Goal: Transaction & Acquisition: Purchase product/service

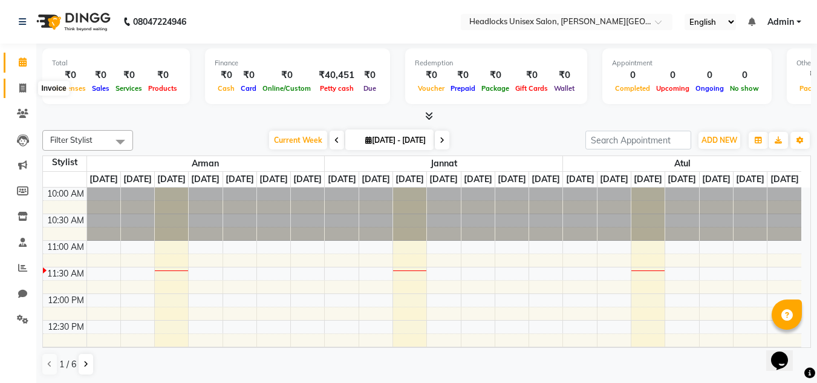
click at [21, 87] on icon at bounding box center [22, 87] width 7 height 9
select select "6850"
select select "service"
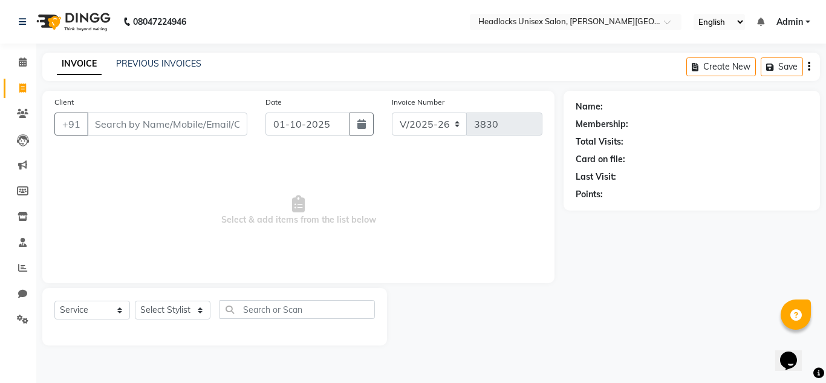
click at [116, 123] on input "Client" at bounding box center [167, 124] width 160 height 23
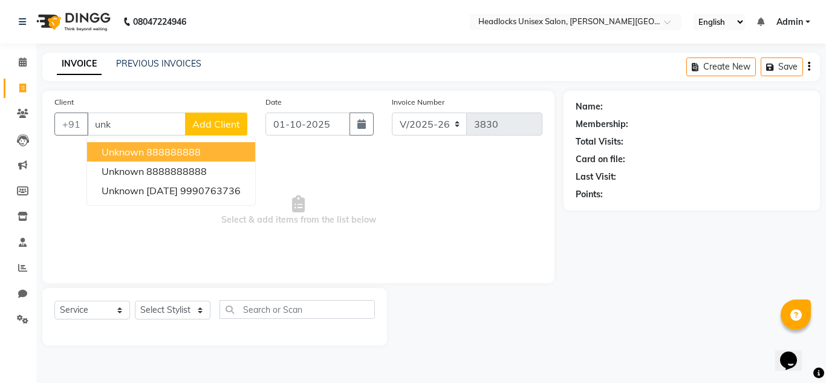
type input "unk"
click at [198, 121] on span "Add Client" at bounding box center [216, 124] width 48 height 12
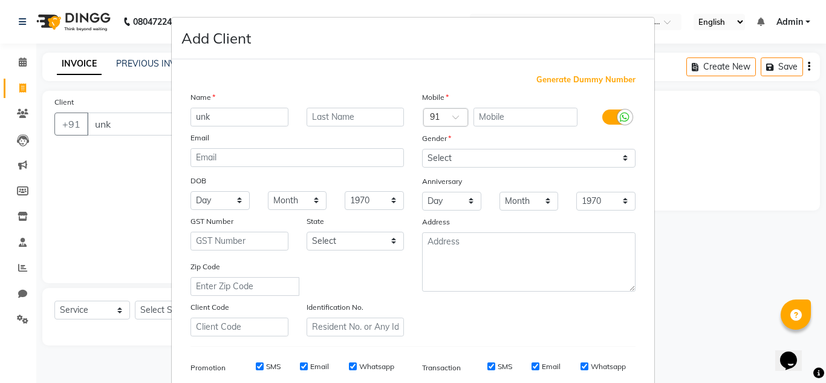
click at [134, 134] on ngb-modal-window "Add Client Generate Dummy Number Name unk Email DOB Day 01 02 03 04 05 06 07 08…" at bounding box center [413, 191] width 826 height 383
click at [720, 121] on ngb-modal-window "Add Client Generate Dummy Number Name unk Email DOB Day 01 02 03 04 05 06 07 08…" at bounding box center [413, 191] width 826 height 383
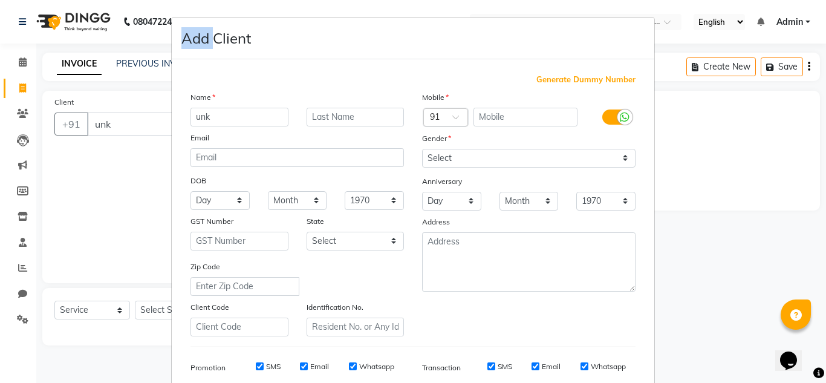
click at [720, 121] on ngb-modal-window "Add Client Generate Dummy Number Name unk Email DOB Day 01 02 03 04 05 06 07 08…" at bounding box center [413, 191] width 826 height 383
click at [87, 190] on ngb-modal-window "Add Client Generate Dummy Number Name unk Email DOB Day 01 02 03 04 05 06 07 08…" at bounding box center [413, 191] width 826 height 383
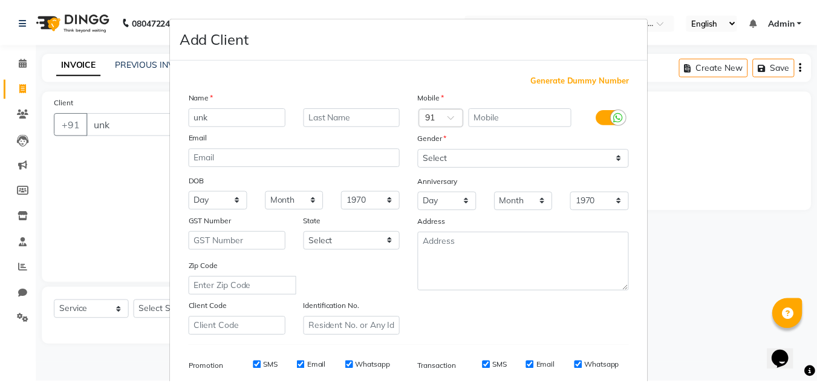
scroll to position [175, 0]
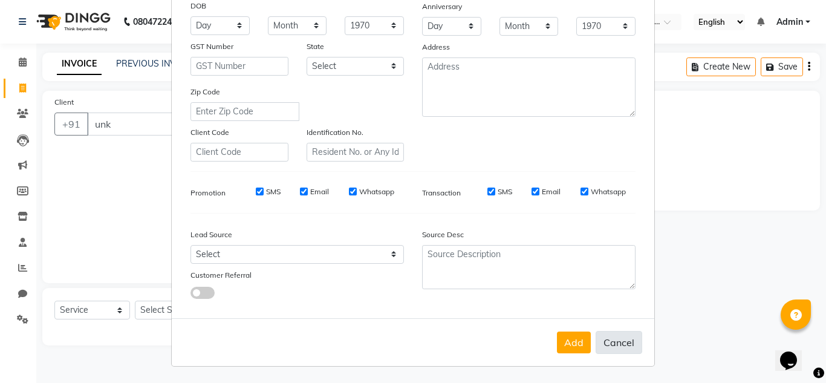
click at [630, 347] on button "Cancel" at bounding box center [619, 342] width 47 height 23
select select
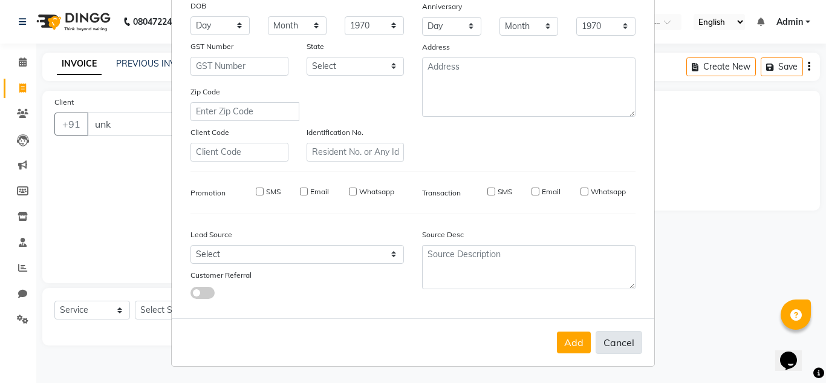
select select
checkbox input "false"
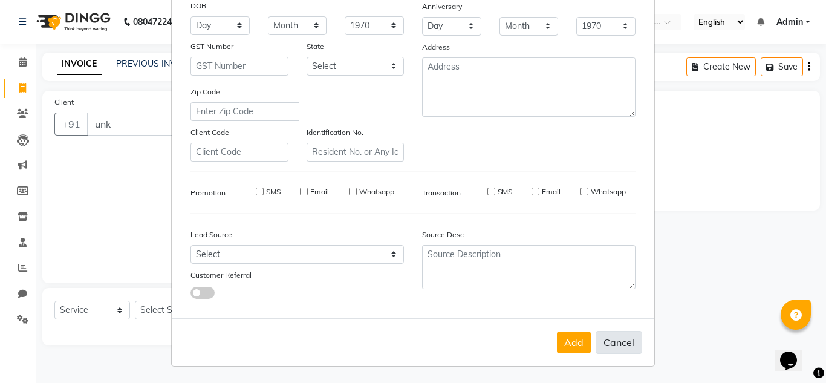
checkbox input "false"
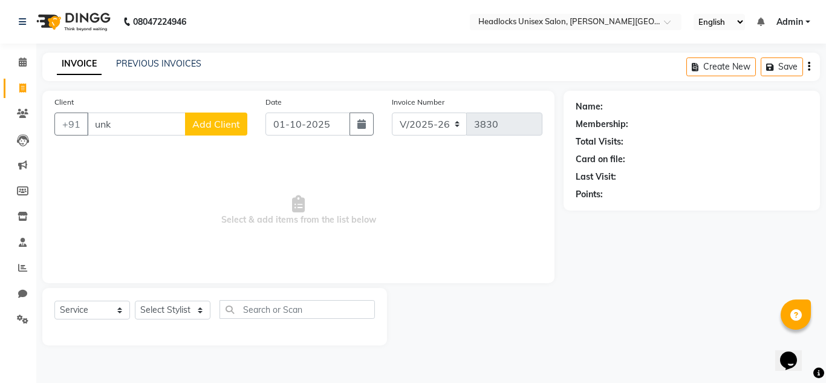
click at [126, 164] on span "Select & add items from the list below" at bounding box center [298, 210] width 488 height 121
click at [115, 124] on input "unk" at bounding box center [136, 124] width 99 height 23
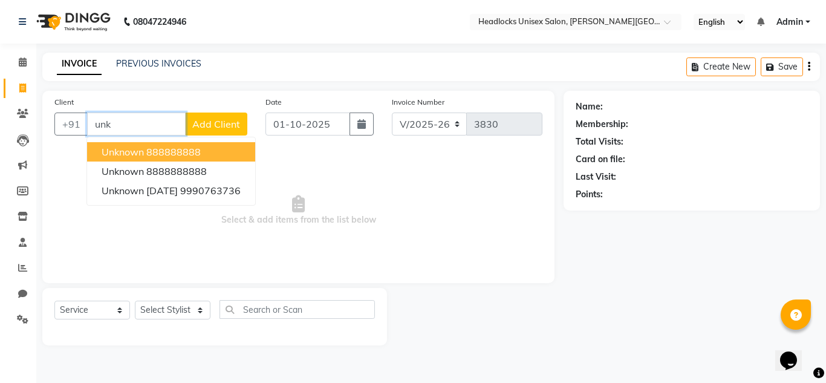
click at [127, 152] on span "unknown" at bounding box center [123, 152] width 42 height 12
type input "888888888"
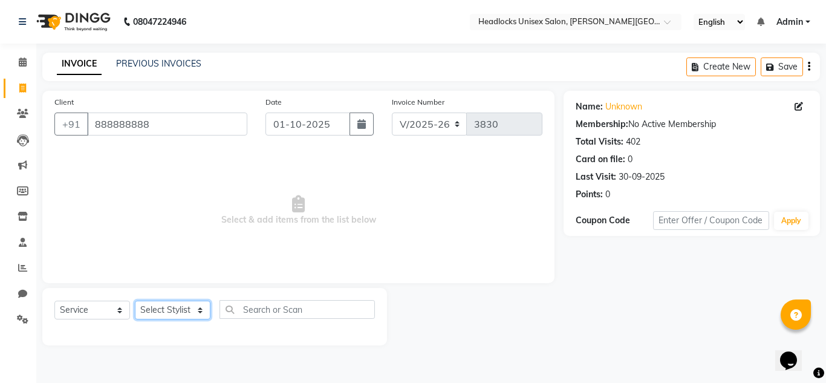
click at [179, 304] on select "Select Stylist [PERSON_NAME] Jannat Kaif [DATE] [PERSON_NAME] [PERSON_NAME] [PE…" at bounding box center [173, 310] width 76 height 19
select select "53615"
click at [135, 301] on select "Select Stylist [PERSON_NAME] Jannat Kaif [DATE] [PERSON_NAME] [PERSON_NAME] [PE…" at bounding box center [173, 310] width 76 height 19
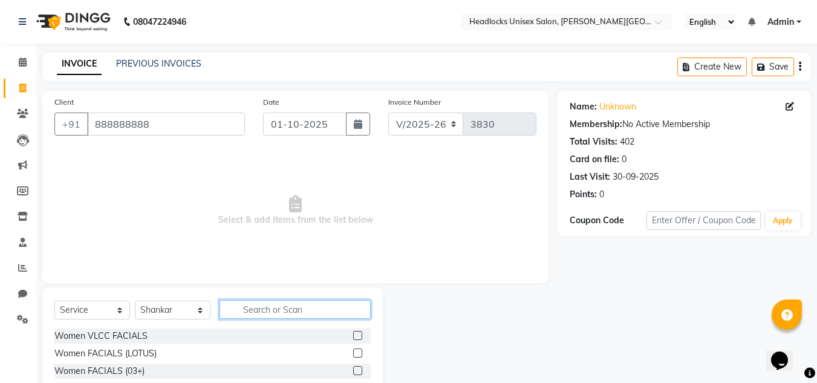
click at [286, 312] on input "text" at bounding box center [295, 309] width 151 height 19
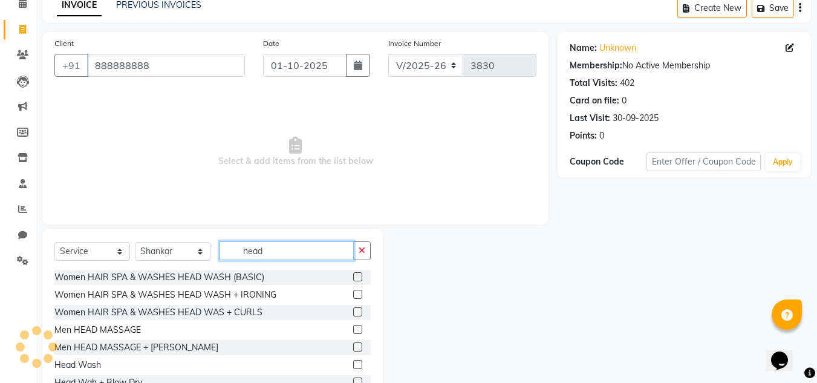
scroll to position [102, 0]
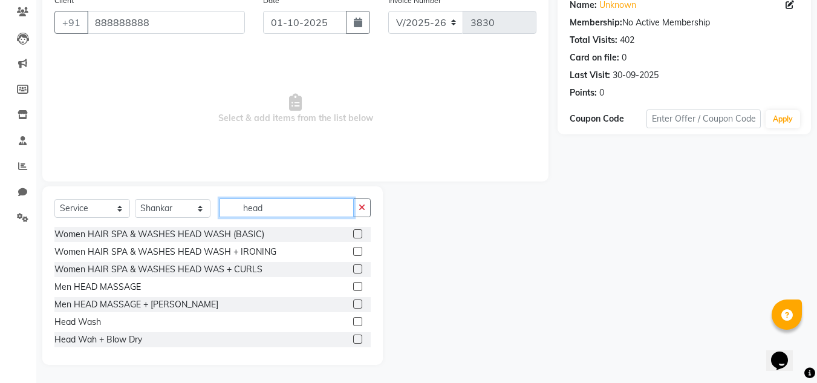
type input "head"
click at [353, 318] on label at bounding box center [357, 321] width 9 height 9
click at [353, 318] on input "checkbox" at bounding box center [357, 322] width 8 height 8
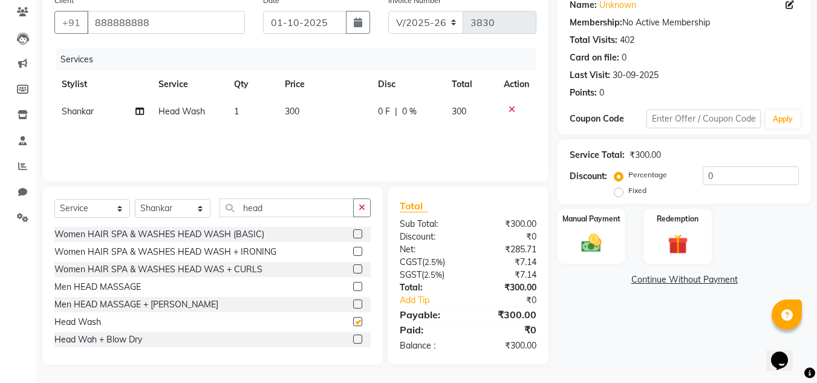
checkbox input "false"
click at [612, 244] on div "Manual Payment" at bounding box center [591, 235] width 71 height 57
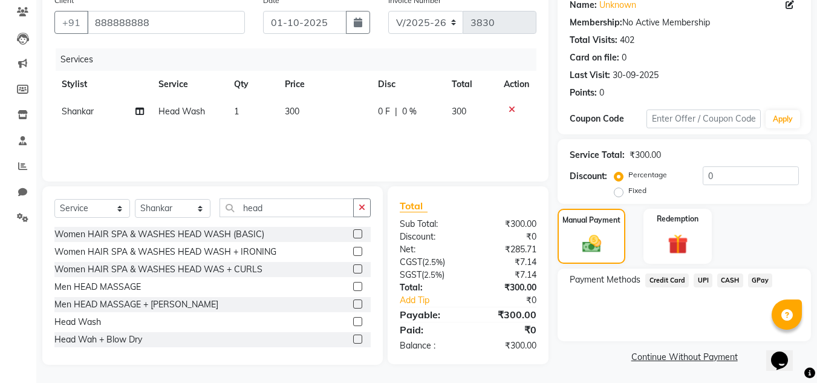
click at [703, 282] on span "UPI" at bounding box center [703, 280] width 19 height 14
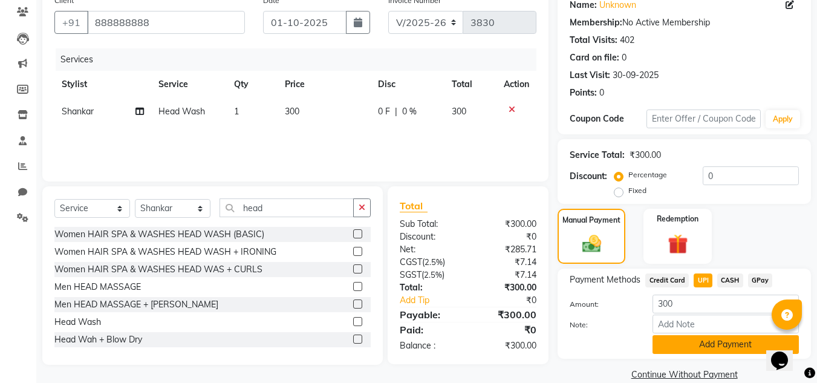
click at [707, 345] on button "Add Payment" at bounding box center [726, 344] width 146 height 19
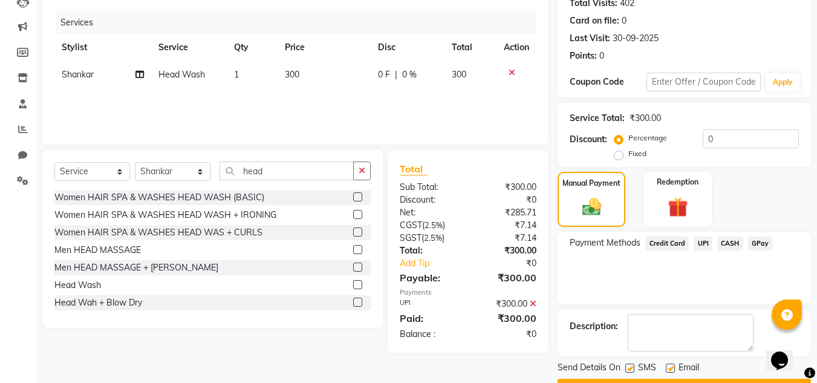
scroll to position [171, 0]
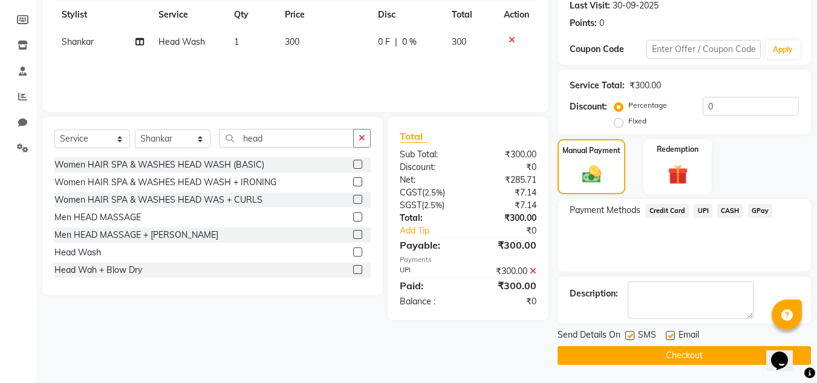
click at [752, 354] on button "Checkout" at bounding box center [684, 355] width 253 height 19
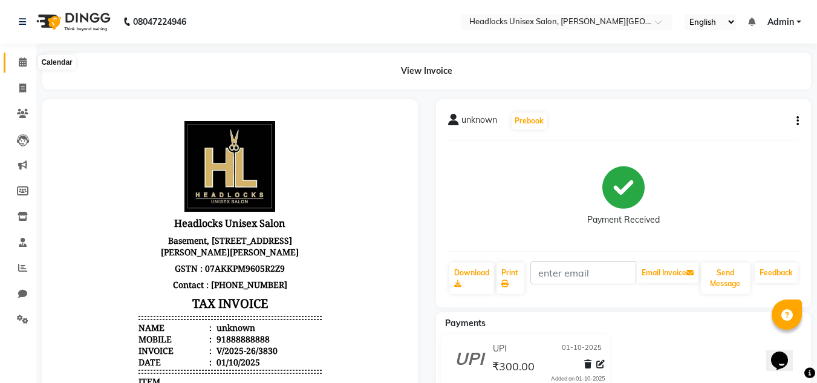
click at [19, 68] on span at bounding box center [22, 63] width 21 height 14
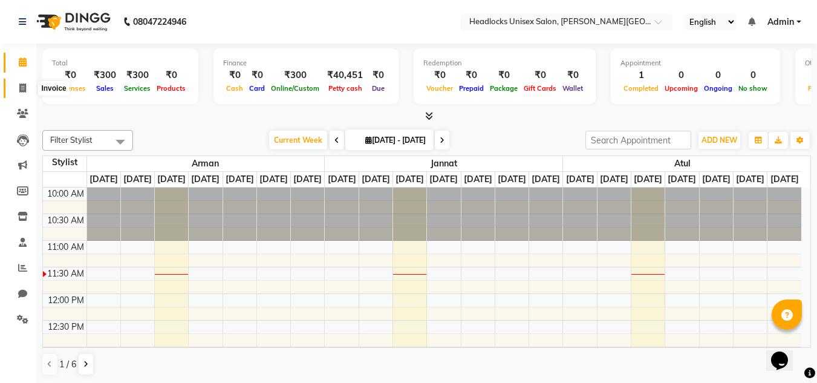
click at [21, 88] on icon at bounding box center [22, 87] width 7 height 9
select select "service"
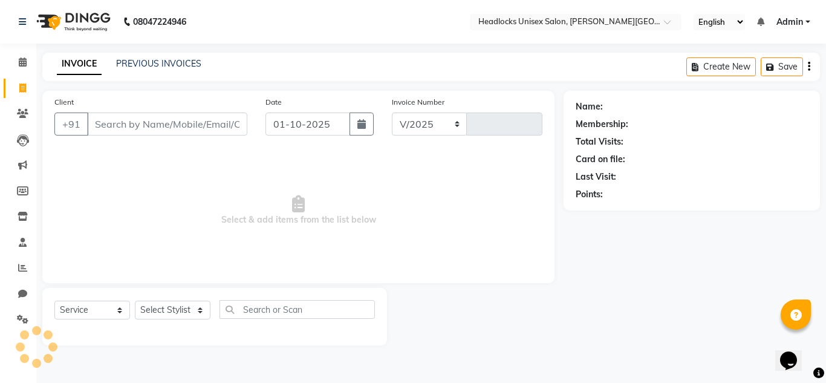
select select "6850"
type input "3831"
click at [106, 123] on input "Client" at bounding box center [167, 124] width 160 height 23
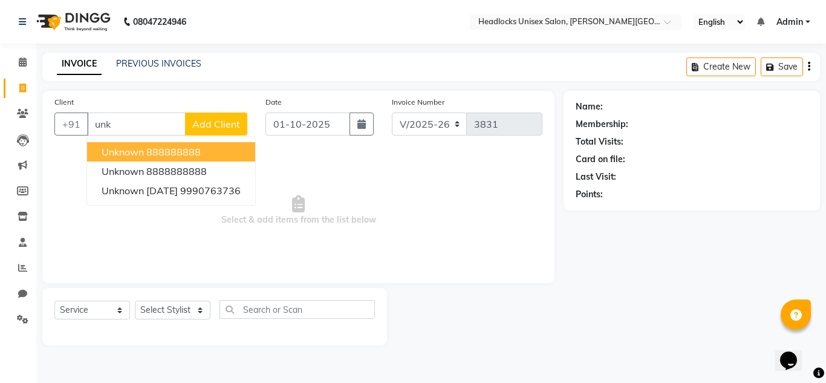
click at [135, 151] on span "unknown" at bounding box center [123, 152] width 42 height 12
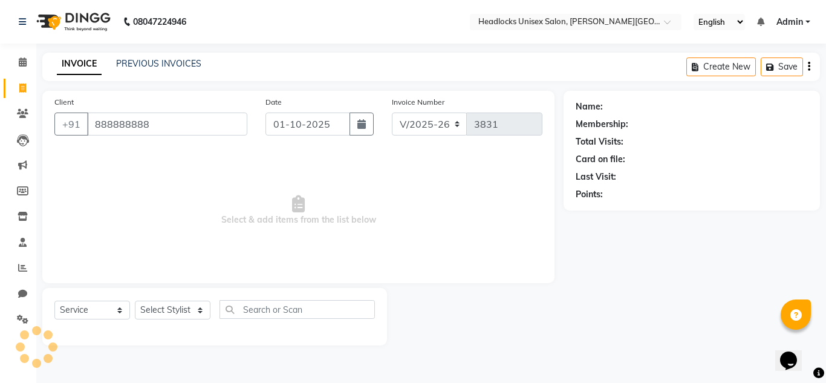
type input "888888888"
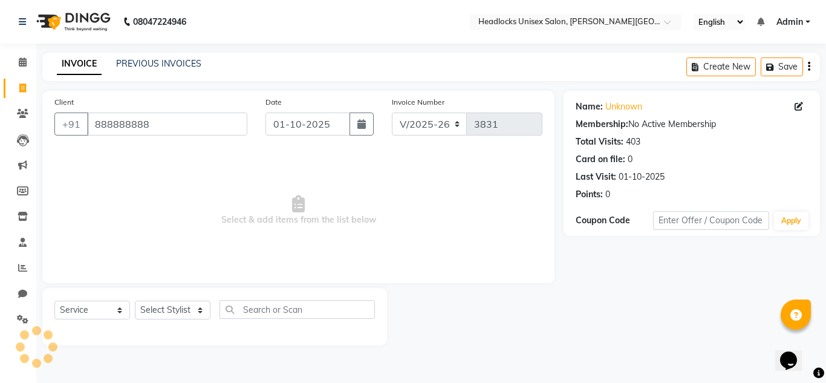
click at [139, 160] on span "Select & add items from the list below" at bounding box center [298, 210] width 488 height 121
click at [109, 317] on select "Select Service Product Membership Package Voucher Prepaid Gift Card" at bounding box center [92, 310] width 76 height 19
select select "product"
click at [54, 301] on select "Select Service Product Membership Package Voucher Prepaid Gift Card" at bounding box center [92, 310] width 76 height 19
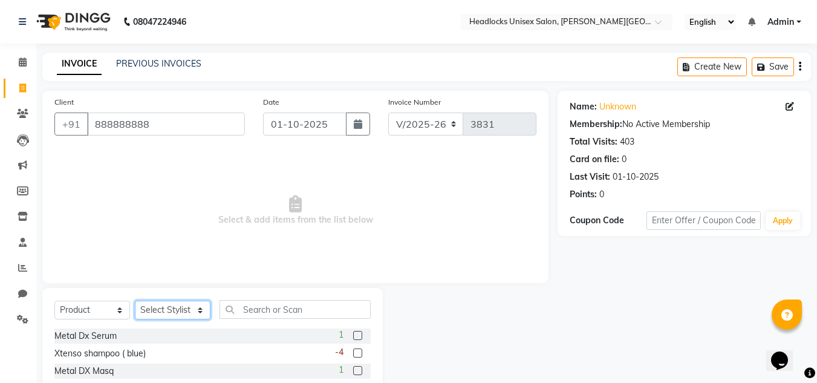
click at [162, 311] on select "Select Stylist [PERSON_NAME] Jannat Kaif [DATE] [PERSON_NAME] [PERSON_NAME] [PE…" at bounding box center [173, 310] width 76 height 19
select select "53613"
click at [135, 301] on select "Select Stylist [PERSON_NAME] Jannat Kaif [DATE] [PERSON_NAME] [PERSON_NAME] [PE…" at bounding box center [173, 310] width 76 height 19
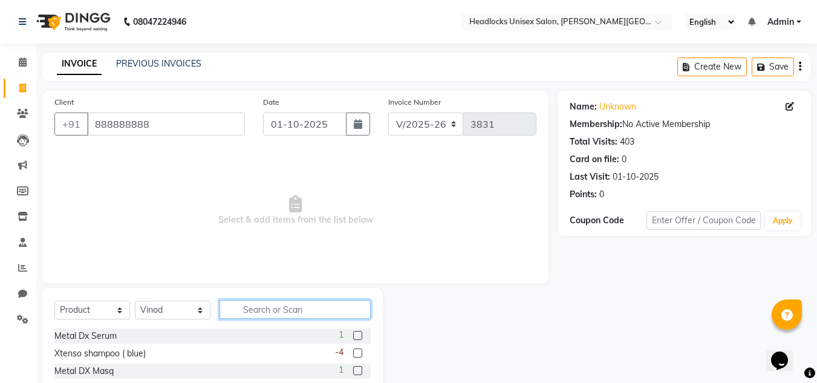
click at [250, 303] on input "text" at bounding box center [295, 309] width 151 height 19
type input "3"
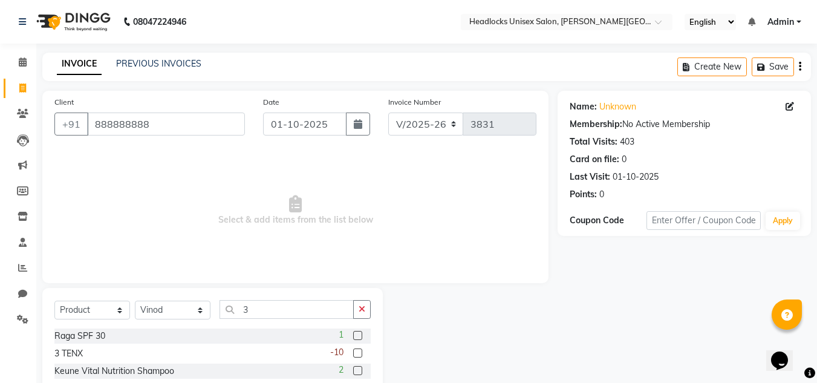
click at [353, 356] on label at bounding box center [357, 352] width 9 height 9
click at [353, 356] on input "checkbox" at bounding box center [357, 354] width 8 height 8
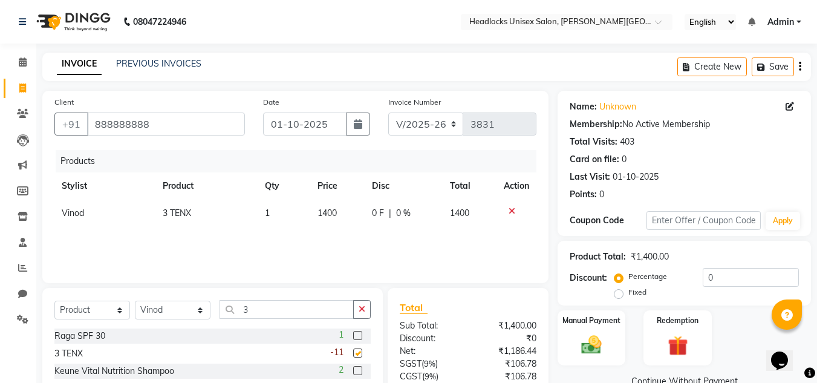
checkbox input "false"
click at [327, 212] on span "1400" at bounding box center [327, 212] width 19 height 11
select select "53613"
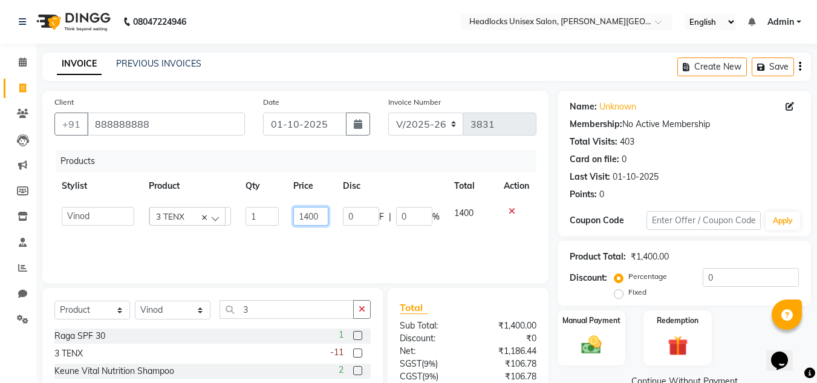
click at [305, 217] on input "1400" at bounding box center [310, 216] width 35 height 19
click at [302, 215] on input "400" at bounding box center [310, 216] width 35 height 19
click at [309, 215] on input "00" at bounding box center [310, 216] width 35 height 19
click at [295, 214] on input "000" at bounding box center [310, 216] width 35 height 19
type input "3000"
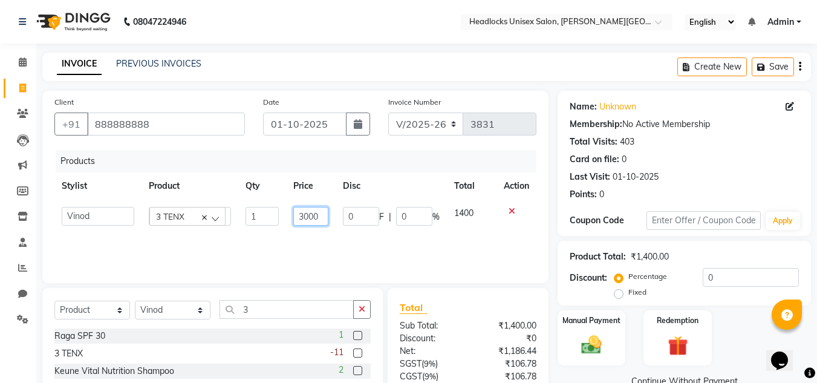
scroll to position [102, 0]
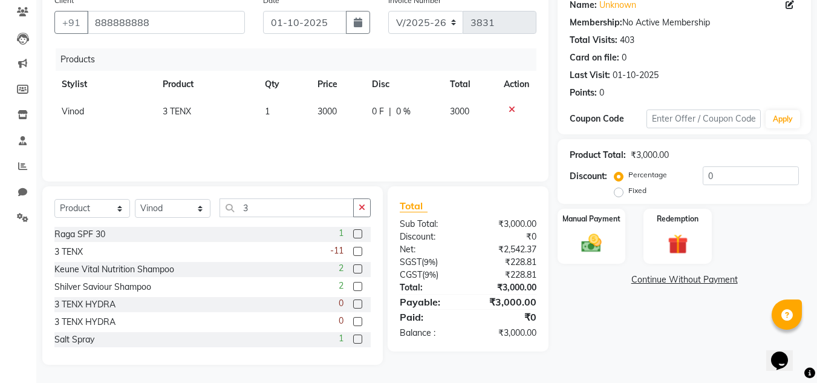
click at [377, 146] on div "Products Stylist Product Qty Price Disc Total Action Vinod 3 TENX 1 3000 0 F | …" at bounding box center [295, 108] width 482 height 121
click at [589, 245] on img at bounding box center [592, 243] width 34 height 24
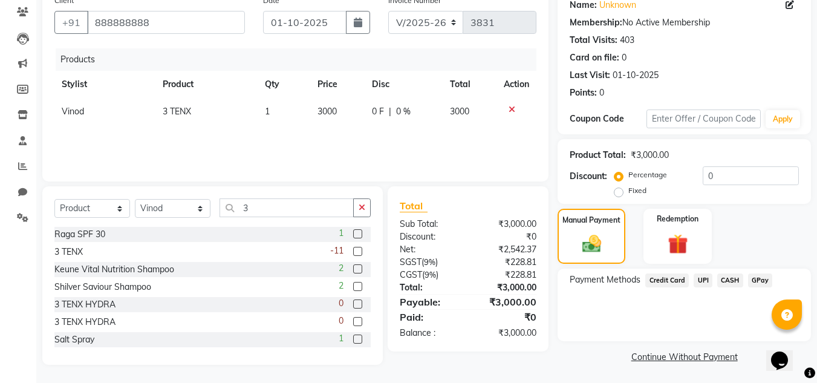
click at [703, 278] on span "UPI" at bounding box center [703, 280] width 19 height 14
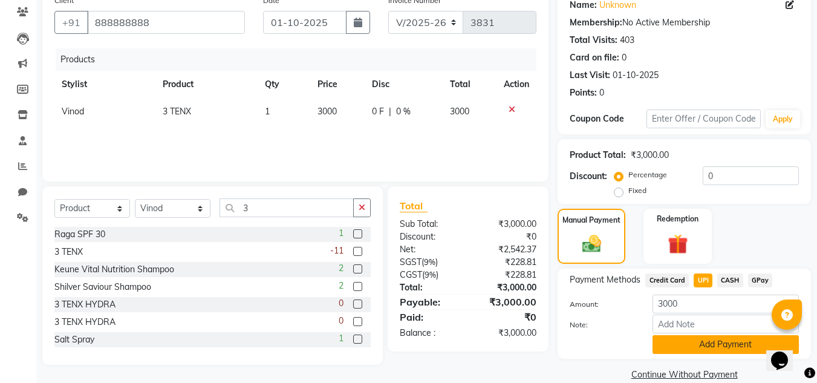
click at [700, 345] on button "Add Payment" at bounding box center [726, 344] width 146 height 19
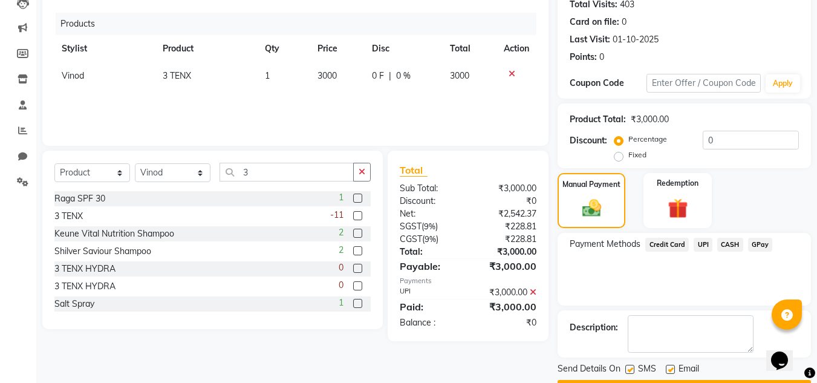
scroll to position [171, 0]
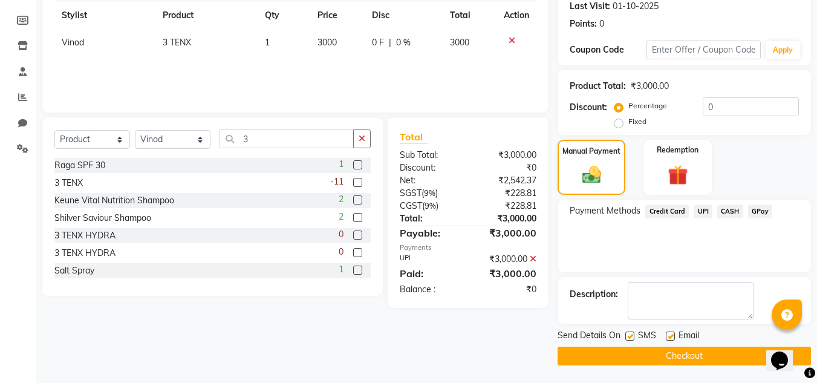
click at [745, 353] on button "Checkout" at bounding box center [684, 356] width 253 height 19
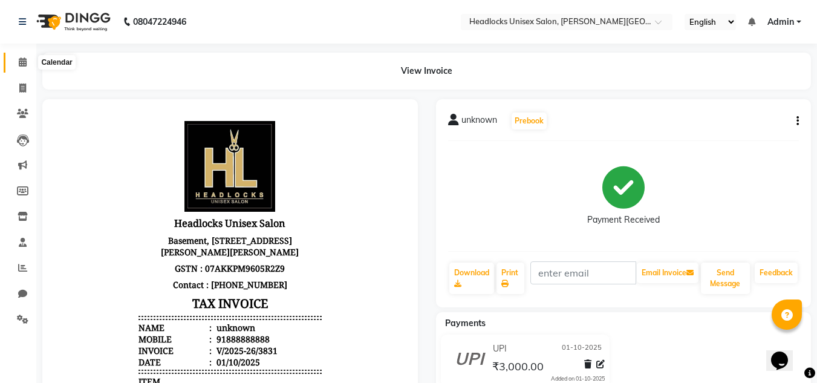
click at [22, 67] on span at bounding box center [22, 63] width 21 height 14
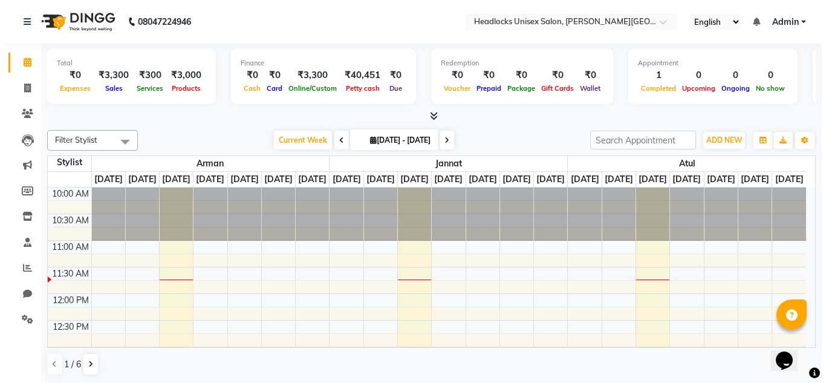
scroll to position [1, 0]
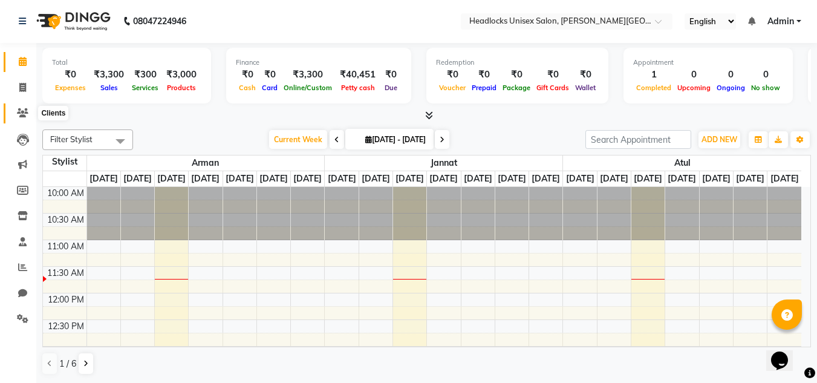
click at [24, 112] on icon at bounding box center [22, 112] width 11 height 9
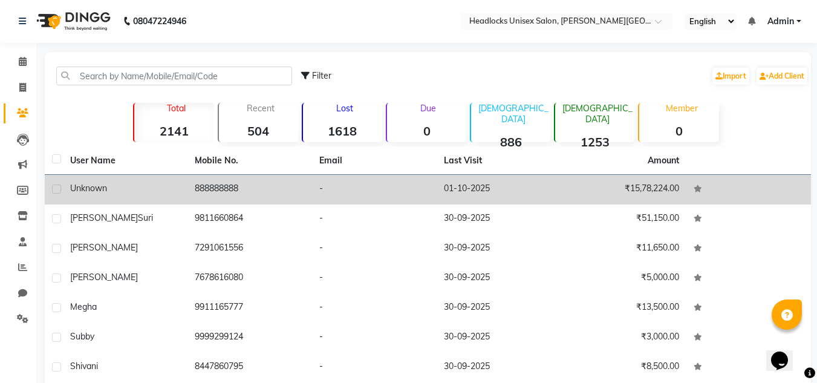
click at [215, 192] on td "888888888" at bounding box center [250, 190] width 125 height 30
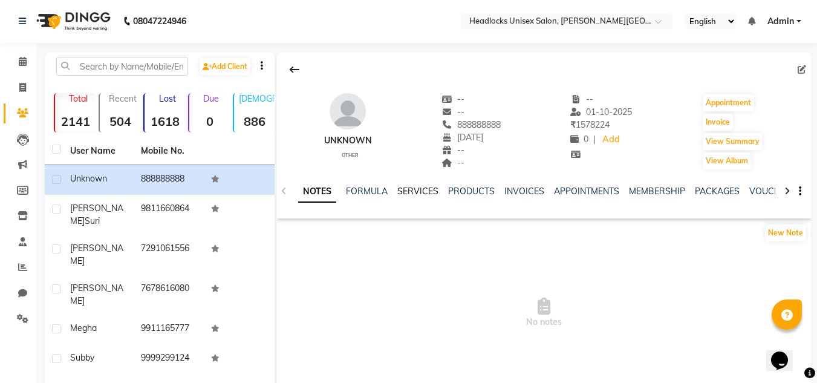
click at [419, 195] on link "SERVICES" at bounding box center [417, 191] width 41 height 11
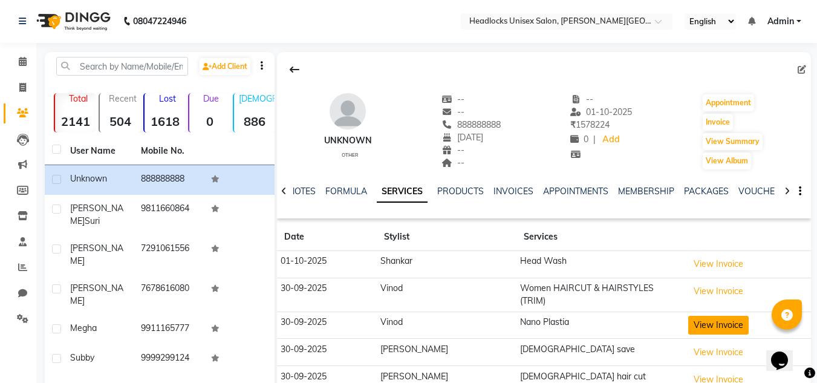
click at [688, 316] on button "View Invoice" at bounding box center [718, 325] width 60 height 19
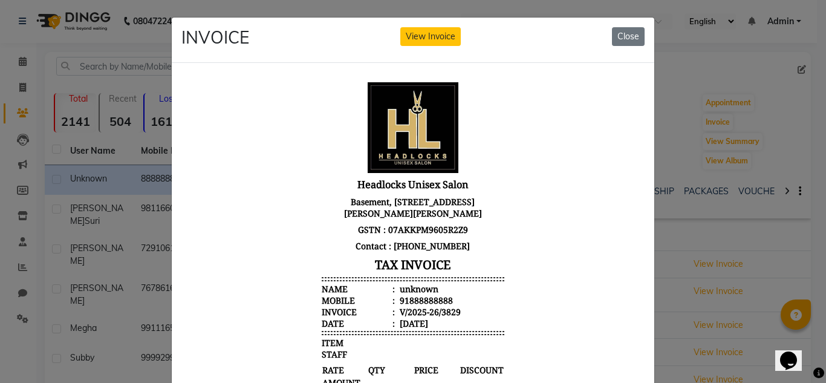
click at [816, 274] on ngb-modal-window "INVOICE View Invoice Close" at bounding box center [413, 191] width 826 height 383
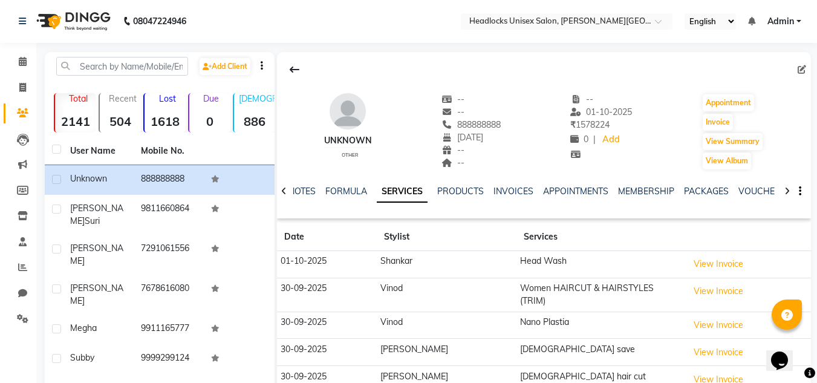
click at [816, 274] on main "Add Client Total 2141 Recent 504 Lost 1618 Due 0 [DEMOGRAPHIC_DATA] 886 [DEMOGR…" at bounding box center [426, 308] width 781 height 513
click at [730, 316] on button "View Invoice" at bounding box center [718, 325] width 60 height 19
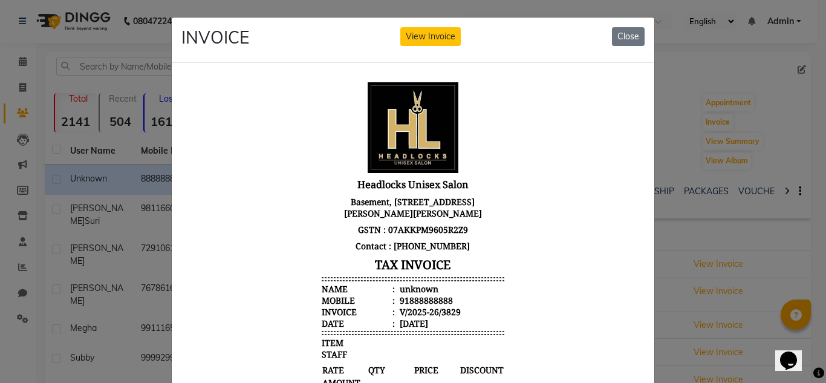
scroll to position [250, 0]
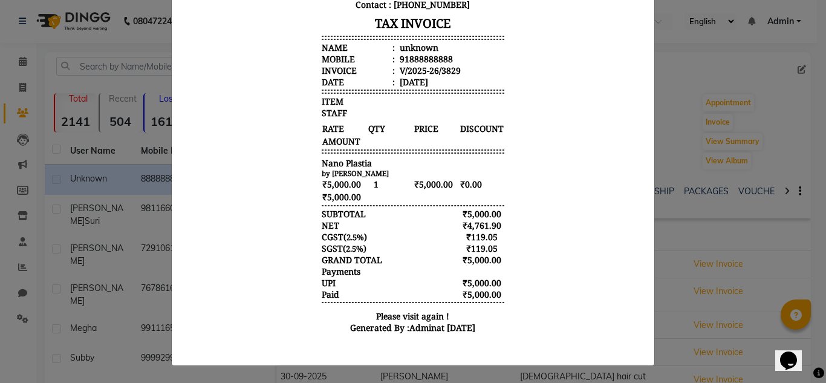
click at [814, 90] on ngb-modal-window "INVOICE View Invoice Close" at bounding box center [413, 191] width 826 height 383
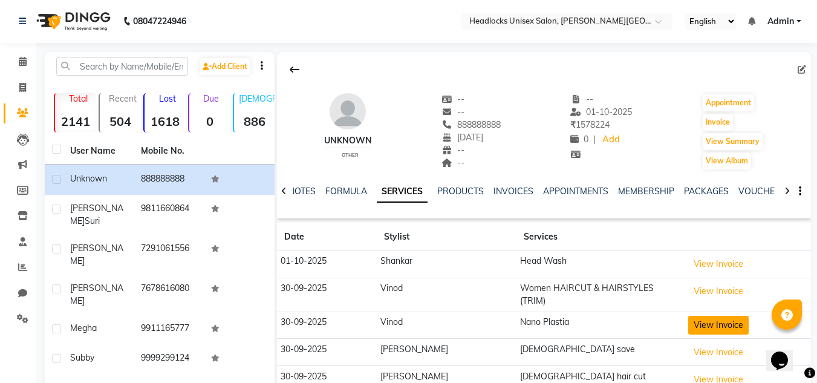
click at [690, 316] on button "View Invoice" at bounding box center [718, 325] width 60 height 19
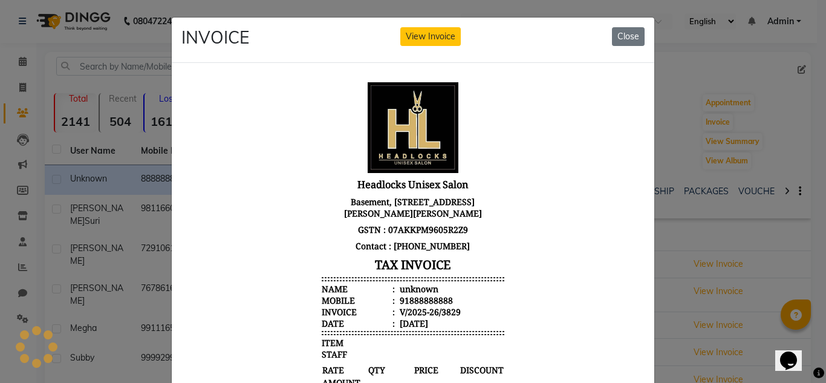
scroll to position [0, 0]
click at [405, 29] on button "View Invoice" at bounding box center [430, 36] width 60 height 19
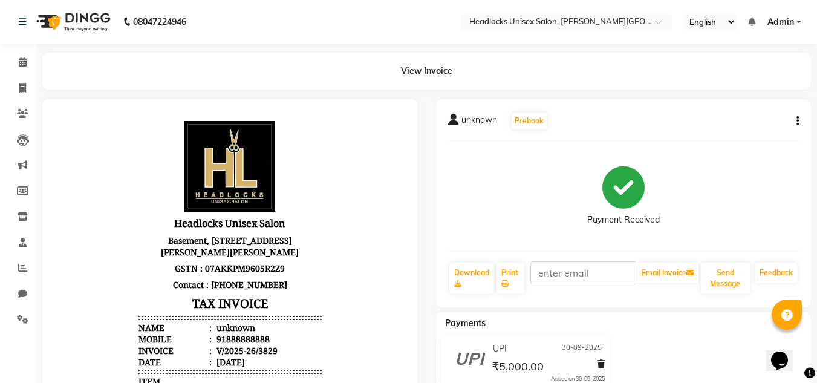
click at [795, 123] on button "button" at bounding box center [795, 121] width 7 height 13
click at [750, 119] on div "Edit Item Staff" at bounding box center [737, 121] width 83 height 15
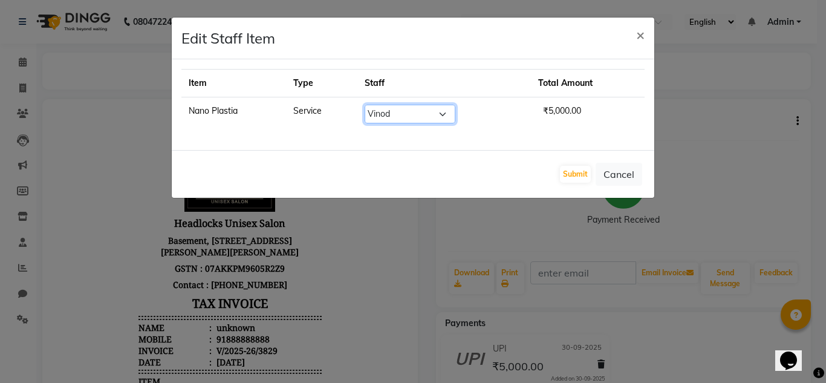
click at [411, 117] on select "Select [PERSON_NAME] Jannat Kaif [DATE] [PERSON_NAME] Pinky [PERSON_NAME] [PERS…" at bounding box center [410, 114] width 91 height 19
click at [365, 105] on select "Select [PERSON_NAME] Jannat Kaif [DATE] [PERSON_NAME] Pinky [PERSON_NAME] [PERS…" at bounding box center [410, 114] width 91 height 19
click at [404, 119] on select "Select [PERSON_NAME] Jannat Kaif [DATE] [PERSON_NAME] Pinky [PERSON_NAME] [PERS…" at bounding box center [410, 114] width 91 height 19
select select "53613"
click at [365, 105] on select "Select [PERSON_NAME] Jannat Kaif [DATE] [PERSON_NAME] Pinky [PERSON_NAME] [PERS…" at bounding box center [410, 114] width 91 height 19
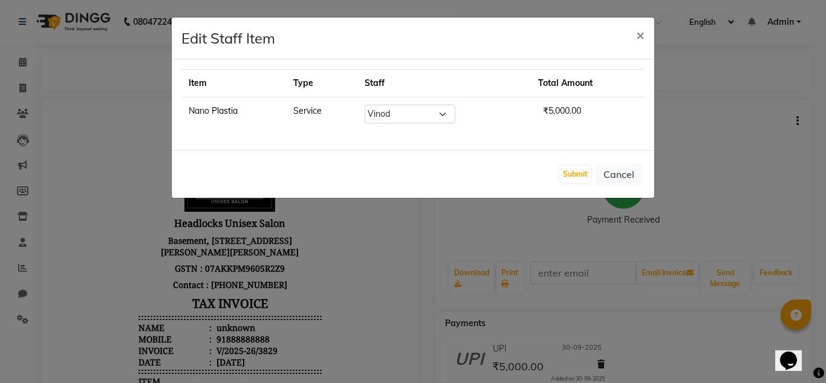
drag, startPoint x: 403, startPoint y: 123, endPoint x: 376, endPoint y: 377, distance: 256.1
click at [376, 377] on ngb-modal-window "Edit Staff Item × Item Type Staff Total Amount Nano Plastia Service Select [PER…" at bounding box center [413, 191] width 826 height 383
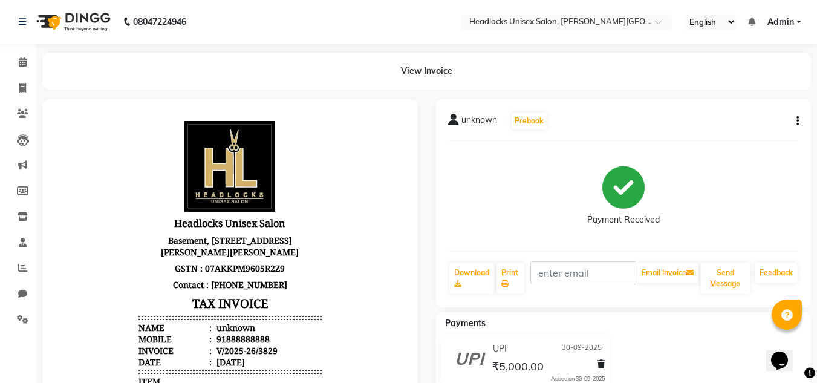
click at [797, 122] on icon "button" at bounding box center [798, 121] width 2 height 1
click at [737, 135] on div "Edit Invoice" at bounding box center [737, 136] width 83 height 15
select select "service"
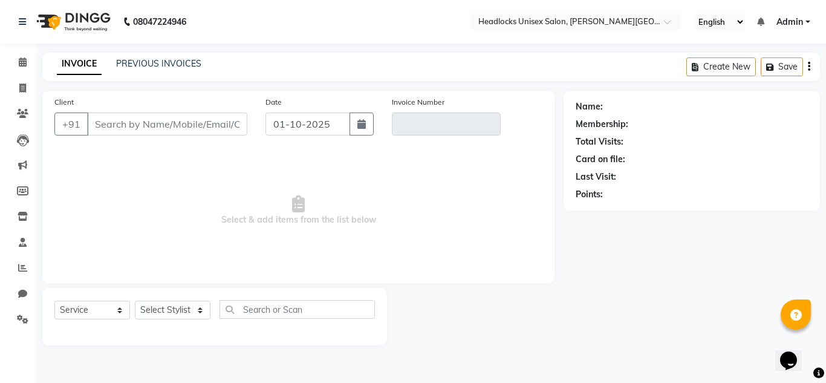
type input "888888888"
type input "V/2025-26/3829"
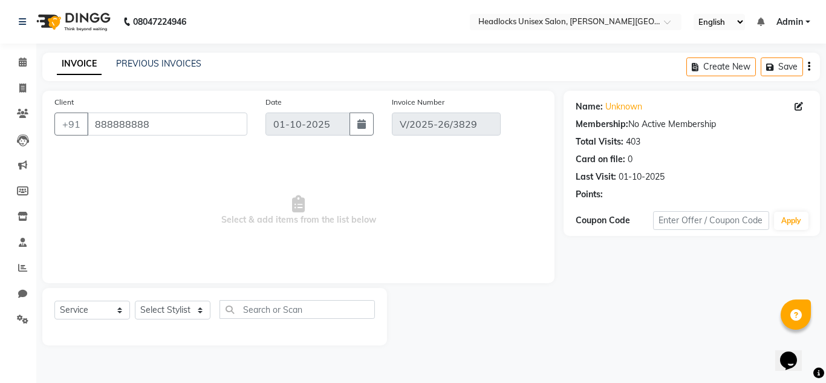
type input "30-09-2025"
select select "select"
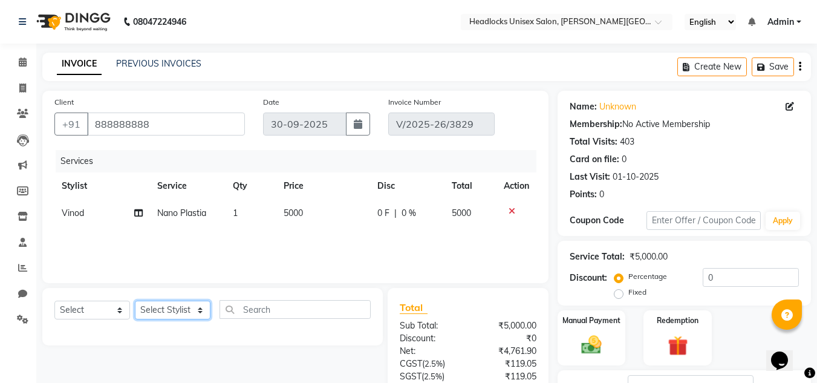
click at [172, 310] on select "Select Stylist [PERSON_NAME] Jannat Kaif [DATE] [PERSON_NAME] [PERSON_NAME] [PE…" at bounding box center [173, 310] width 76 height 19
click at [222, 178] on th "Service" at bounding box center [188, 185] width 76 height 27
click at [138, 218] on span at bounding box center [138, 213] width 8 height 13
select select "53613"
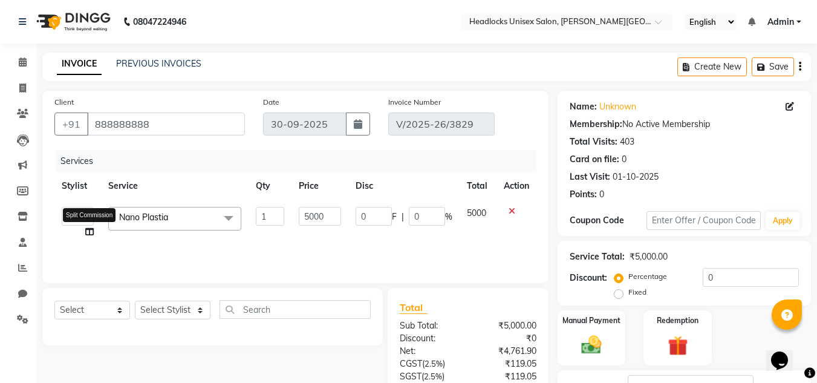
click at [88, 229] on icon at bounding box center [89, 231] width 8 height 8
select select "53613"
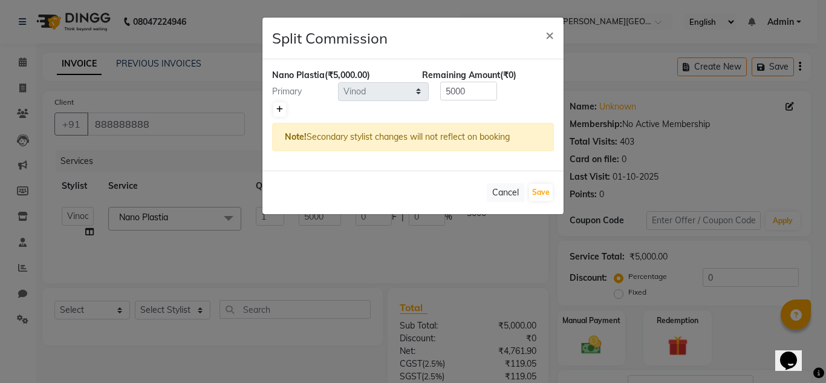
click at [282, 113] on icon at bounding box center [279, 109] width 7 height 7
type input "2500"
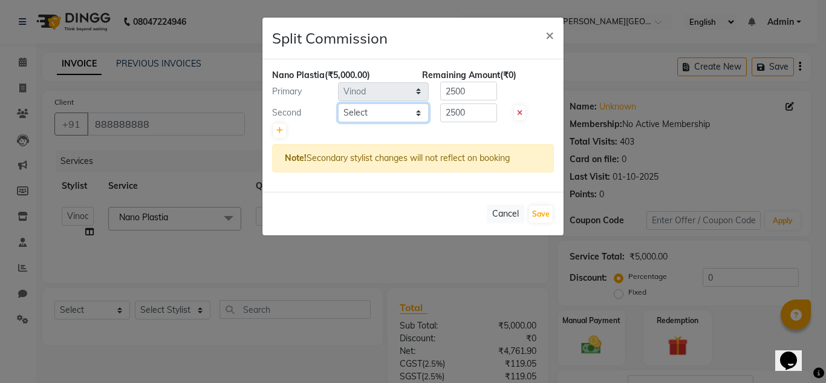
click at [357, 111] on select "Select [PERSON_NAME] Jannat Kaif [DATE] [PERSON_NAME] Pinky [PERSON_NAME] [PERS…" at bounding box center [383, 112] width 91 height 19
select select "53627"
click at [338, 103] on select "Select [PERSON_NAME] Jannat Kaif [DATE] [PERSON_NAME] Pinky [PERSON_NAME] [PERS…" at bounding box center [383, 112] width 91 height 19
click at [467, 91] on input "2500" at bounding box center [468, 91] width 57 height 19
type input "2"
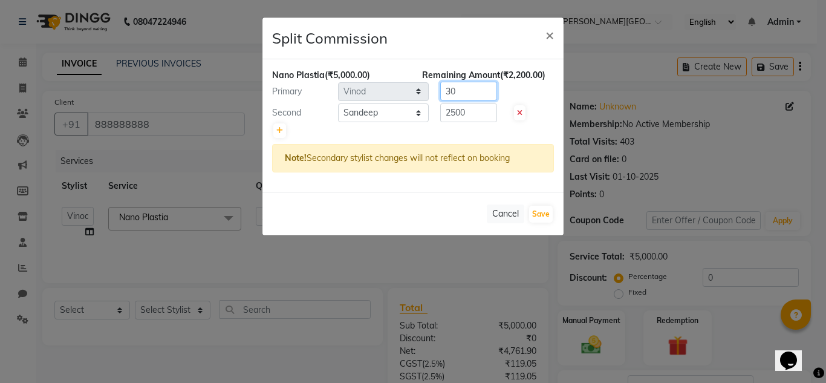
type input "3"
type input "4000"
click at [468, 108] on input "2500" at bounding box center [468, 112] width 57 height 19
type input "2"
type input "1000"
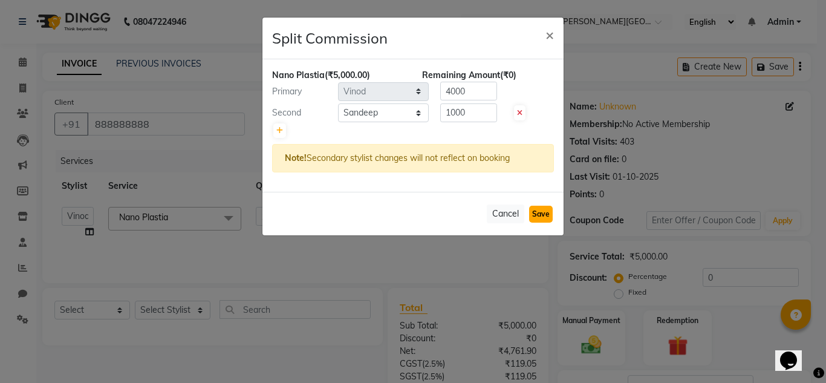
click at [540, 214] on button "Save" at bounding box center [541, 214] width 24 height 17
select select "Select"
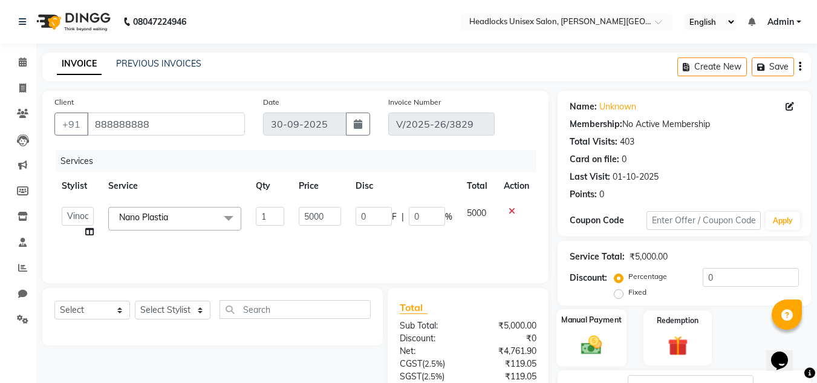
click at [589, 357] on div "Manual Payment" at bounding box center [591, 337] width 71 height 57
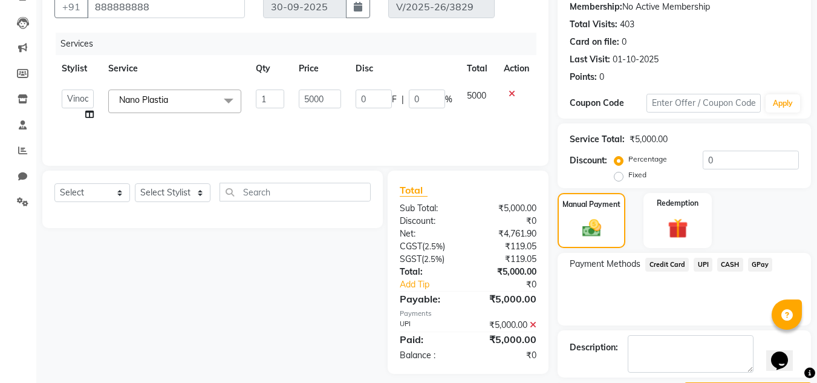
scroll to position [154, 0]
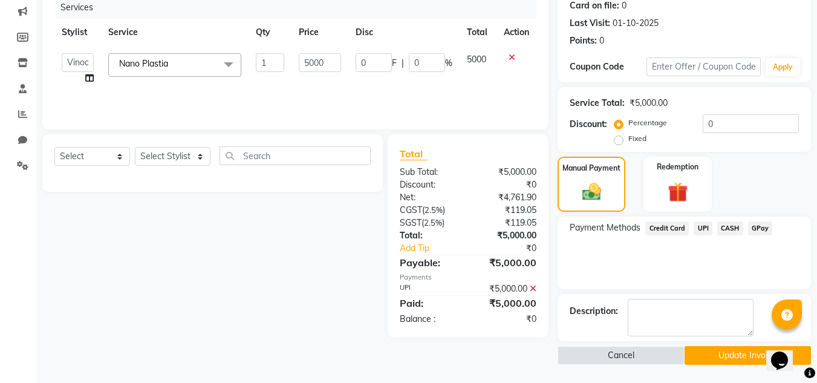
click at [735, 359] on button "Update Invoice" at bounding box center [748, 355] width 126 height 19
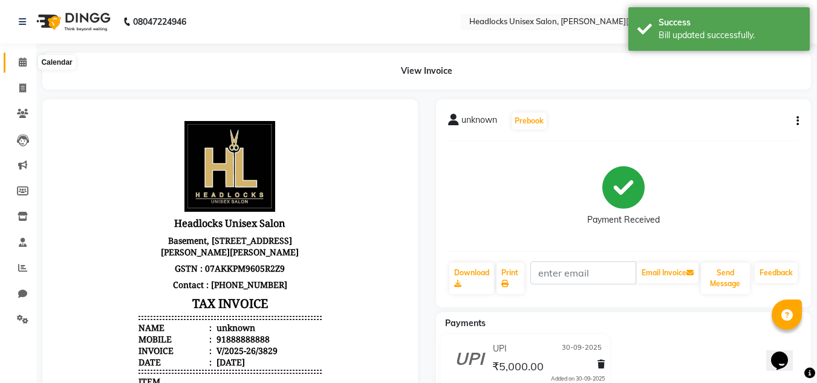
click at [22, 62] on icon at bounding box center [23, 61] width 8 height 9
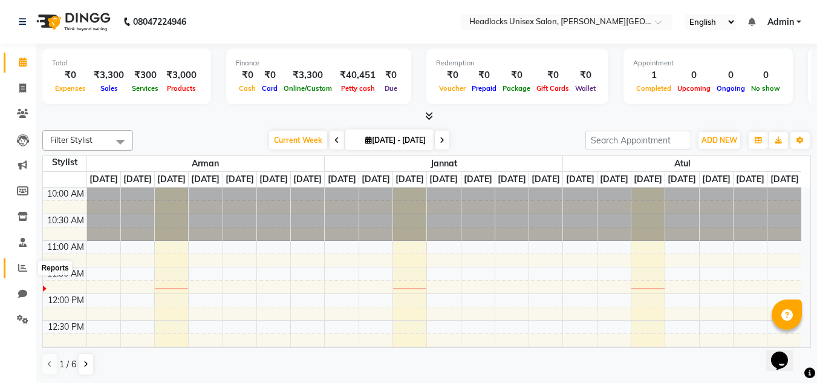
click at [20, 270] on icon at bounding box center [22, 267] width 9 height 9
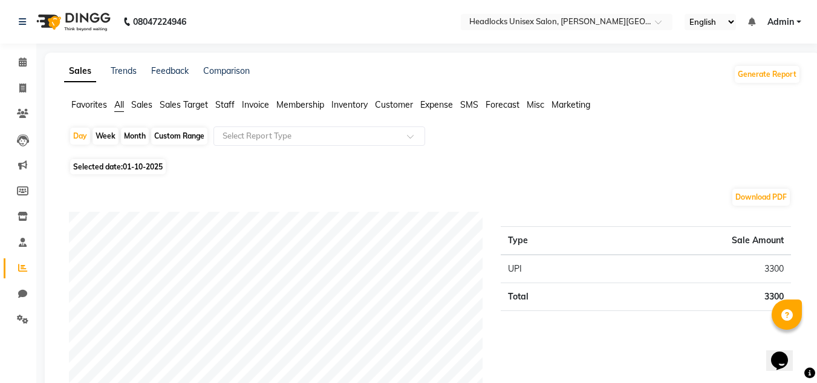
click at [132, 133] on div "Month" at bounding box center [135, 136] width 28 height 17
select select "10"
select select "2025"
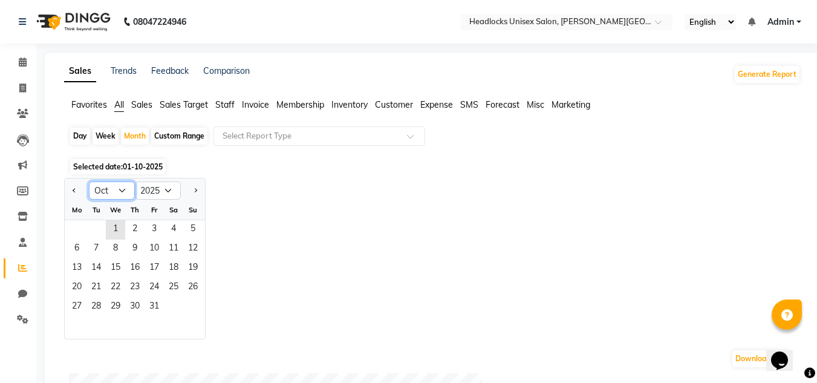
click at [106, 192] on select "Jan Feb Mar Apr May Jun [DATE] Aug Sep Oct Nov Dec" at bounding box center [112, 190] width 46 height 18
select select "9"
click at [89, 181] on select "Jan Feb Mar Apr May Jun [DATE] Aug Sep Oct Nov Dec" at bounding box center [112, 190] width 46 height 18
click at [80, 223] on span "1" at bounding box center [76, 229] width 19 height 19
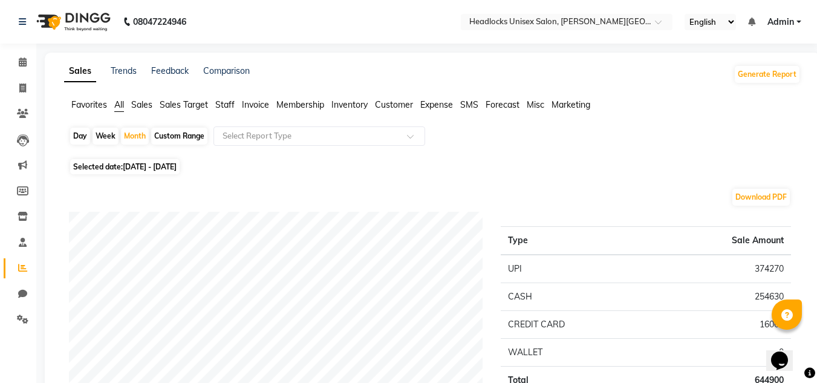
click at [223, 103] on span "Staff" at bounding box center [224, 104] width 19 height 11
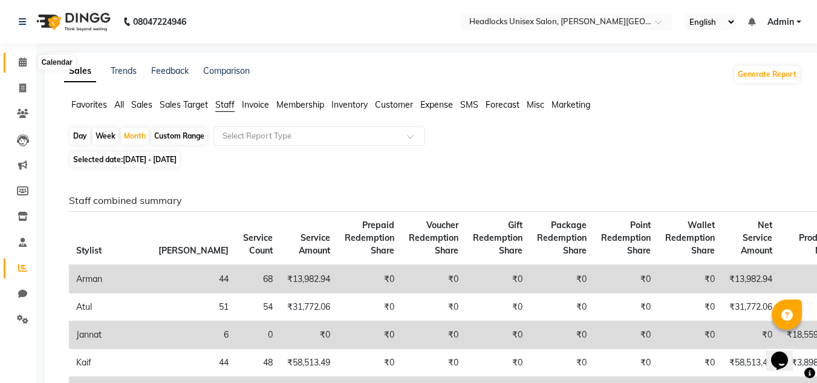
click at [15, 63] on span at bounding box center [22, 63] width 21 height 14
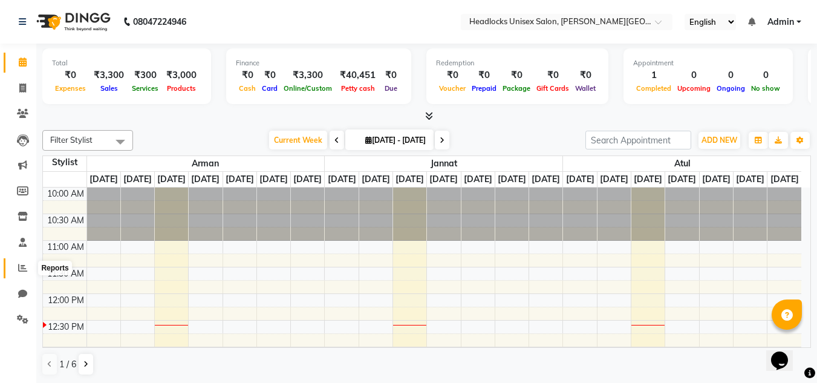
click at [15, 266] on span at bounding box center [22, 268] width 21 height 14
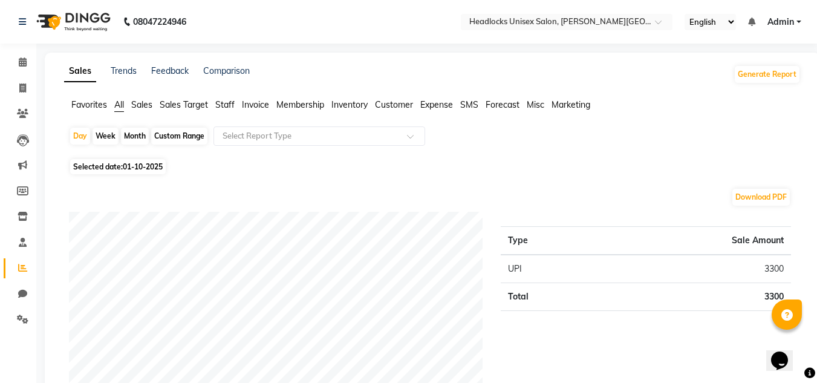
click at [129, 142] on div "Month" at bounding box center [135, 136] width 28 height 17
select select "10"
select select "2025"
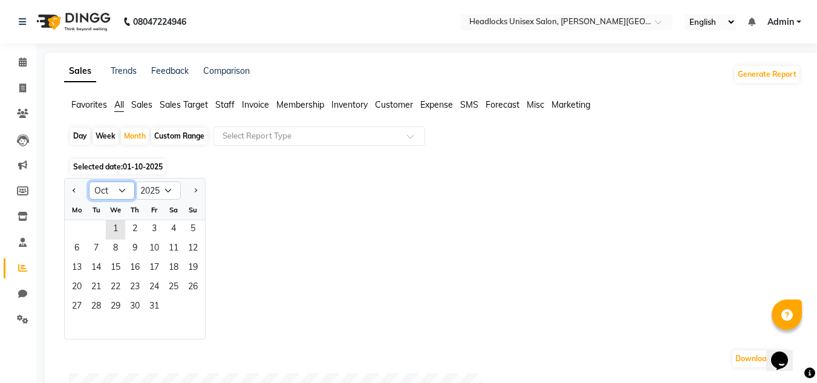
click at [118, 190] on select "Jan Feb Mar Apr May Jun [DATE] Aug Sep Oct Nov Dec" at bounding box center [112, 190] width 46 height 18
select select "9"
click at [89, 181] on select "Jan Feb Mar Apr May Jun [DATE] Aug Sep Oct Nov Dec" at bounding box center [112, 190] width 46 height 18
click at [80, 232] on span "1" at bounding box center [76, 229] width 19 height 19
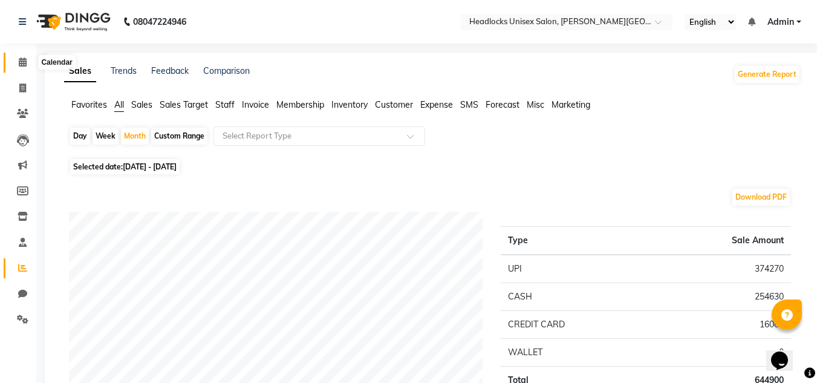
click at [24, 68] on span at bounding box center [22, 63] width 21 height 14
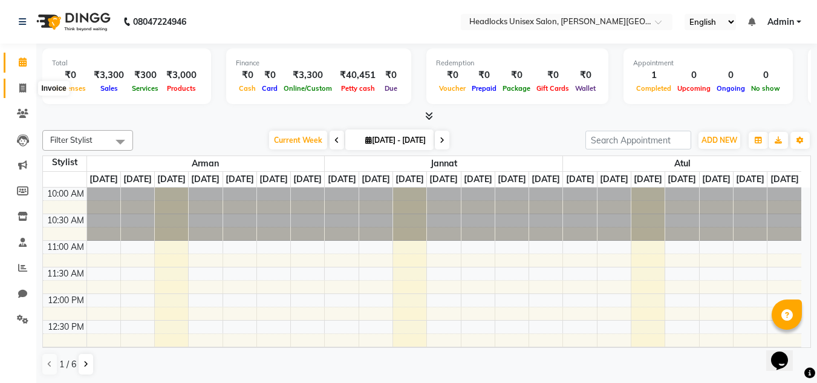
click at [25, 86] on icon at bounding box center [22, 87] width 7 height 9
select select "service"
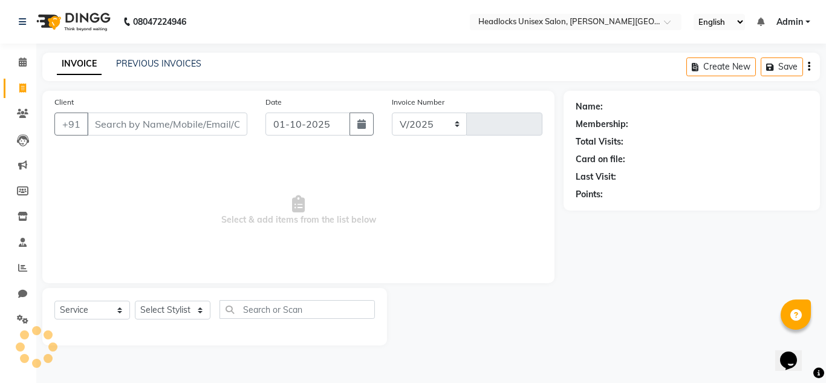
select select "6850"
type input "3832"
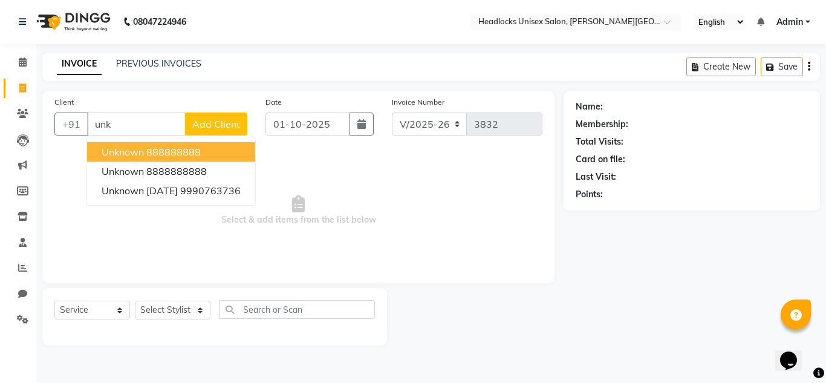
click at [131, 154] on span "unknown" at bounding box center [123, 152] width 42 height 12
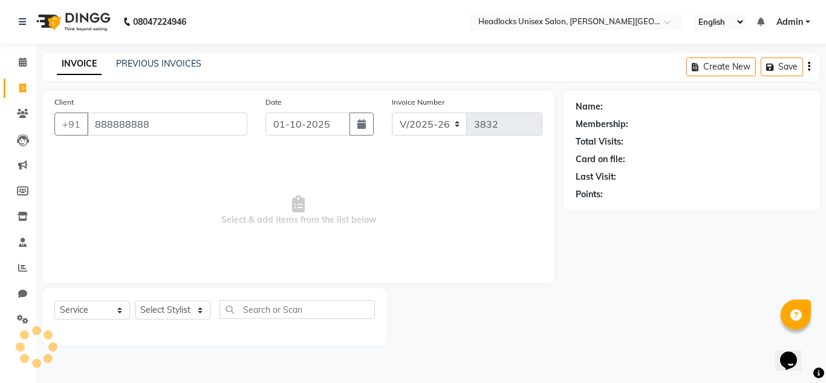
type input "888888888"
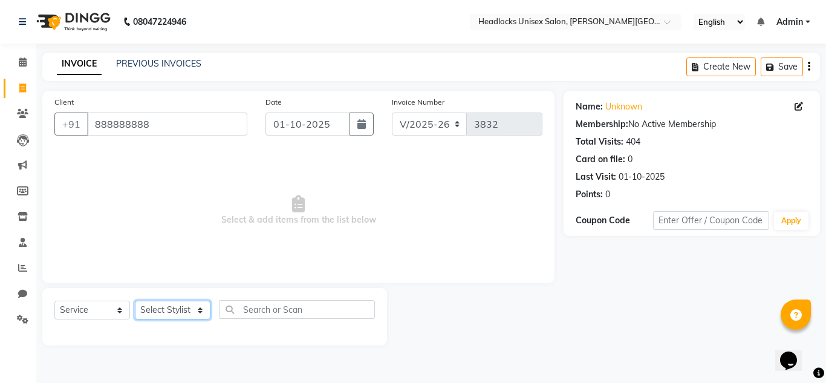
click at [189, 313] on select "Select Stylist [PERSON_NAME] Jannat Kaif [DATE] [PERSON_NAME] [PERSON_NAME] [PE…" at bounding box center [173, 310] width 76 height 19
select select "53616"
click at [135, 301] on select "Select Stylist [PERSON_NAME] Jannat Kaif [DATE] [PERSON_NAME] [PERSON_NAME] [PE…" at bounding box center [173, 310] width 76 height 19
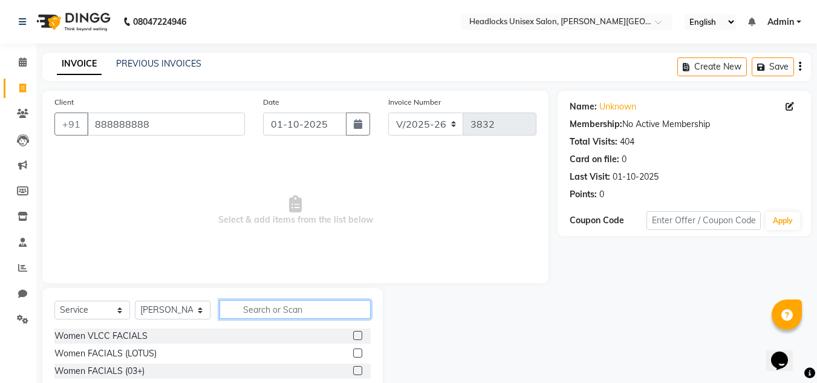
click at [329, 313] on input "text" at bounding box center [295, 309] width 151 height 19
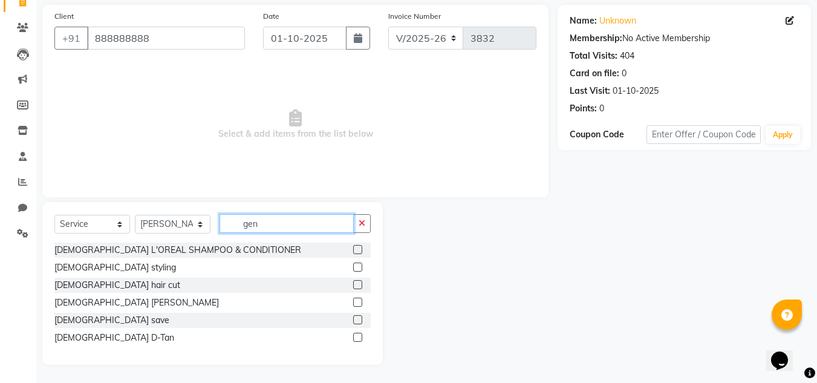
type input "gen"
click at [358, 288] on label at bounding box center [357, 284] width 9 height 9
click at [358, 288] on input "checkbox" at bounding box center [357, 285] width 8 height 8
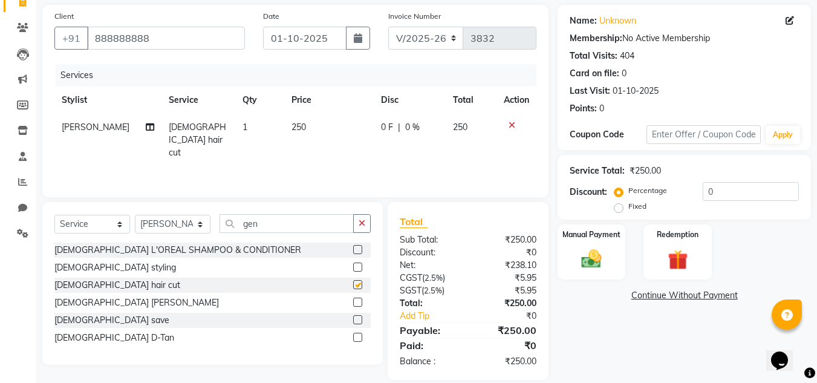
checkbox input "false"
click at [283, 227] on input "gen" at bounding box center [287, 223] width 134 height 19
type input "g"
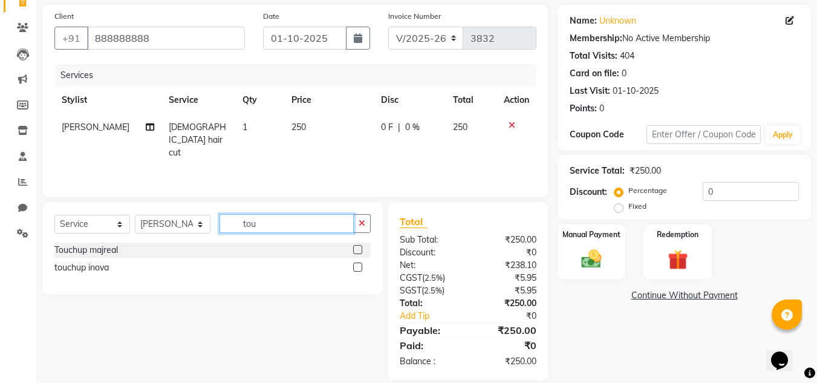
type input "tou"
click at [357, 247] on label at bounding box center [357, 249] width 9 height 9
click at [357, 247] on input "checkbox" at bounding box center [357, 250] width 8 height 8
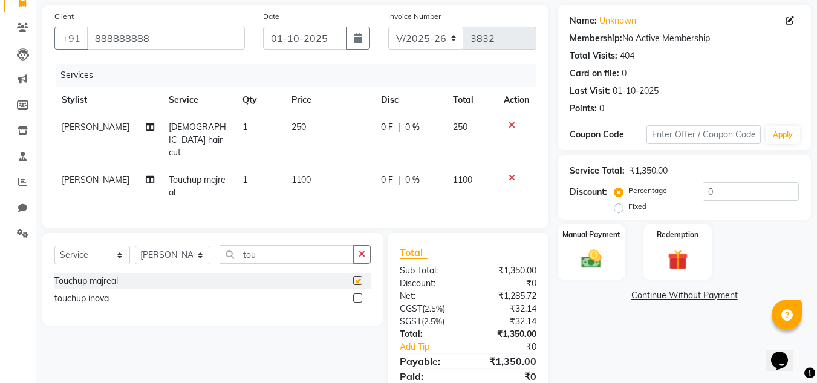
checkbox input "false"
click at [292, 174] on span "1100" at bounding box center [301, 179] width 19 height 11
select select "53616"
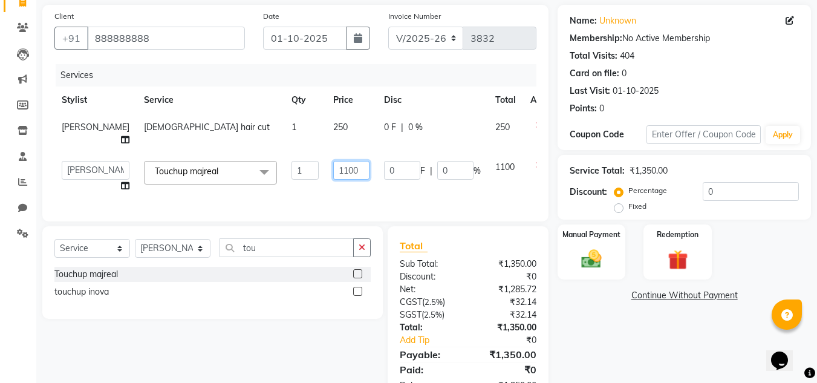
click at [333, 169] on input "1100" at bounding box center [351, 170] width 36 height 19
type input "1000"
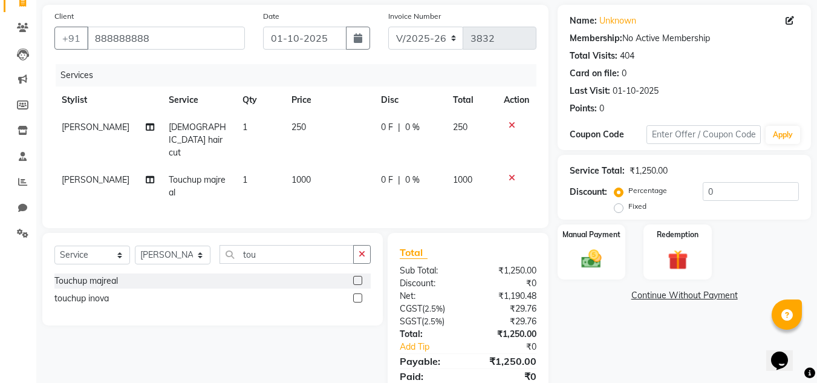
click at [310, 125] on td "250" at bounding box center [329, 140] width 90 height 53
select select "53616"
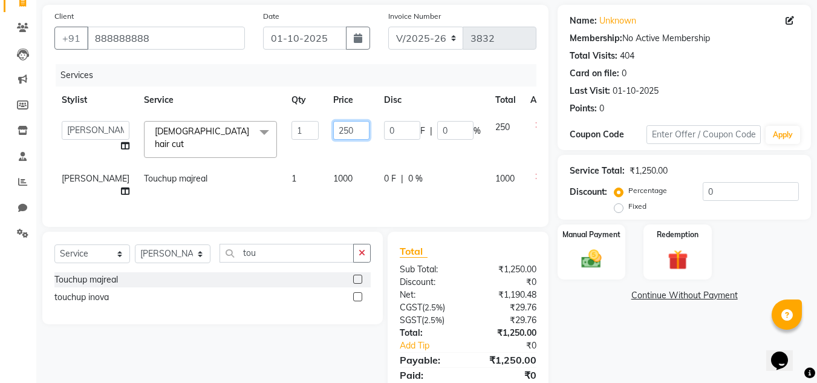
click at [333, 129] on input "250" at bounding box center [351, 130] width 36 height 19
type input "200"
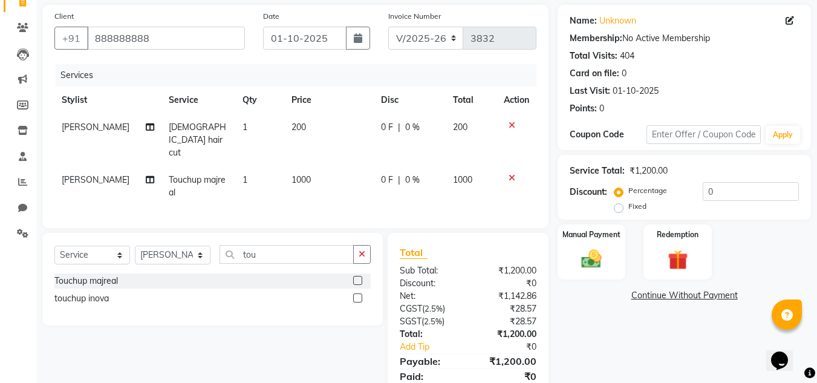
click at [625, 373] on div "Name: Unknown Membership: No Active Membership Total Visits: 404 Card on file: …" at bounding box center [689, 208] width 263 height 406
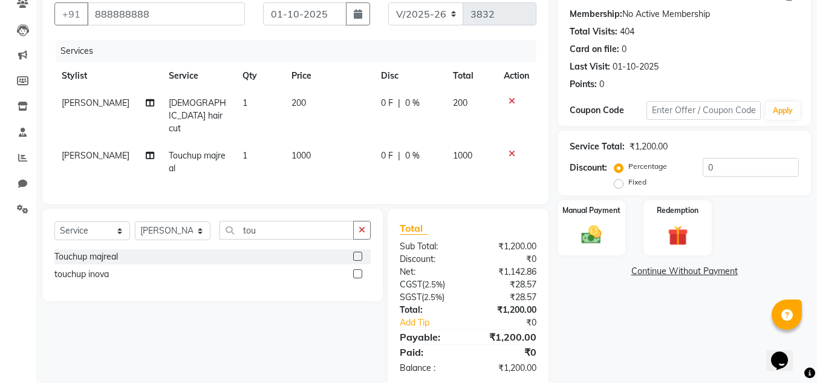
scroll to position [115, 0]
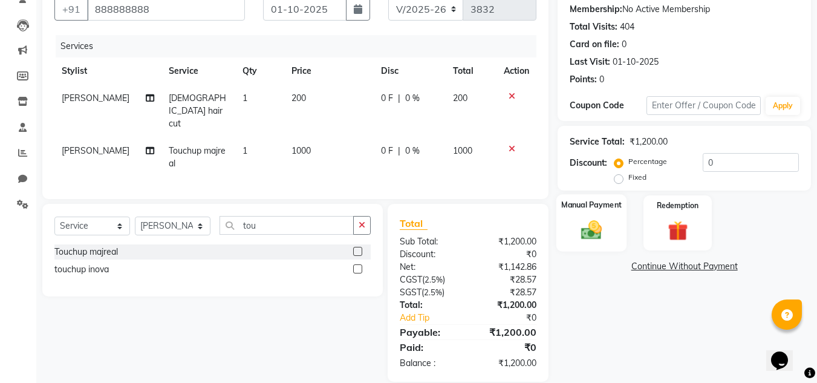
click at [593, 235] on img at bounding box center [592, 230] width 34 height 24
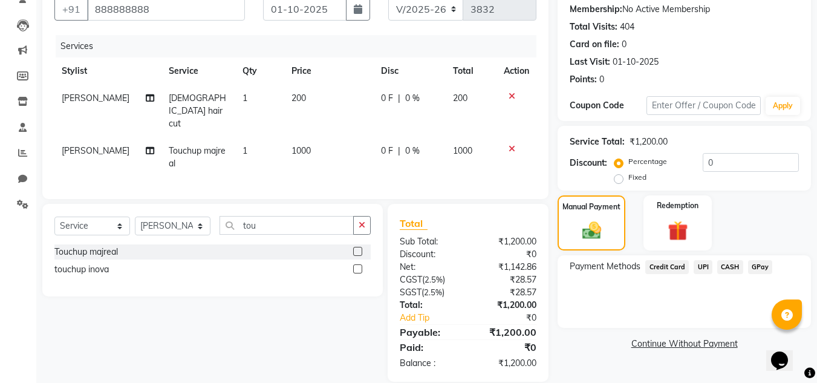
click at [731, 265] on span "CASH" at bounding box center [730, 267] width 26 height 14
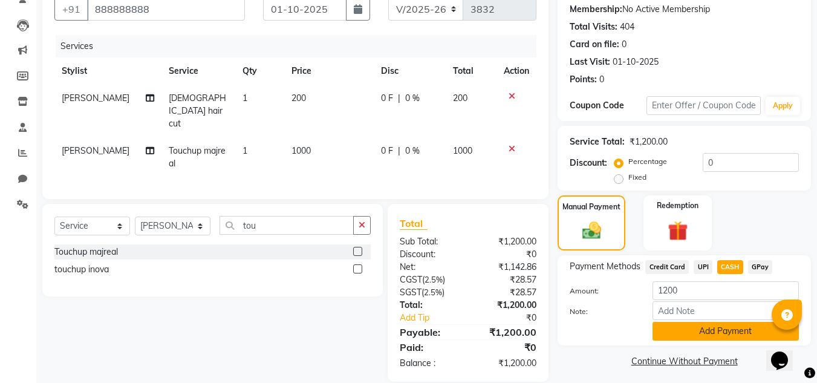
click at [686, 330] on button "Add Payment" at bounding box center [726, 331] width 146 height 19
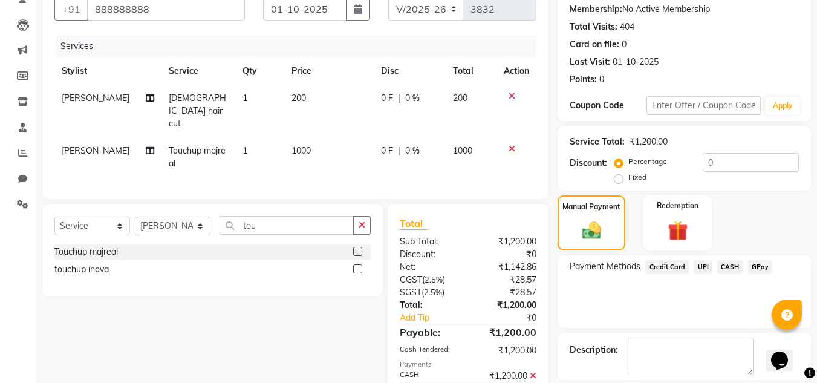
scroll to position [169, 0]
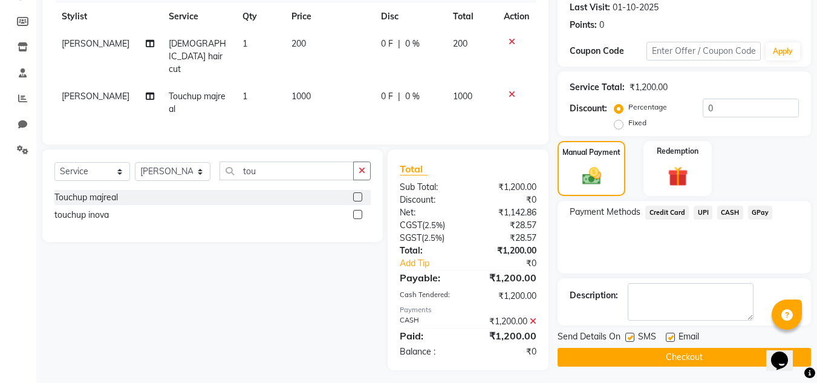
click at [746, 356] on button "Checkout" at bounding box center [684, 357] width 253 height 19
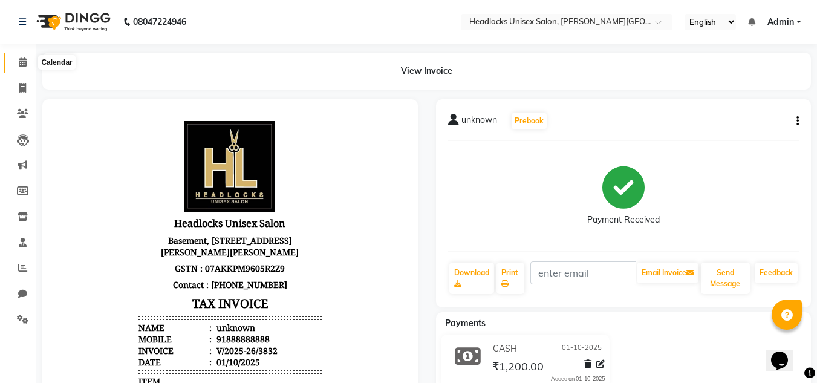
click at [22, 60] on icon at bounding box center [23, 61] width 8 height 9
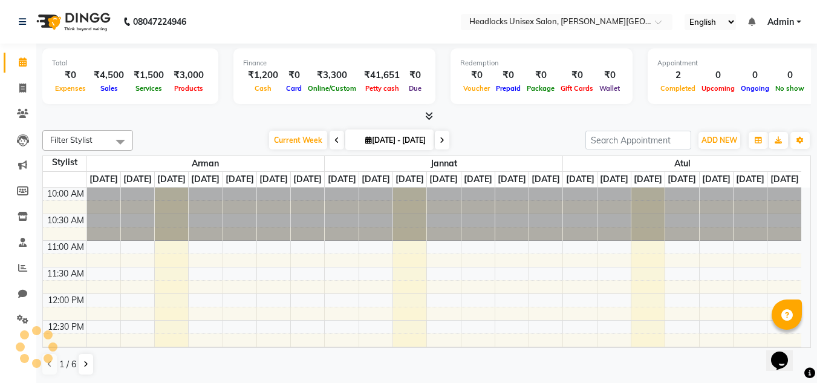
click at [2, 109] on li "Clients" at bounding box center [18, 114] width 36 height 26
click at [1, 106] on li "Clients" at bounding box center [18, 114] width 36 height 26
click at [0, 105] on li "Clients" at bounding box center [18, 114] width 36 height 26
click at [21, 83] on icon at bounding box center [22, 87] width 7 height 9
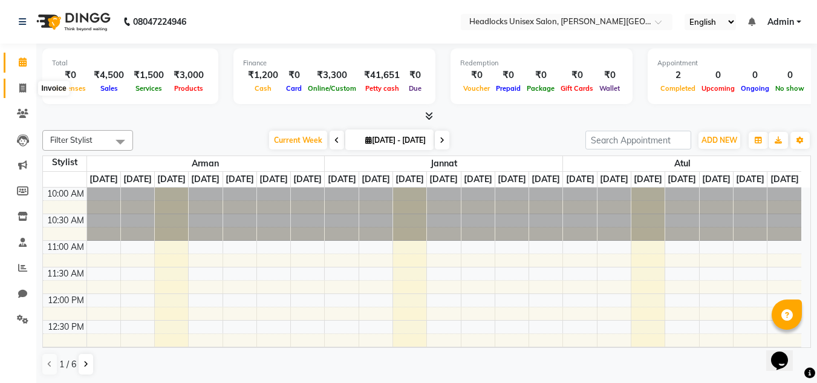
select select "service"
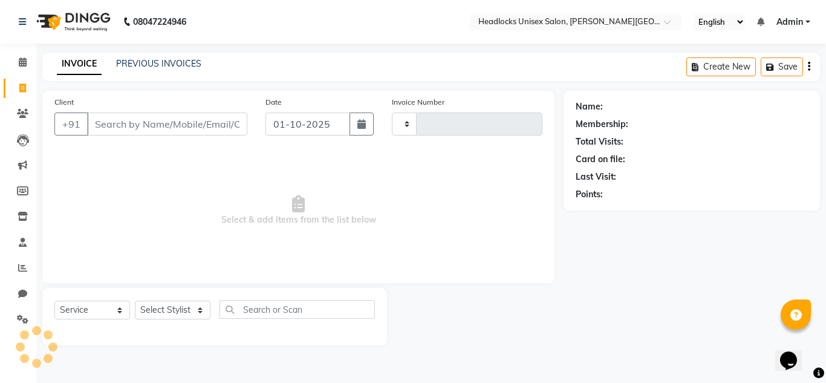
type input "3833"
select select "6850"
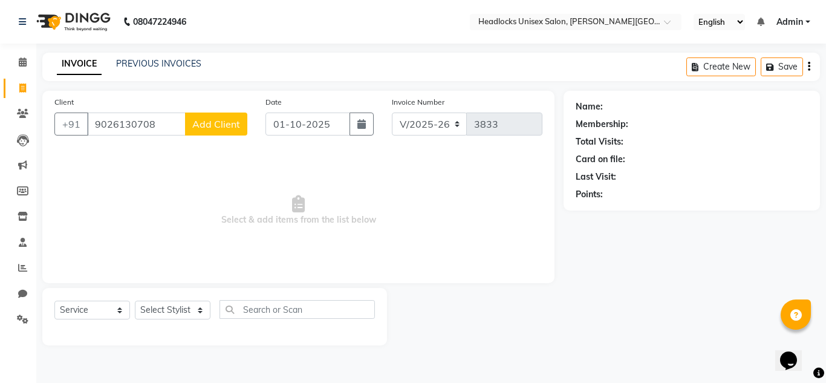
type input "9026130708"
click at [201, 129] on span "Add Client" at bounding box center [216, 124] width 48 height 12
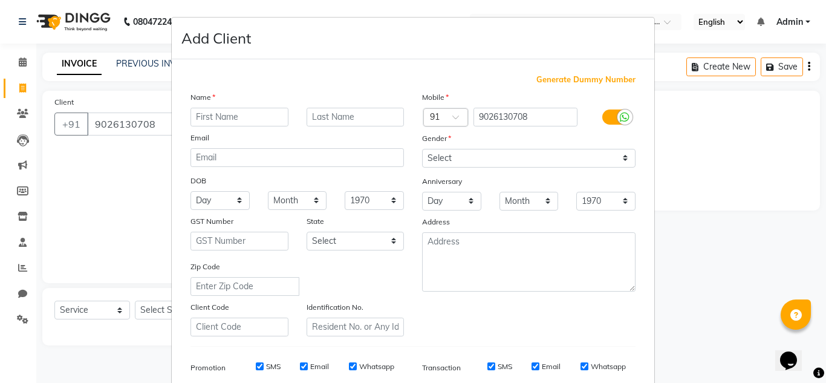
click at [207, 115] on input "text" at bounding box center [240, 117] width 98 height 19
type input "rahul"
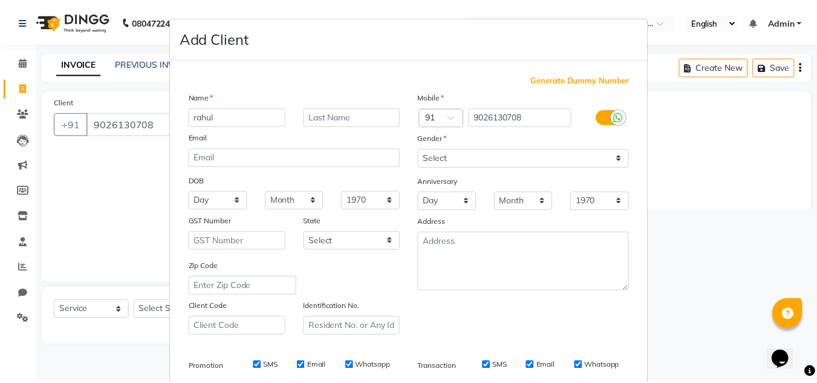
scroll to position [175, 0]
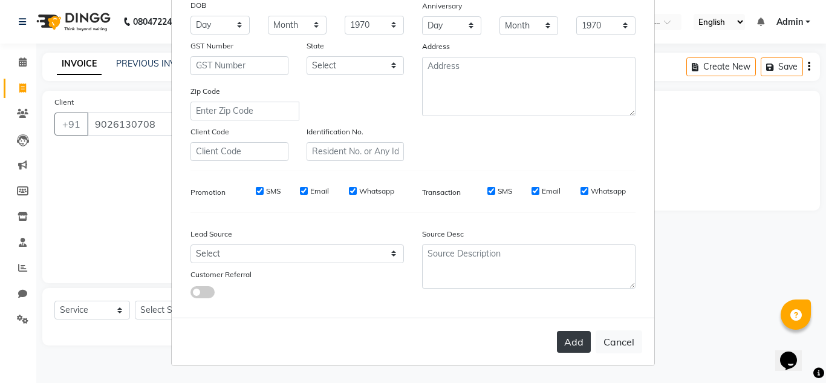
click at [572, 341] on button "Add" at bounding box center [574, 342] width 34 height 22
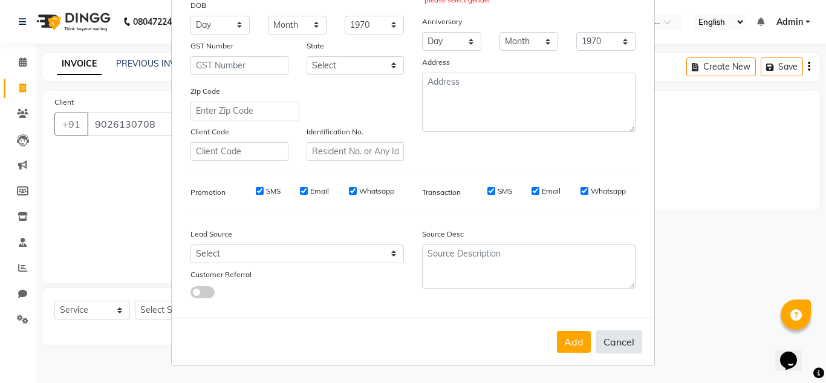
click at [599, 337] on button "Cancel" at bounding box center [619, 341] width 47 height 23
select select
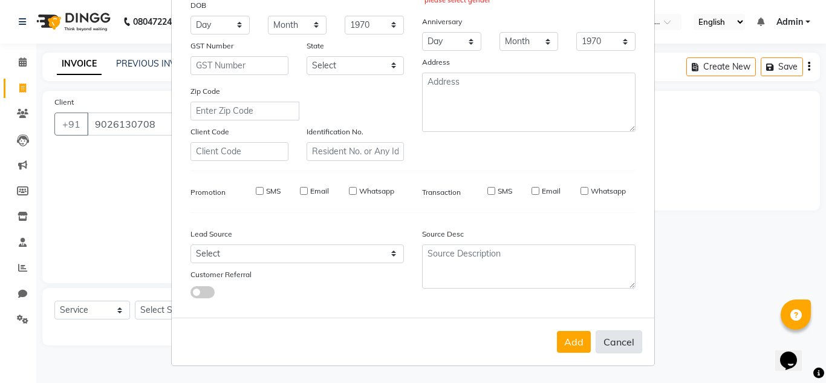
select select
checkbox input "false"
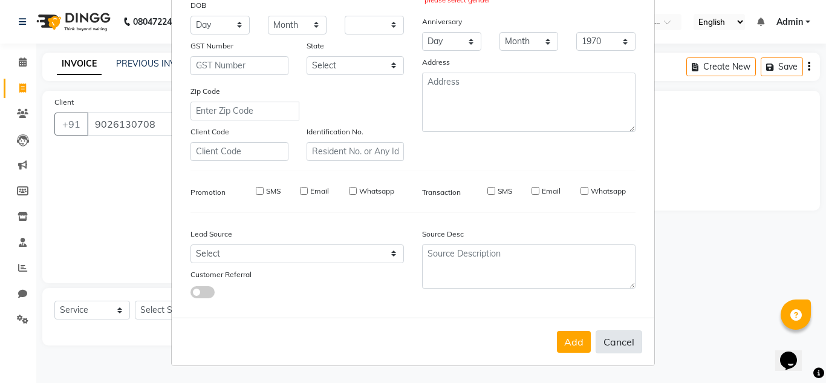
checkbox input "false"
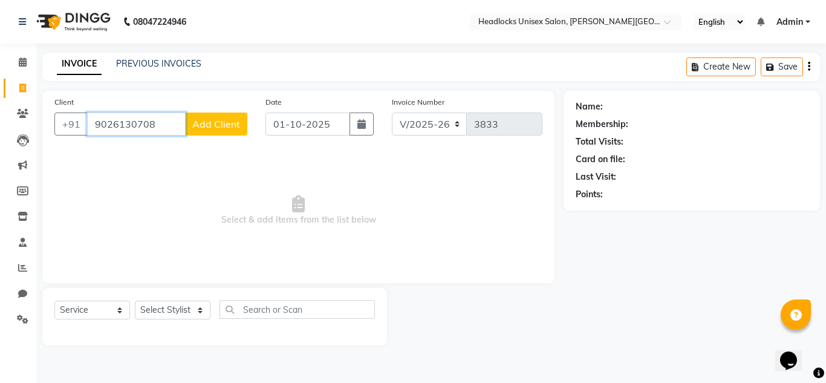
click at [178, 123] on input "9026130708" at bounding box center [136, 124] width 99 height 23
type input "9"
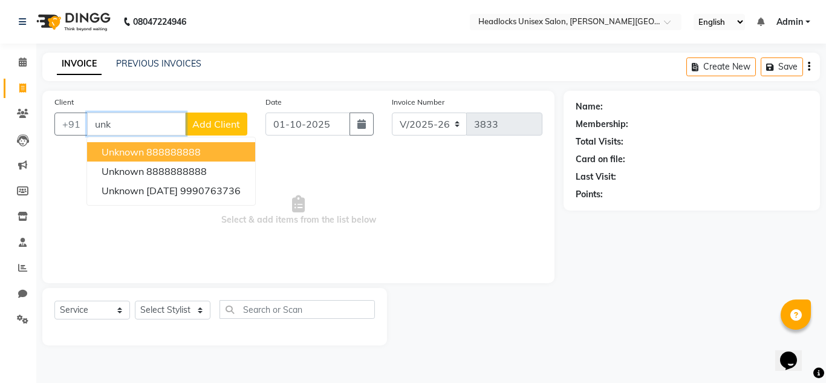
click at [200, 147] on ngb-highlight "888888888" at bounding box center [173, 152] width 54 height 12
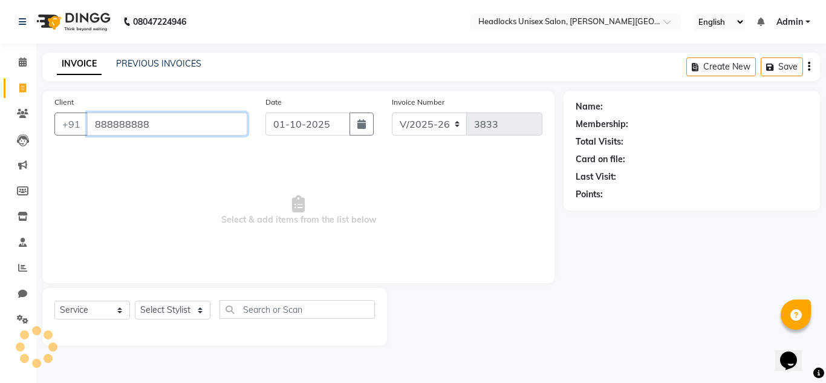
type input "888888888"
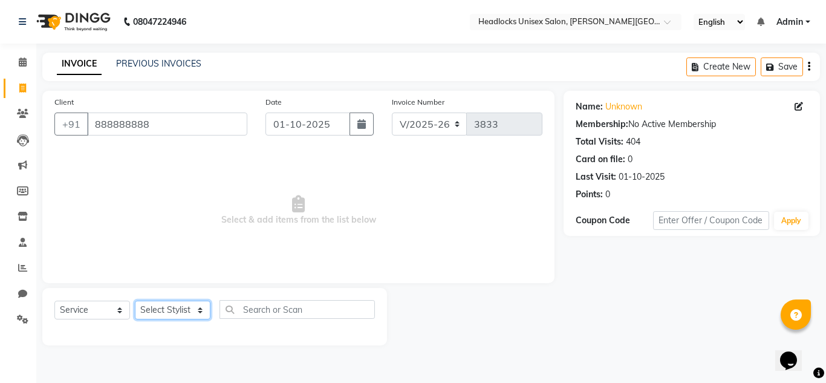
click at [170, 316] on select "Select Stylist [PERSON_NAME] Jannat Kaif [DATE] [PERSON_NAME] [PERSON_NAME] [PE…" at bounding box center [173, 310] width 76 height 19
select select "53627"
click at [135, 301] on select "Select Stylist [PERSON_NAME] Jannat Kaif [DATE] [PERSON_NAME] [PERSON_NAME] [PE…" at bounding box center [173, 310] width 76 height 19
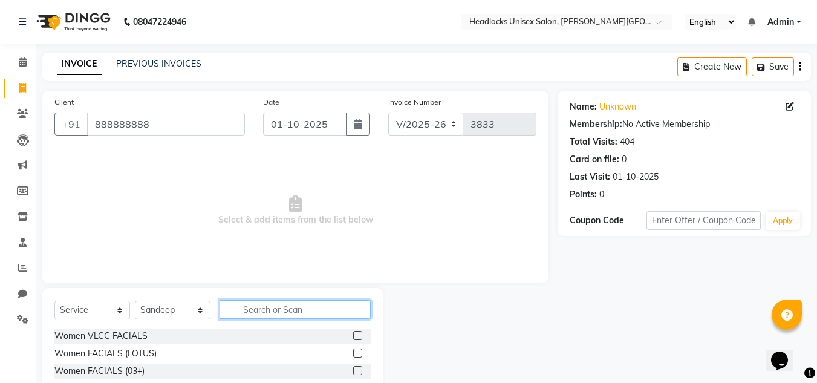
click at [266, 310] on input "text" at bounding box center [295, 309] width 151 height 19
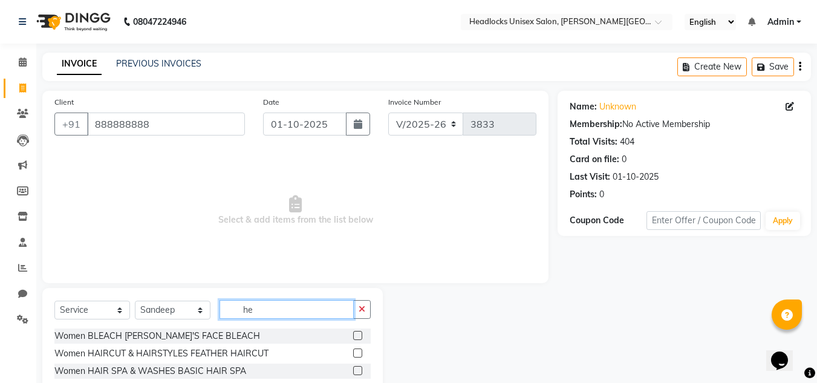
type input "h"
type input "gen"
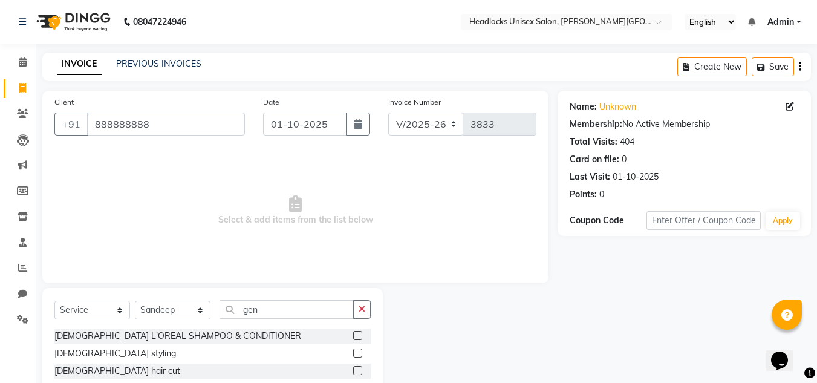
click at [360, 367] on label at bounding box center [357, 370] width 9 height 9
click at [360, 367] on input "checkbox" at bounding box center [357, 371] width 8 height 8
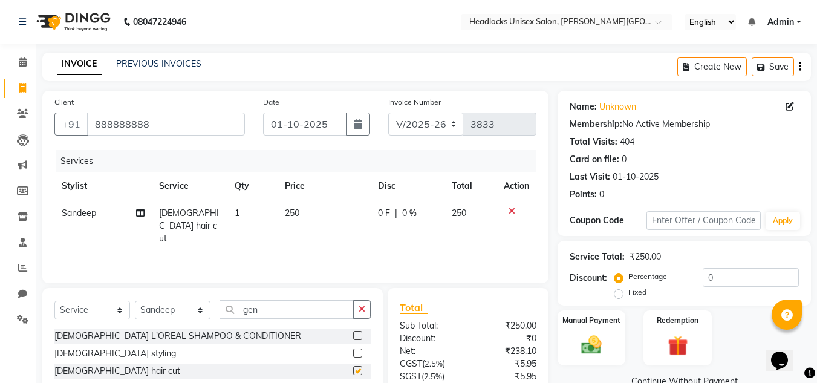
checkbox input "false"
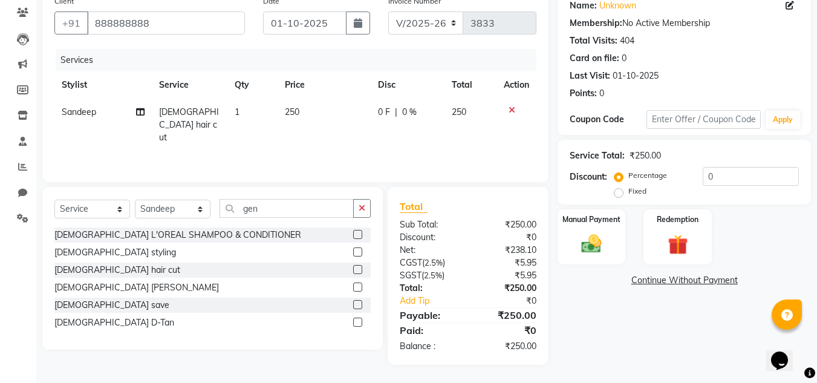
click at [357, 282] on label at bounding box center [357, 286] width 9 height 9
click at [357, 284] on input "checkbox" at bounding box center [357, 288] width 8 height 8
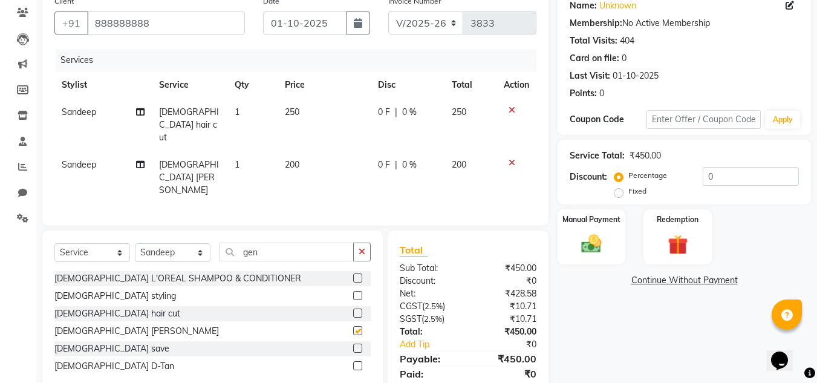
checkbox input "false"
click at [359, 243] on button "button" at bounding box center [362, 252] width 18 height 19
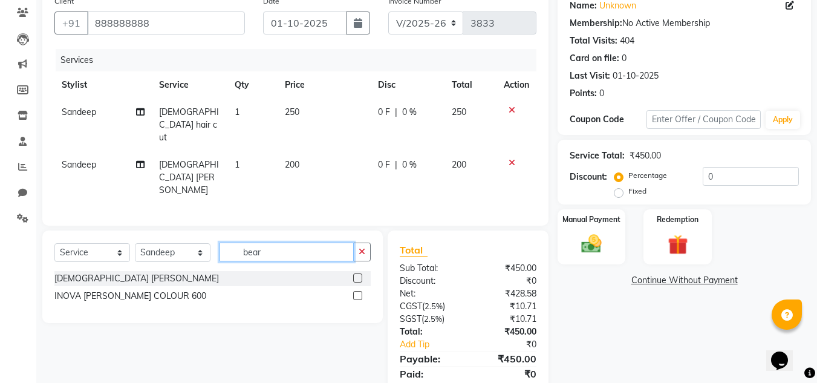
type input "bear"
click at [247, 289] on div "INOVA [PERSON_NAME] COLOUR 600" at bounding box center [212, 296] width 316 height 15
click at [357, 291] on label at bounding box center [357, 295] width 9 height 9
click at [357, 292] on input "checkbox" at bounding box center [357, 296] width 8 height 8
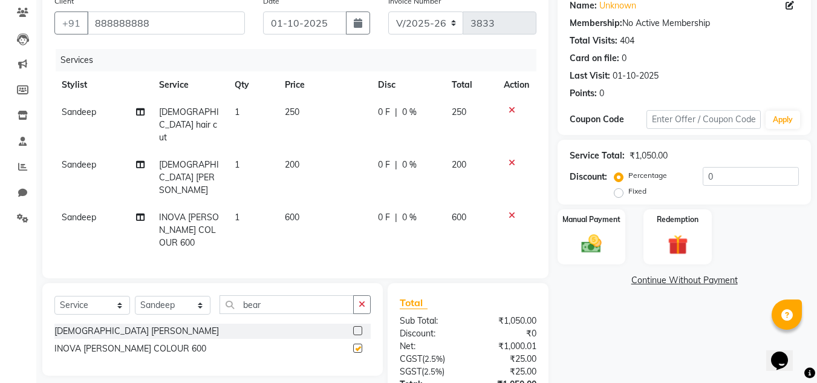
checkbox input "false"
click at [288, 212] on span "600" at bounding box center [292, 217] width 15 height 11
select select "53627"
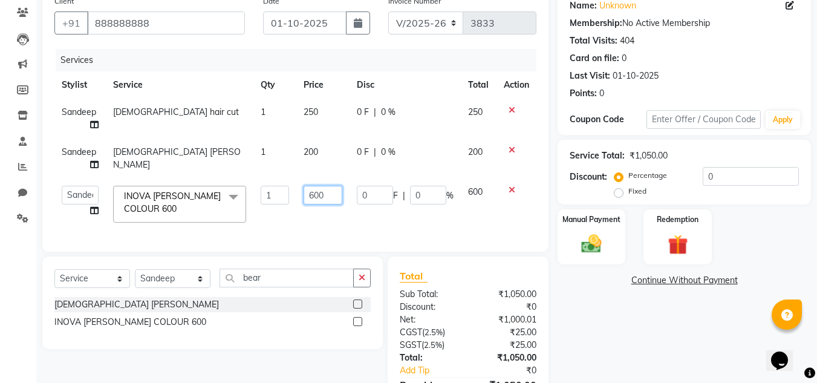
click at [313, 194] on input "600" at bounding box center [323, 195] width 39 height 19
type input "300"
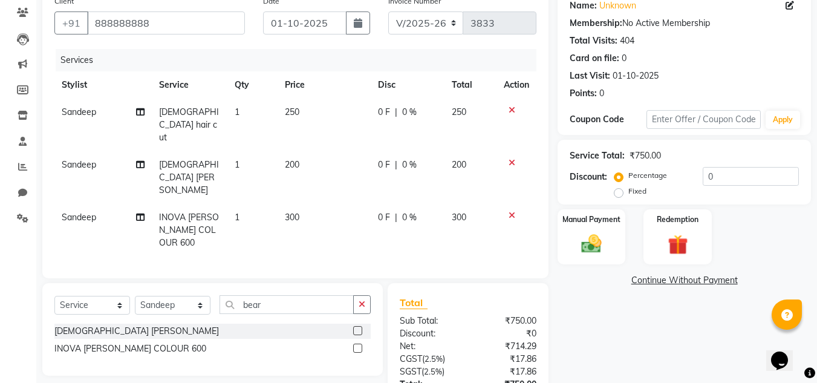
click at [314, 111] on td "250" at bounding box center [324, 125] width 93 height 53
select select "53627"
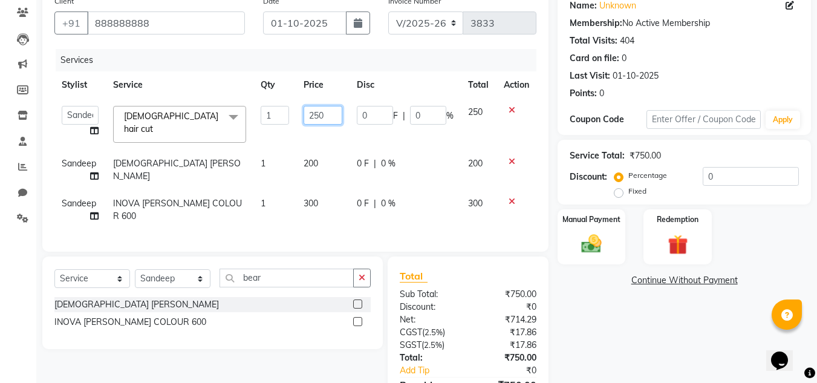
click at [319, 111] on input "250" at bounding box center [323, 115] width 39 height 19
type input "200"
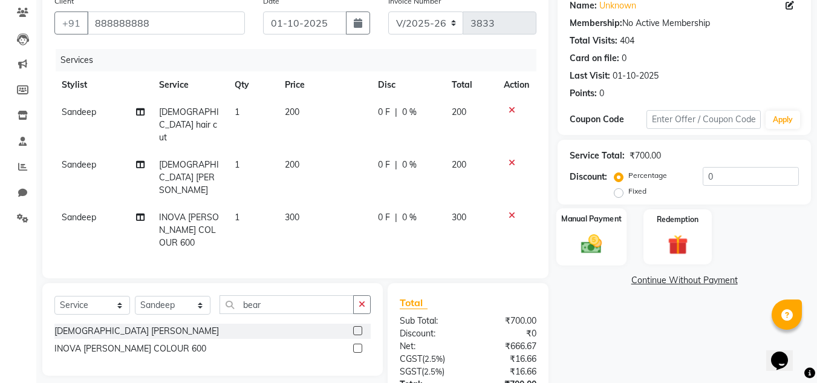
click at [595, 255] on img at bounding box center [592, 244] width 34 height 24
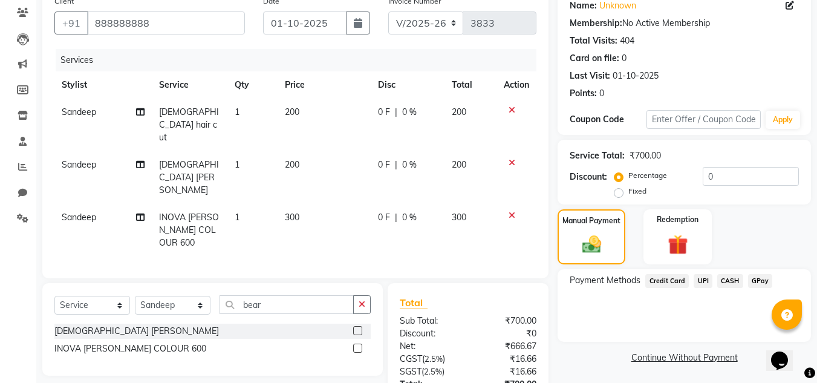
click at [699, 280] on span "UPI" at bounding box center [703, 281] width 19 height 14
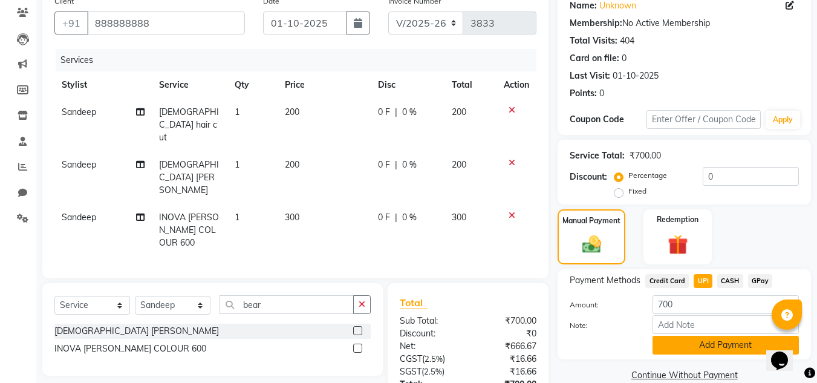
click at [702, 339] on button "Add Payment" at bounding box center [726, 345] width 146 height 19
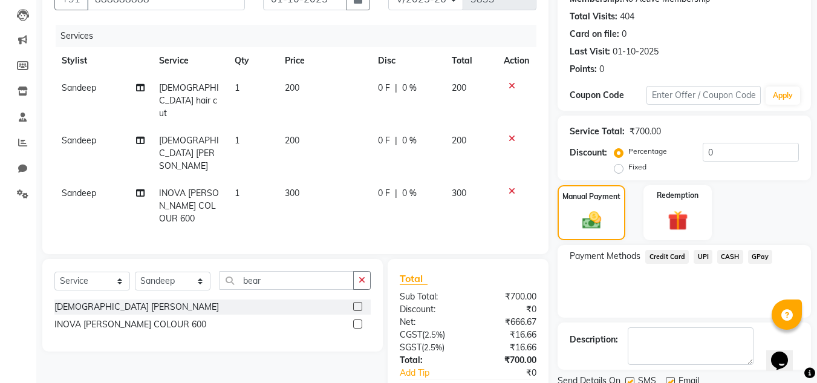
scroll to position [171, 0]
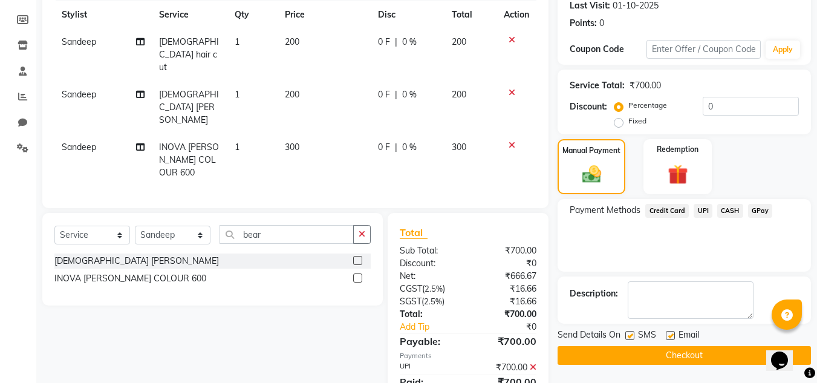
click at [699, 356] on button "Checkout" at bounding box center [684, 355] width 253 height 19
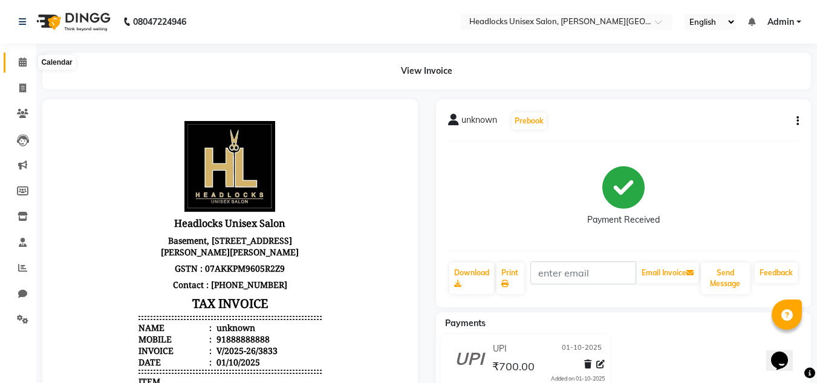
click at [22, 63] on icon at bounding box center [23, 61] width 8 height 9
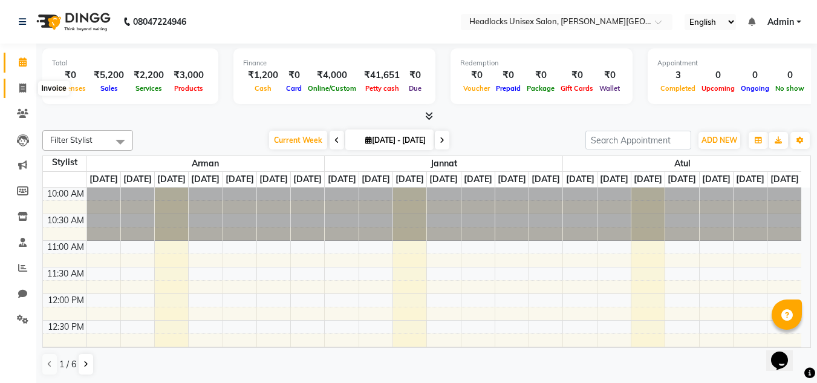
click at [22, 89] on icon at bounding box center [22, 87] width 7 height 9
select select "service"
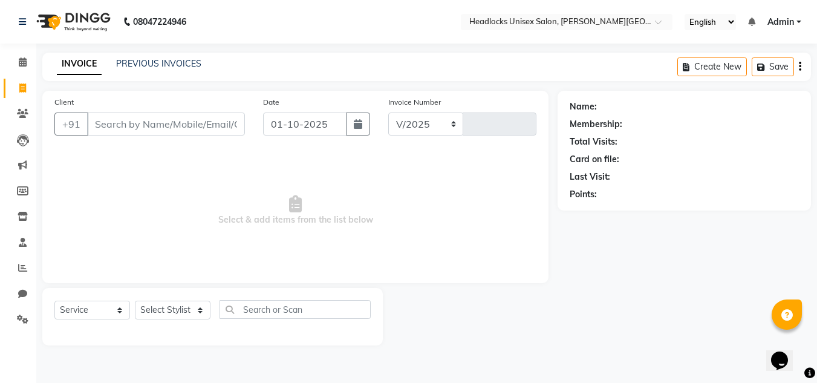
select select "6850"
type input "3834"
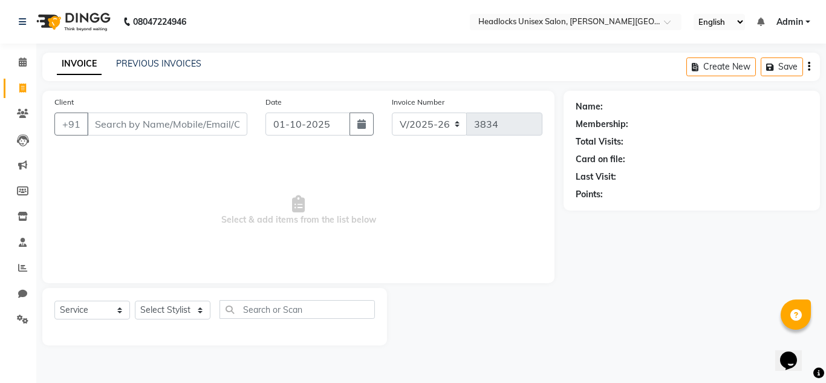
click at [128, 122] on input "Client" at bounding box center [167, 124] width 160 height 23
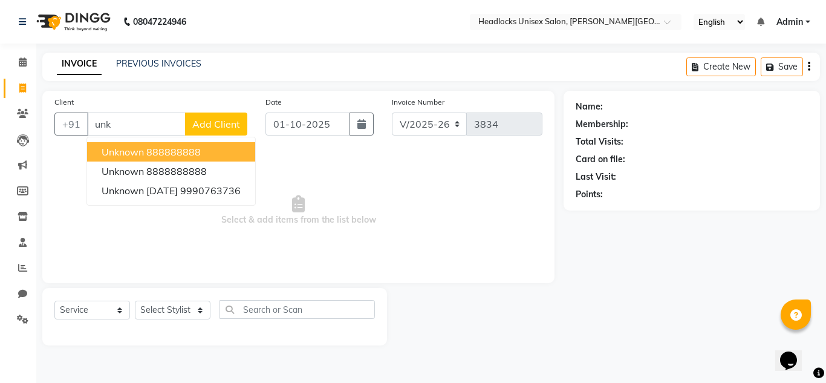
click at [201, 155] on ngb-highlight "888888888" at bounding box center [173, 152] width 54 height 12
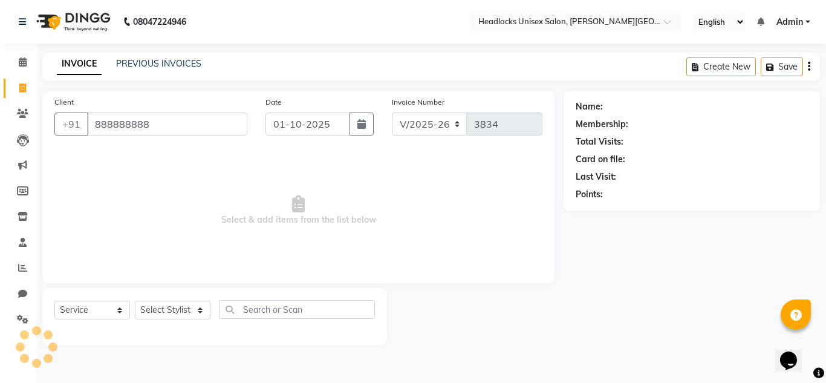
type input "888888888"
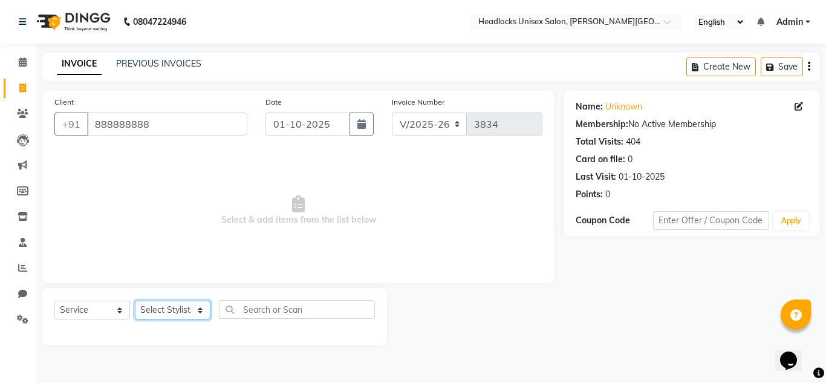
click at [171, 303] on select "Select Stylist [PERSON_NAME] Jannat Kaif [DATE] [PERSON_NAME] [PERSON_NAME] [PE…" at bounding box center [173, 310] width 76 height 19
select select "66496"
click at [135, 301] on select "Select Stylist [PERSON_NAME] Jannat Kaif [DATE] [PERSON_NAME] [PERSON_NAME] [PE…" at bounding box center [173, 310] width 76 height 19
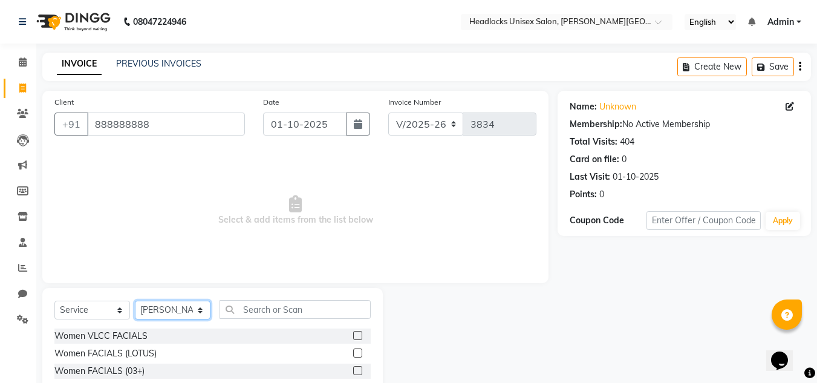
click at [178, 307] on select "Select Stylist [PERSON_NAME] Jannat Kaif [DATE] [PERSON_NAME] [PERSON_NAME] [PE…" at bounding box center [173, 310] width 76 height 19
click at [255, 306] on input "text" at bounding box center [295, 309] width 151 height 19
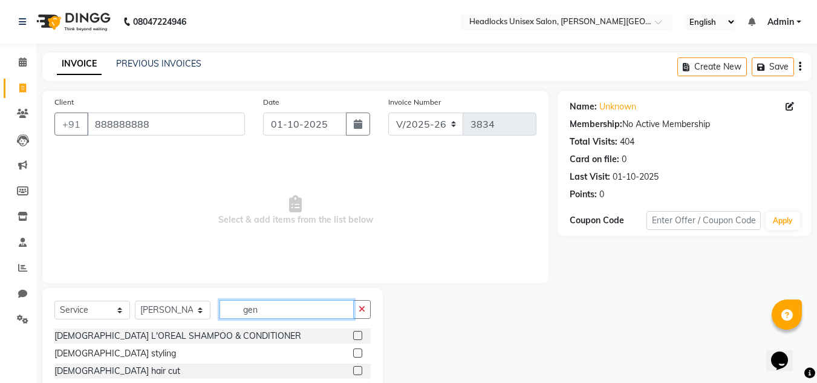
type input "gen"
click at [361, 373] on label at bounding box center [357, 370] width 9 height 9
click at [361, 373] on input "checkbox" at bounding box center [357, 371] width 8 height 8
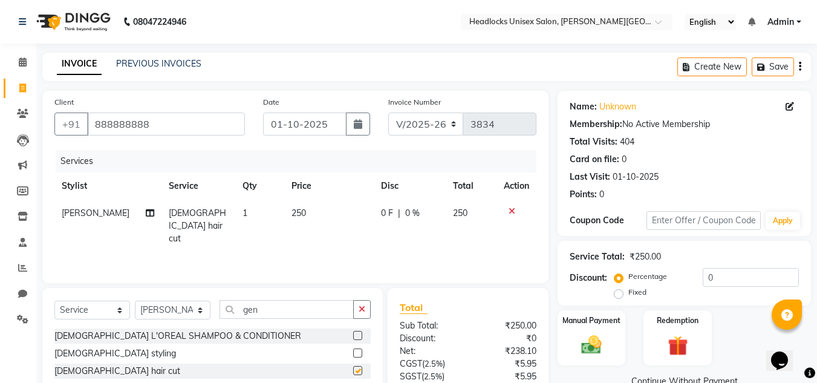
checkbox input "false"
click at [593, 341] on img at bounding box center [592, 345] width 34 height 24
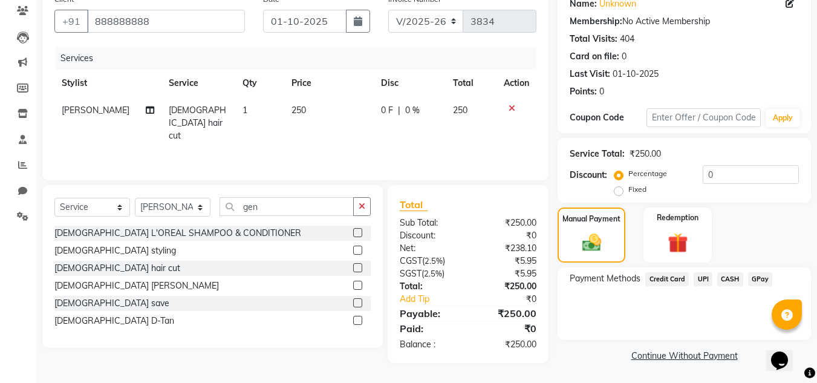
click at [723, 278] on span "CASH" at bounding box center [730, 279] width 26 height 14
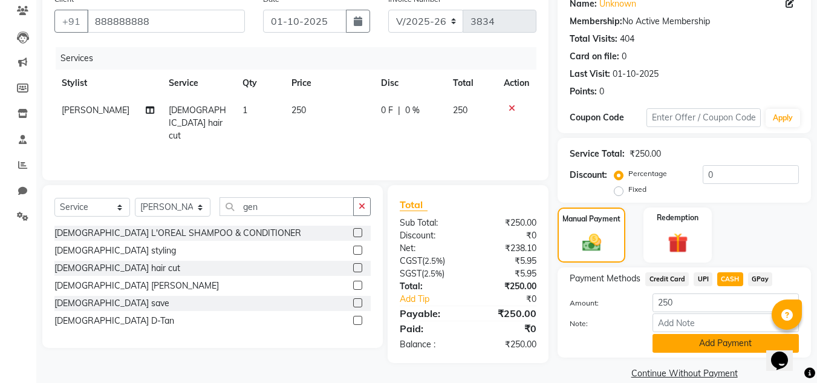
click at [716, 338] on button "Add Payment" at bounding box center [726, 343] width 146 height 19
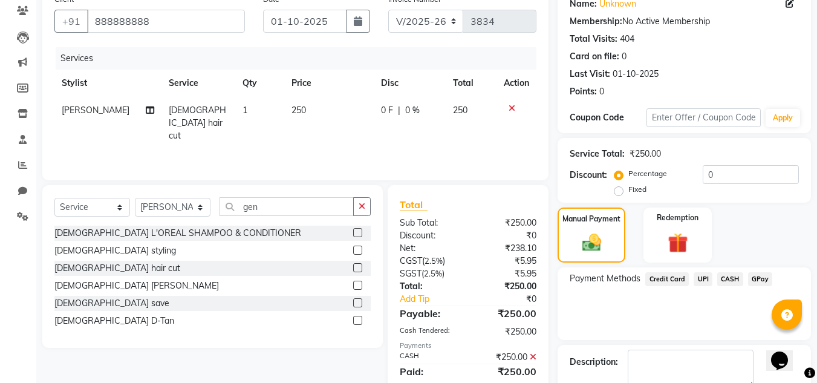
scroll to position [171, 0]
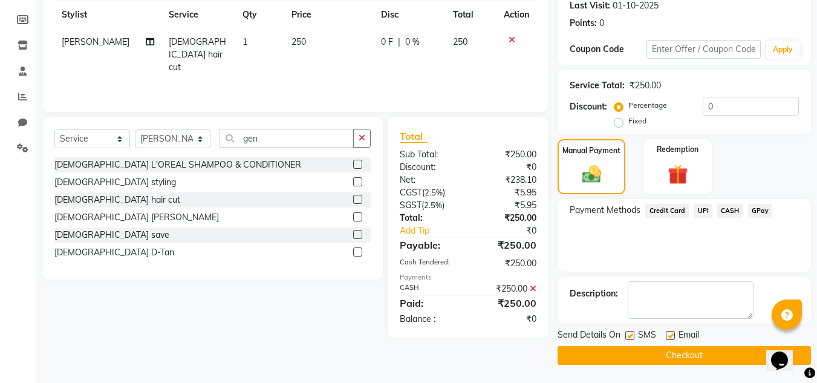
click at [688, 357] on button "Checkout" at bounding box center [684, 355] width 253 height 19
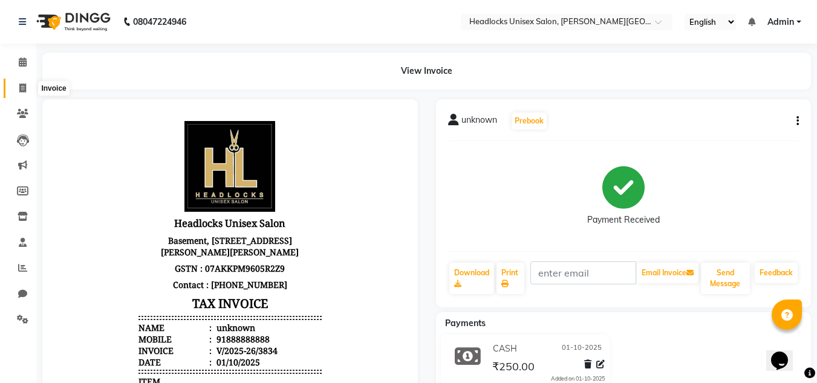
click at [26, 86] on icon at bounding box center [22, 87] width 7 height 9
select select "service"
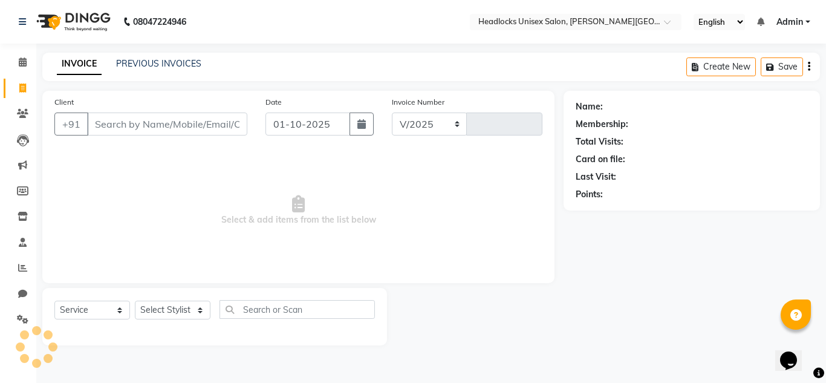
select select "6850"
type input "3835"
click at [107, 117] on input "Client" at bounding box center [167, 124] width 160 height 23
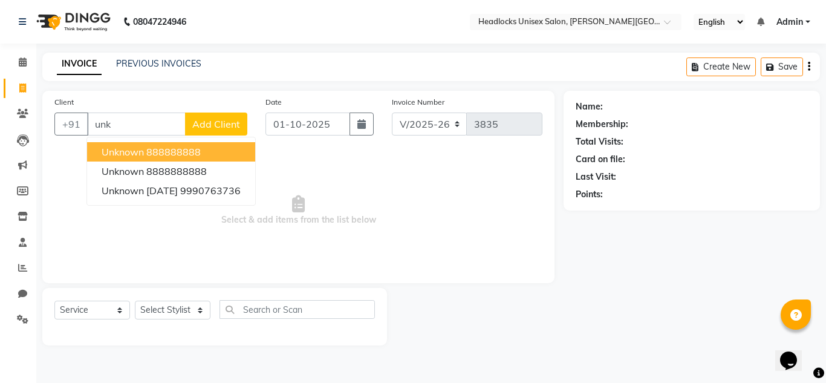
click at [146, 155] on ngb-highlight "888888888" at bounding box center [173, 152] width 54 height 12
type input "888888888"
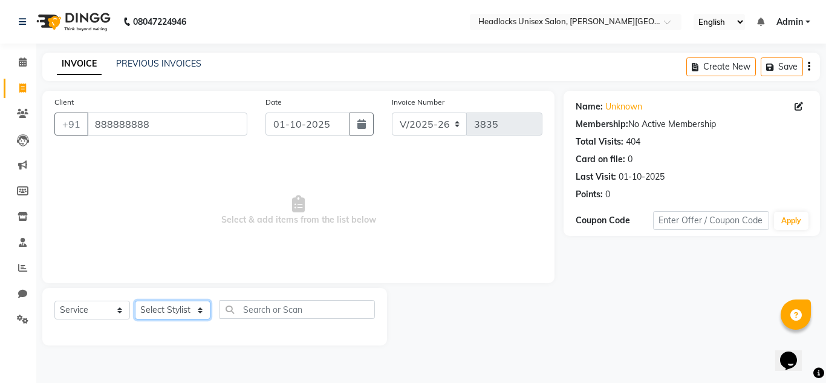
click at [161, 307] on select "Select Stylist [PERSON_NAME] Jannat Kaif [DATE] [PERSON_NAME] [PERSON_NAME] [PE…" at bounding box center [173, 310] width 76 height 19
select select "53613"
click at [135, 301] on select "Select Stylist [PERSON_NAME] Jannat Kaif [DATE] [PERSON_NAME] [PERSON_NAME] [PE…" at bounding box center [173, 310] width 76 height 19
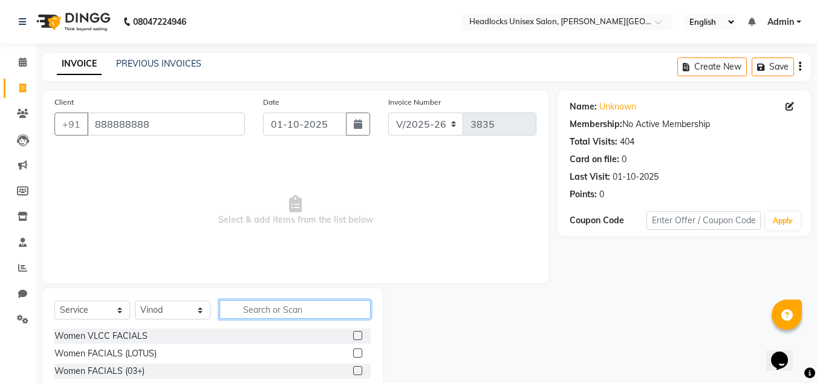
click at [236, 308] on input "text" at bounding box center [295, 309] width 151 height 19
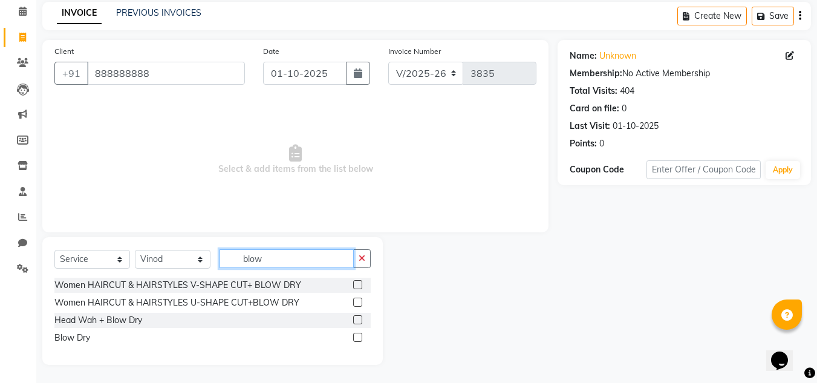
type input "blow"
click at [356, 333] on label at bounding box center [357, 337] width 9 height 9
click at [356, 334] on input "checkbox" at bounding box center [357, 338] width 8 height 8
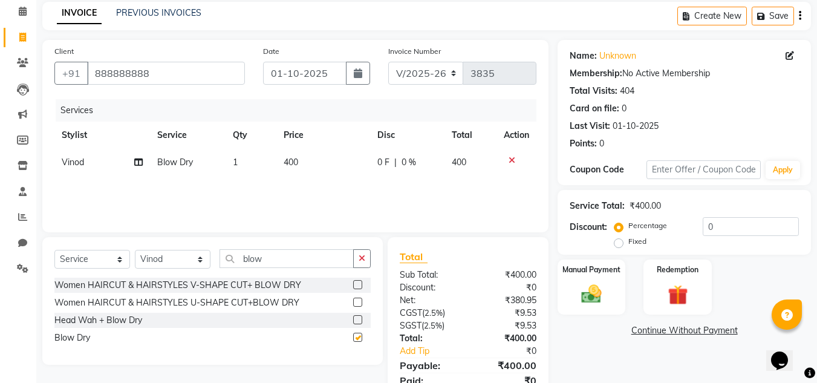
checkbox input "false"
click at [367, 256] on button "button" at bounding box center [362, 258] width 18 height 19
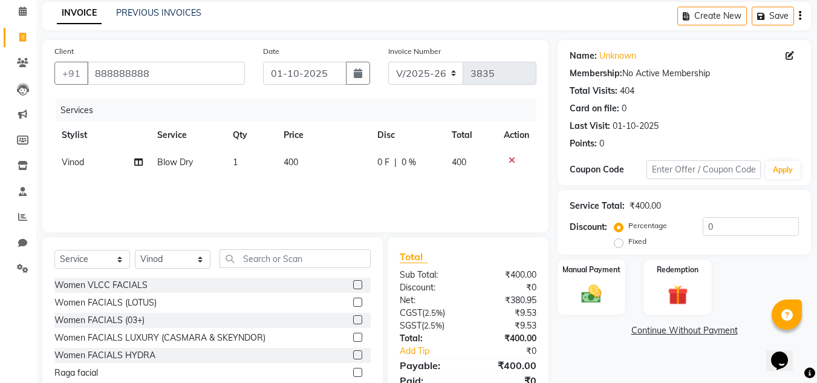
click at [300, 247] on div "Select Service Product Membership Package Voucher Prepaid Gift Card Select Styl…" at bounding box center [212, 326] width 341 height 178
click at [296, 262] on input "text" at bounding box center [295, 258] width 151 height 19
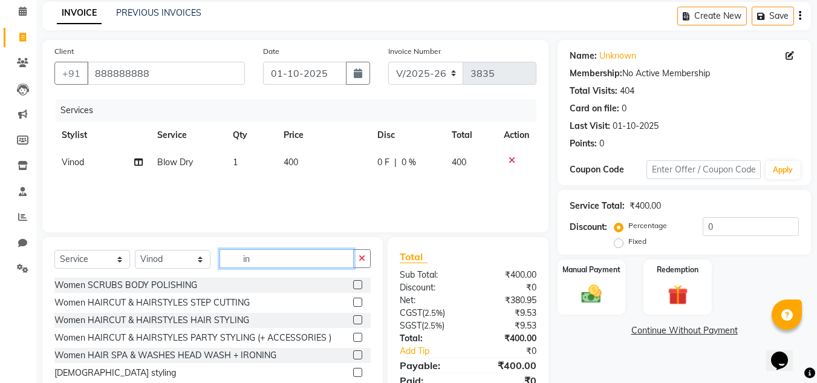
scroll to position [102, 0]
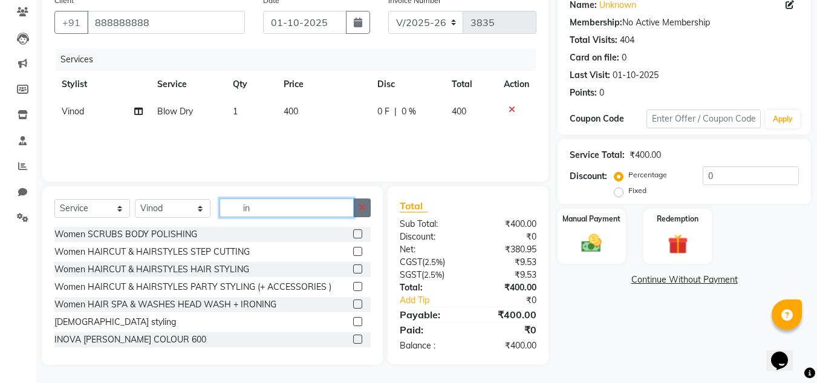
type input "in"
click at [359, 202] on button "button" at bounding box center [362, 207] width 18 height 19
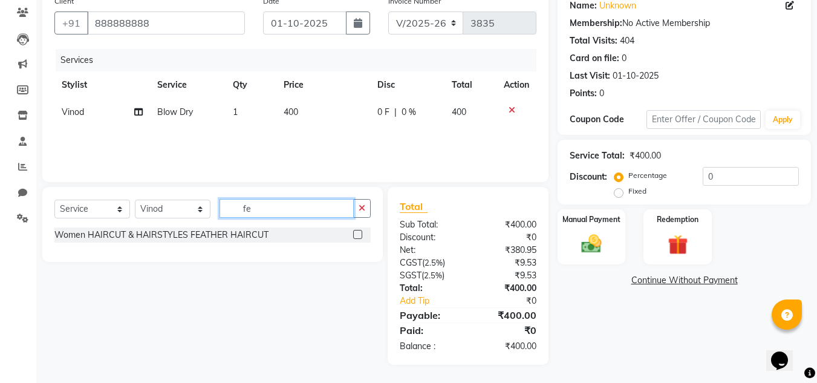
scroll to position [101, 0]
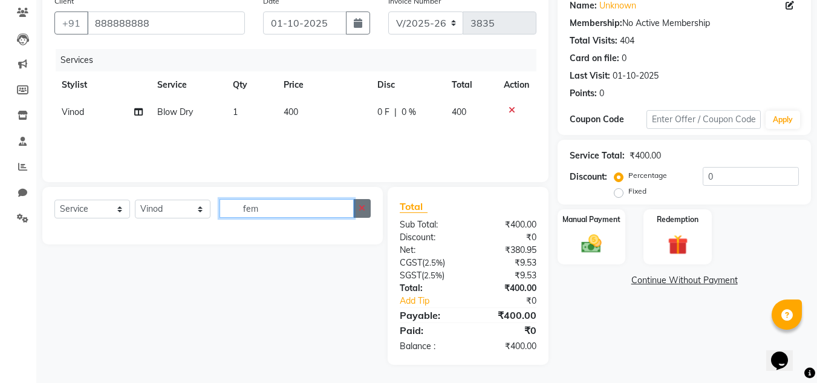
type input "fem"
click at [362, 214] on button "button" at bounding box center [362, 208] width 18 height 19
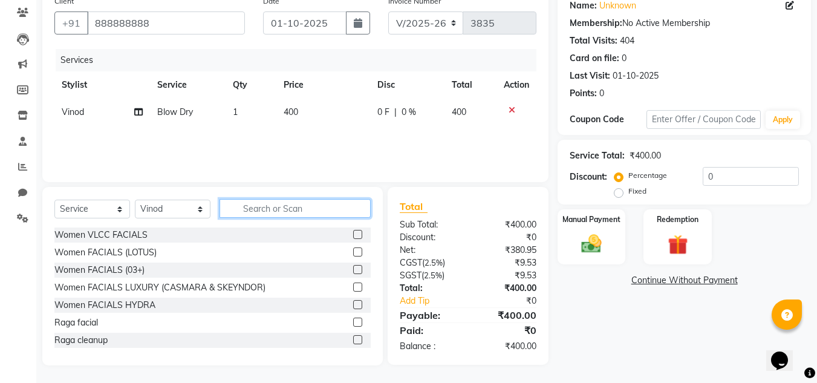
click at [276, 208] on input "text" at bounding box center [295, 208] width 151 height 19
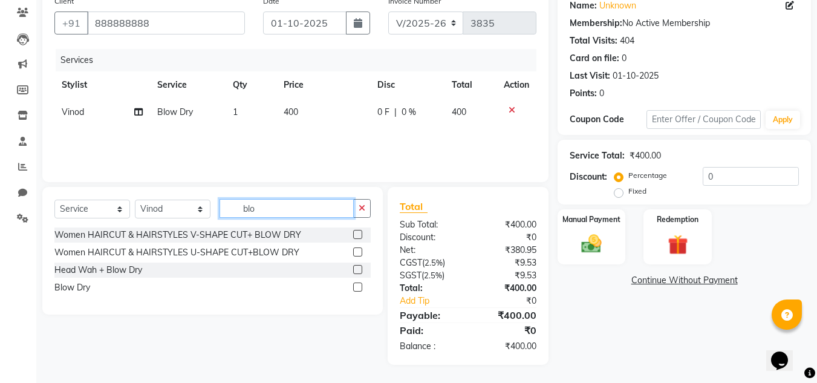
type input "blo"
click at [111, 288] on div "Blow Dry" at bounding box center [212, 287] width 316 height 15
click at [355, 287] on label at bounding box center [357, 286] width 9 height 9
click at [355, 287] on input "checkbox" at bounding box center [357, 288] width 8 height 8
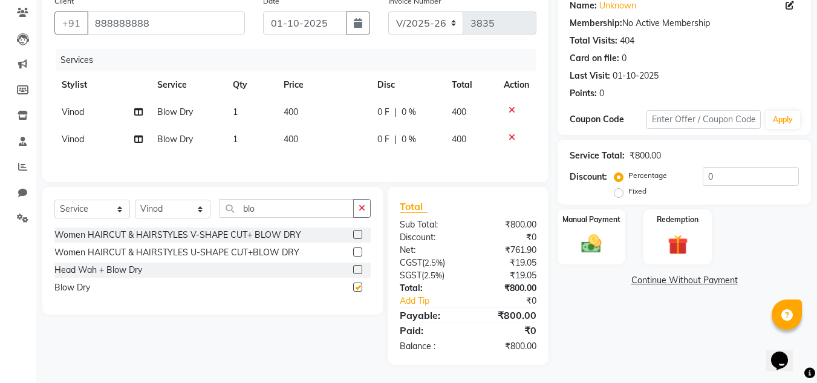
checkbox input "false"
click at [507, 135] on div at bounding box center [516, 137] width 25 height 8
click at [511, 137] on icon at bounding box center [512, 137] width 7 height 8
click at [289, 111] on span "400" at bounding box center [291, 111] width 15 height 11
select select "53613"
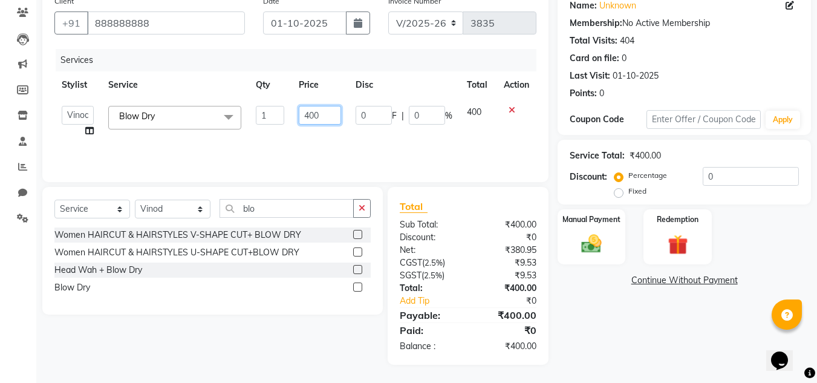
click at [308, 115] on input "400" at bounding box center [320, 115] width 42 height 19
type input "700"
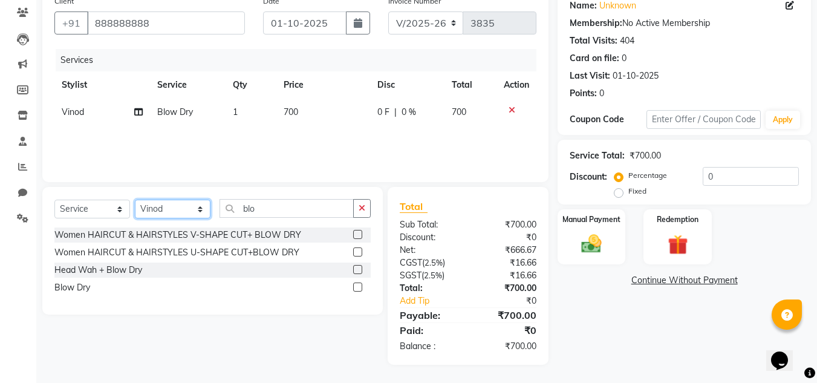
click at [169, 209] on select "Select Stylist [PERSON_NAME] Jannat Kaif [DATE] [PERSON_NAME] [PERSON_NAME] [PE…" at bounding box center [173, 209] width 76 height 19
select select "53615"
click at [135, 200] on select "Select Stylist [PERSON_NAME] Jannat Kaif [DATE] [PERSON_NAME] [PERSON_NAME] [PE…" at bounding box center [173, 209] width 76 height 19
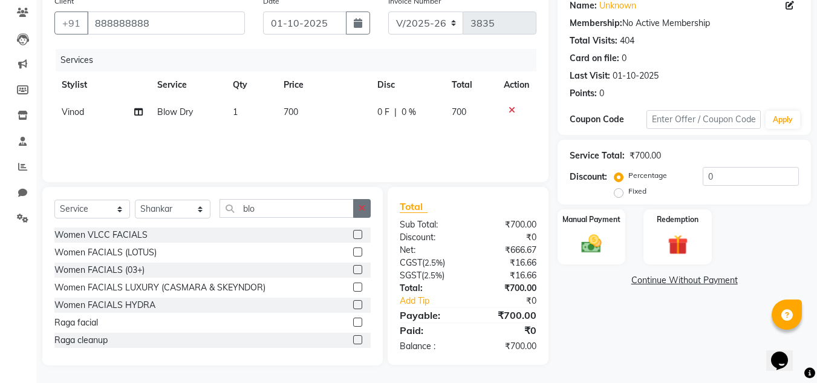
click at [364, 210] on icon "button" at bounding box center [362, 208] width 7 height 8
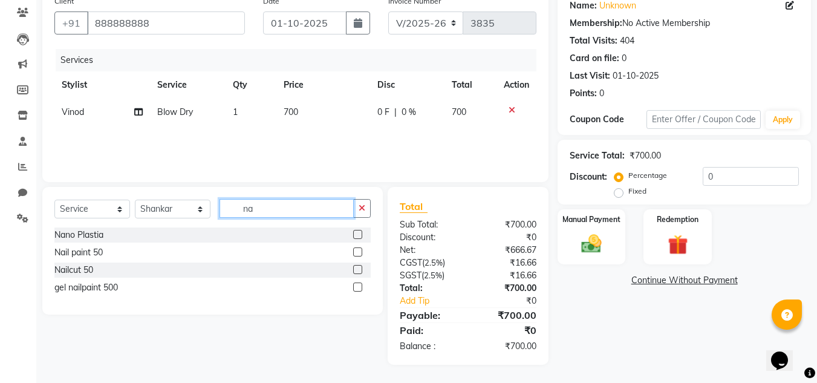
type input "na"
click at [360, 254] on label at bounding box center [357, 251] width 9 height 9
click at [360, 254] on input "checkbox" at bounding box center [357, 253] width 8 height 8
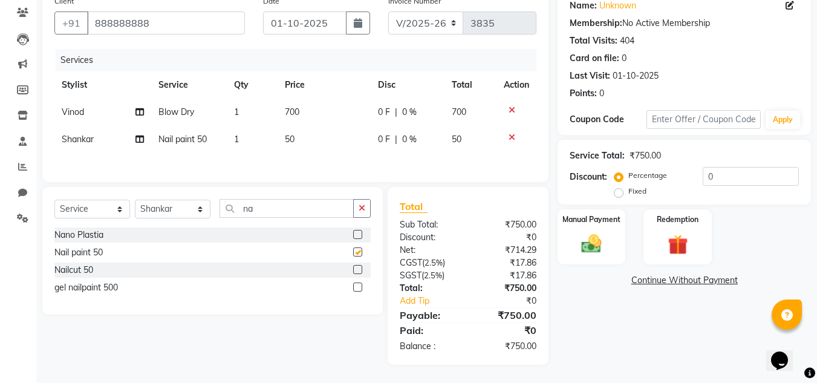
checkbox input "false"
click at [287, 109] on span "700" at bounding box center [292, 111] width 15 height 11
select select "53613"
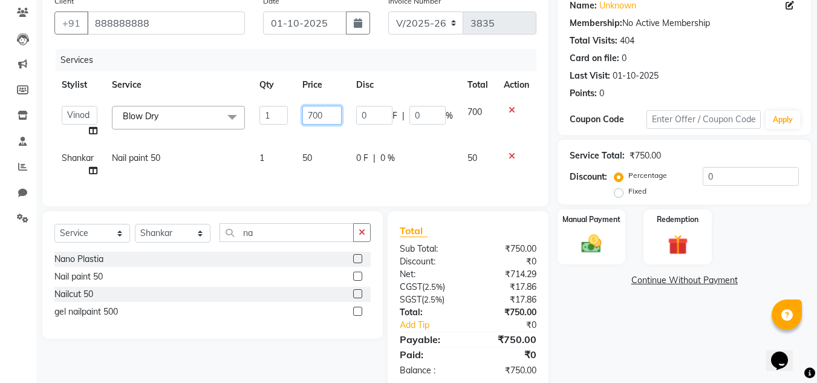
click at [312, 113] on input "700" at bounding box center [322, 115] width 40 height 19
type input "600"
click at [587, 249] on img at bounding box center [592, 244] width 34 height 24
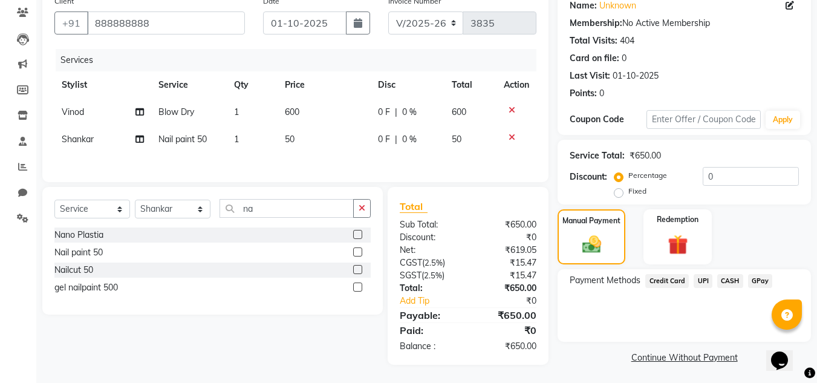
click at [697, 281] on span "UPI" at bounding box center [703, 281] width 19 height 14
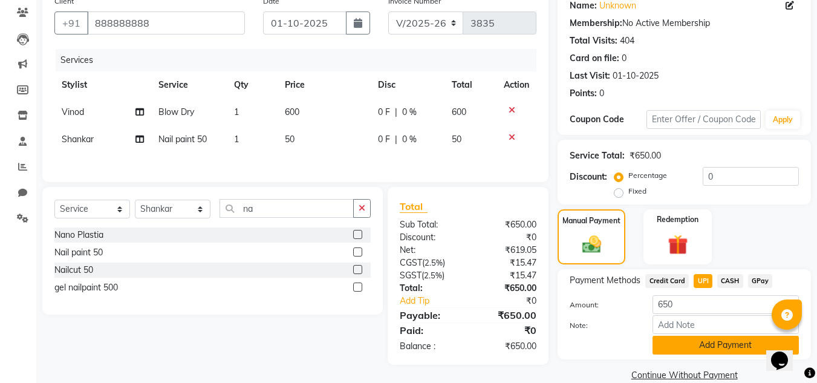
click at [690, 345] on button "Add Payment" at bounding box center [726, 345] width 146 height 19
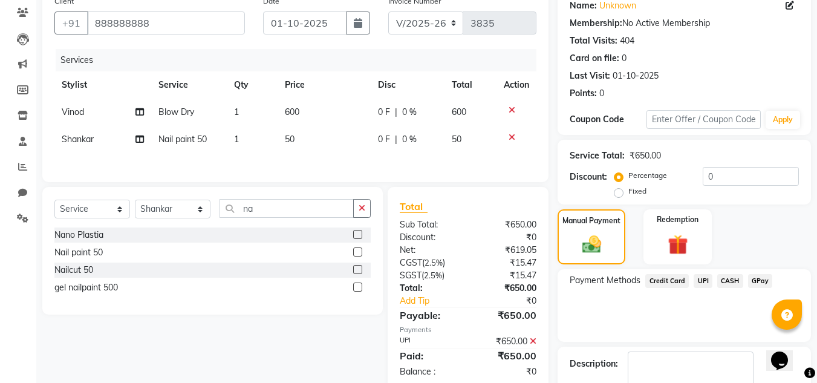
scroll to position [171, 0]
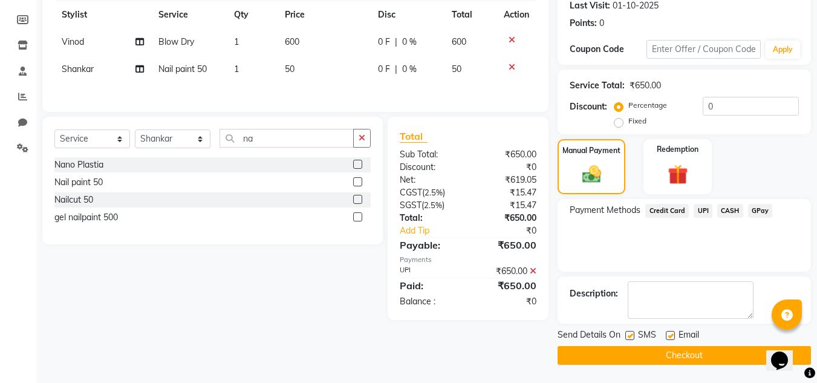
click at [653, 356] on button "Checkout" at bounding box center [684, 355] width 253 height 19
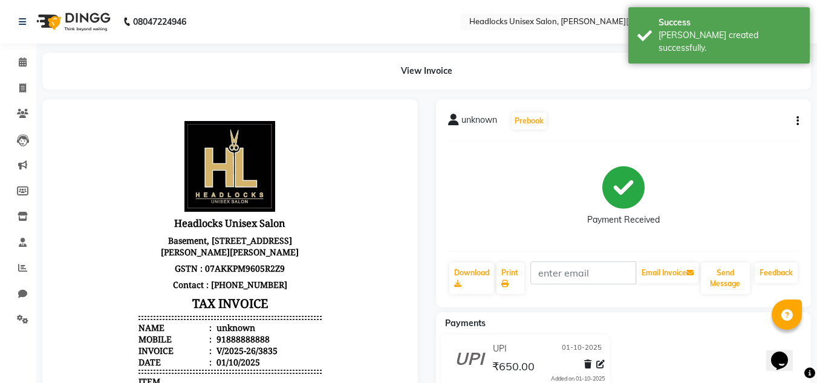
scroll to position [304, 0]
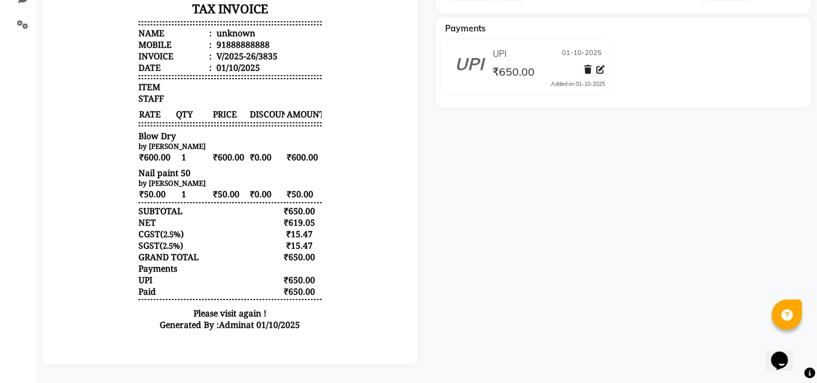
click at [816, 61] on div "unknown Prebook Payment Received Download Print Email Invoice Send Message Feed…" at bounding box center [624, 85] width 394 height 560
drag, startPoint x: 816, startPoint y: 61, endPoint x: 815, endPoint y: 52, distance: 9.1
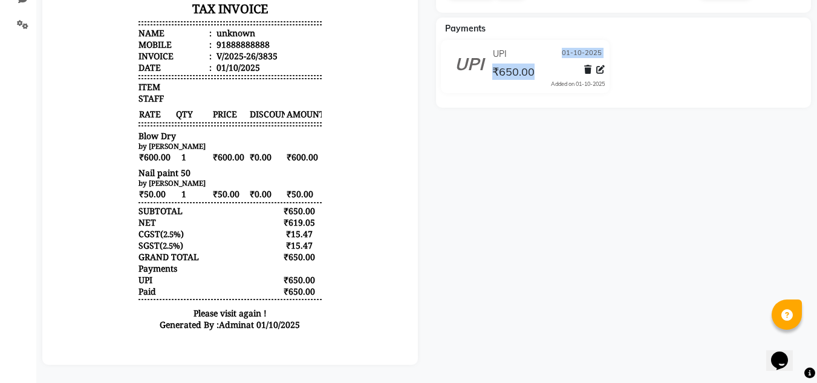
click at [815, 52] on div "unknown Prebook Payment Received Download Print Email Invoice Send Message Feed…" at bounding box center [624, 85] width 394 height 560
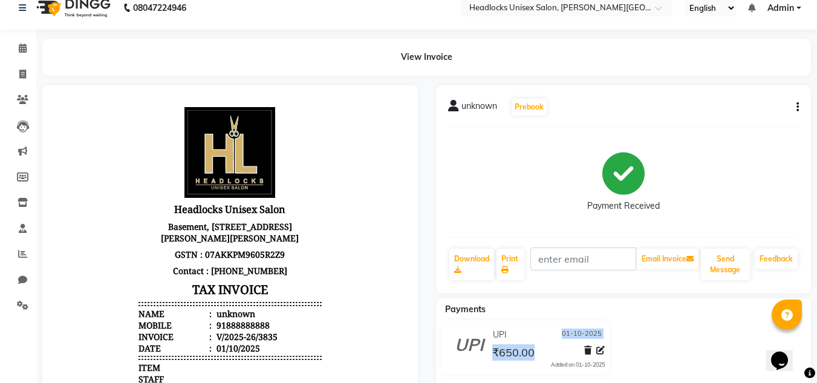
scroll to position [13, 0]
click at [21, 76] on icon at bounding box center [22, 74] width 7 height 9
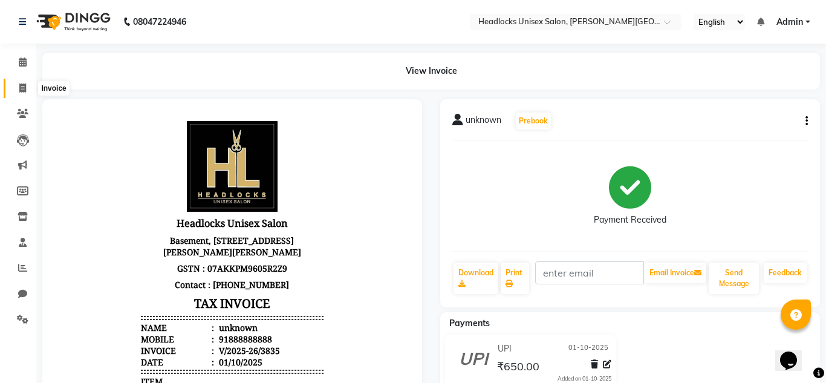
select select "service"
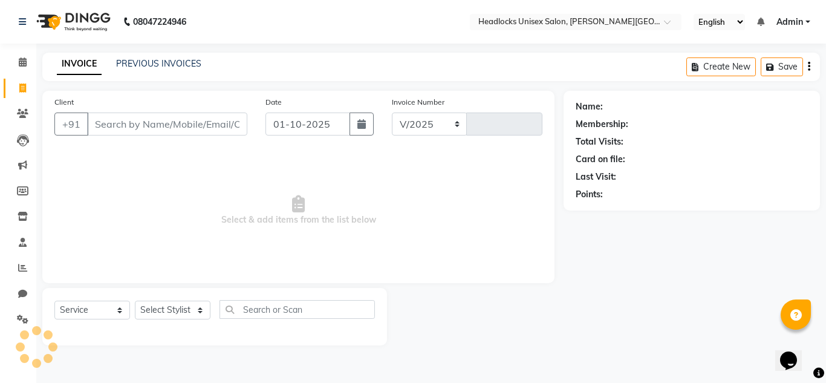
select select "6850"
type input "3836"
click at [23, 62] on icon at bounding box center [23, 61] width 8 height 9
click at [23, 63] on icon at bounding box center [23, 61] width 8 height 9
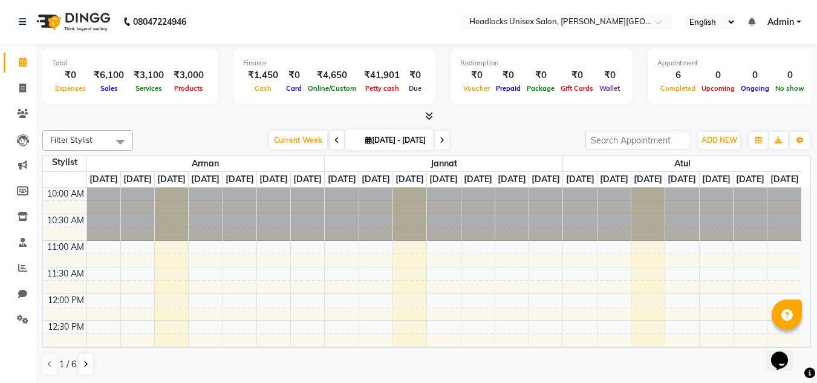
click at [23, 63] on icon at bounding box center [23, 61] width 8 height 9
click at [23, 62] on icon at bounding box center [23, 61] width 8 height 9
click at [18, 89] on span at bounding box center [22, 89] width 21 height 14
select select "service"
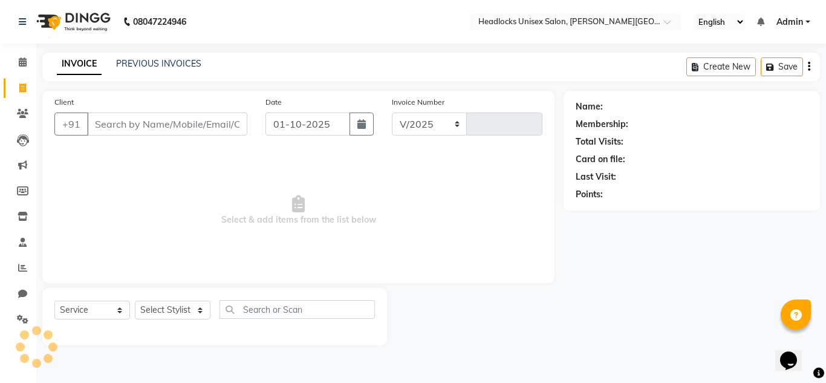
select select "6850"
type input "3836"
click at [19, 65] on icon at bounding box center [23, 61] width 8 height 9
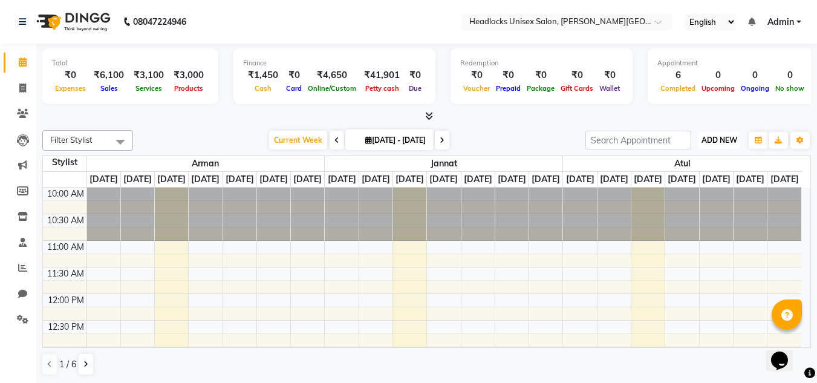
click at [705, 136] on span "ADD NEW" at bounding box center [720, 139] width 36 height 9
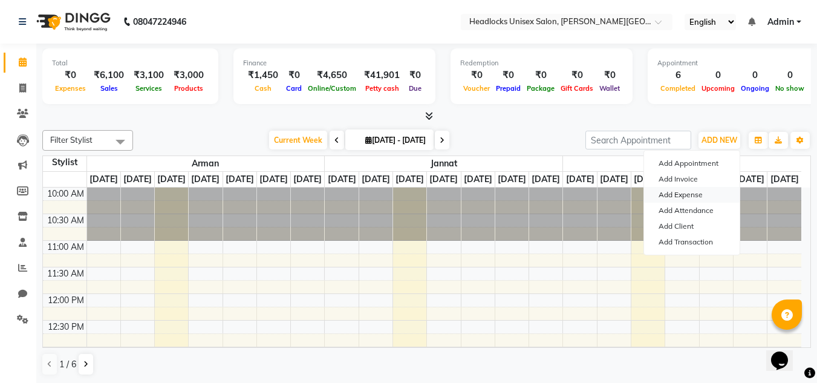
click at [685, 194] on link "Add Expense" at bounding box center [692, 195] width 96 height 16
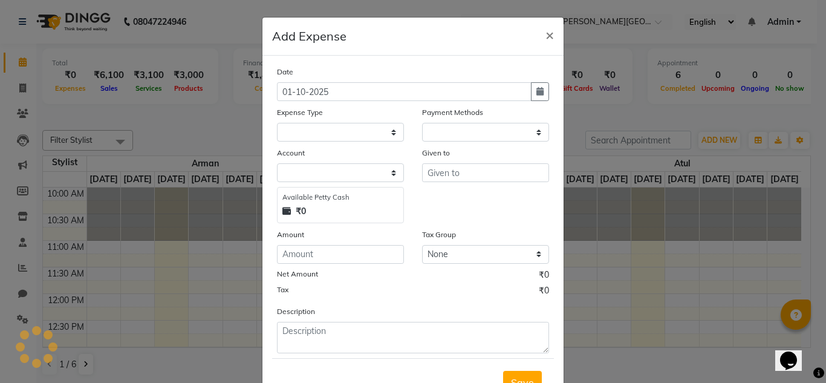
select select "1"
select select "5907"
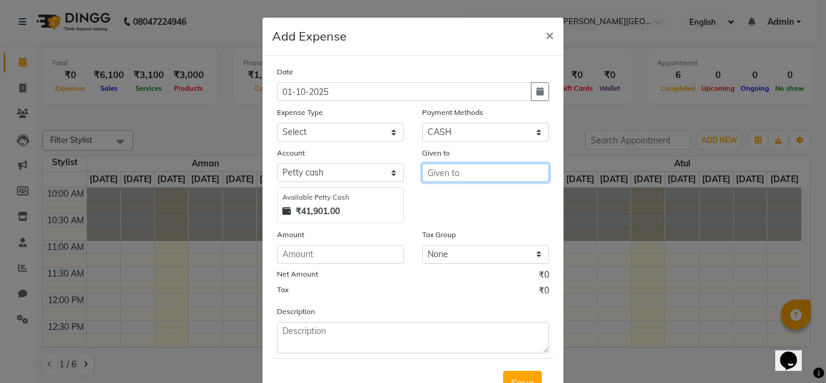
click at [462, 168] on input "text" at bounding box center [485, 172] width 127 height 19
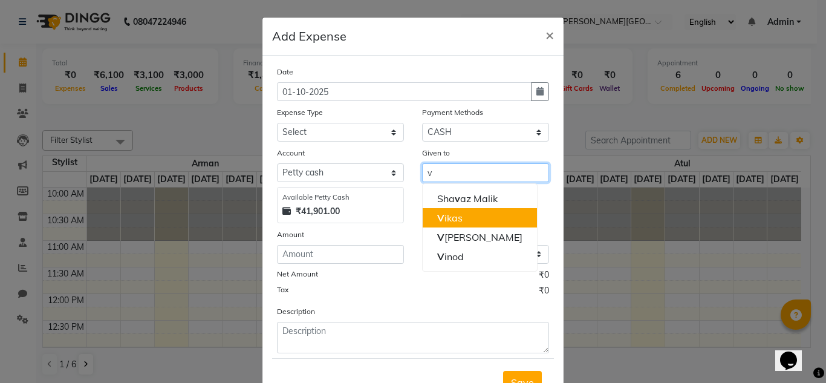
click at [458, 213] on button "V ikas" at bounding box center [480, 217] width 114 height 19
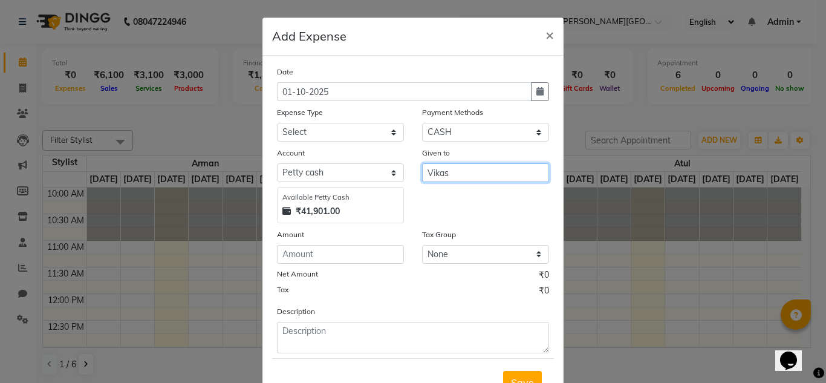
type input "Vikas"
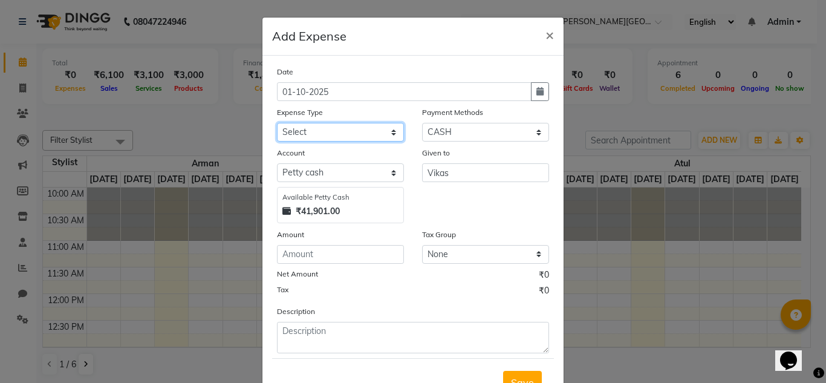
click at [282, 128] on select "Select Advance Salary Bank charges Car maintenance Cash transfer to bank Cash t…" at bounding box center [340, 132] width 127 height 19
drag, startPoint x: 328, startPoint y: 122, endPoint x: 309, endPoint y: 128, distance: 19.7
click at [309, 128] on div "Expense Type Select Advance Salary Bank charges Car maintenance Cash transfer t…" at bounding box center [340, 124] width 145 height 36
click at [289, 127] on select "Select Advance Salary Bank charges Car maintenance Cash transfer to bank Cash t…" at bounding box center [340, 132] width 127 height 19
click at [291, 123] on select "Select Advance Salary Bank charges Car maintenance Cash transfer to bank Cash t…" at bounding box center [340, 132] width 127 height 19
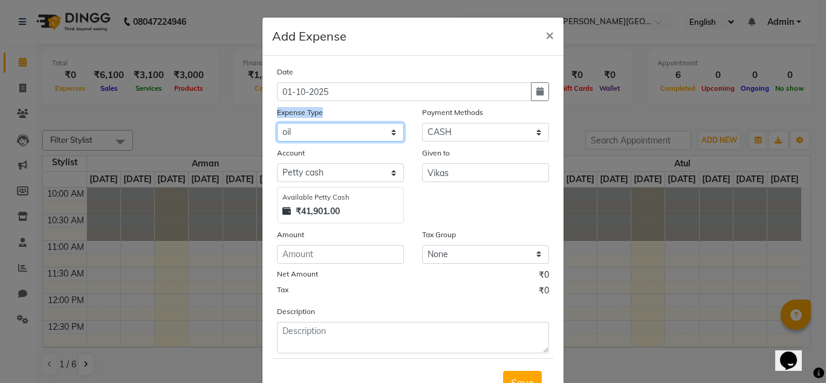
click at [295, 136] on select "Select Advance Salary Bank charges Car maintenance Cash transfer to bank Cash t…" at bounding box center [340, 132] width 127 height 19
click at [392, 134] on select "Select Advance Salary Bank charges Car maintenance Cash transfer to bank Cash t…" at bounding box center [340, 132] width 127 height 19
click at [379, 132] on select "Select Advance Salary Bank charges Car maintenance Cash transfer to bank Cash t…" at bounding box center [340, 132] width 127 height 19
click at [316, 125] on select "Select Advance Salary Bank charges Car maintenance Cash transfer to bank Cash t…" at bounding box center [340, 132] width 127 height 19
click at [316, 124] on select "Select Advance Salary Bank charges Car maintenance Cash transfer to bank Cash t…" at bounding box center [340, 132] width 127 height 19
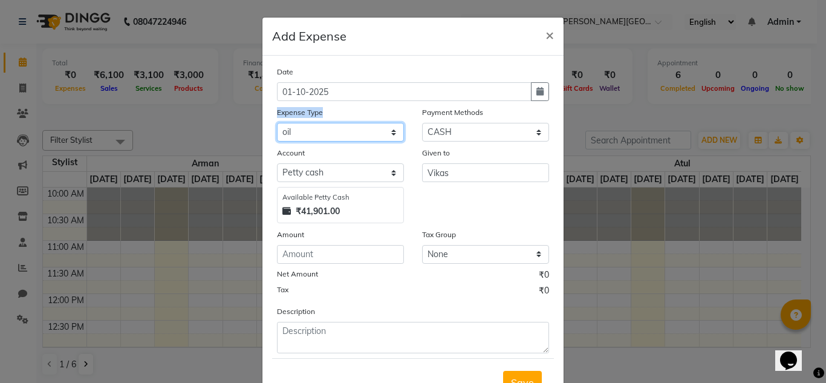
click at [316, 124] on select "Select Advance Salary Bank charges Car maintenance Cash transfer to bank Cash t…" at bounding box center [340, 132] width 127 height 19
click at [285, 125] on select "Select Advance Salary Bank charges Car maintenance Cash transfer to bank Cash t…" at bounding box center [340, 132] width 127 height 19
drag, startPoint x: 286, startPoint y: 125, endPoint x: 296, endPoint y: 163, distance: 39.6
click at [296, 163] on div "Date [DATE] Expense Type Select Advance Salary Bank charges Car maintenance Cas…" at bounding box center [413, 209] width 272 height 288
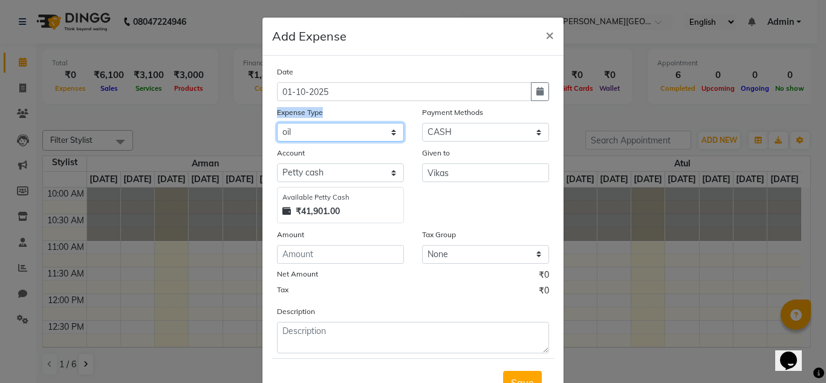
select select "16769"
click at [277, 123] on select "Select Advance Salary Bank charges Car maintenance Cash transfer to bank Cash t…" at bounding box center [340, 132] width 127 height 19
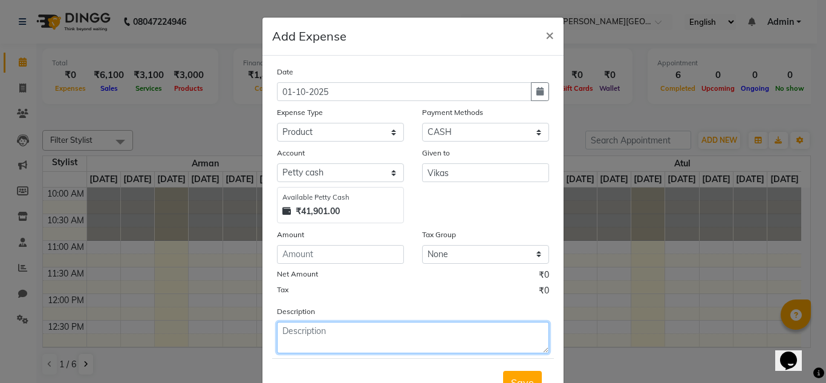
click at [296, 336] on textarea at bounding box center [413, 337] width 272 height 31
type textarea "colour tube"
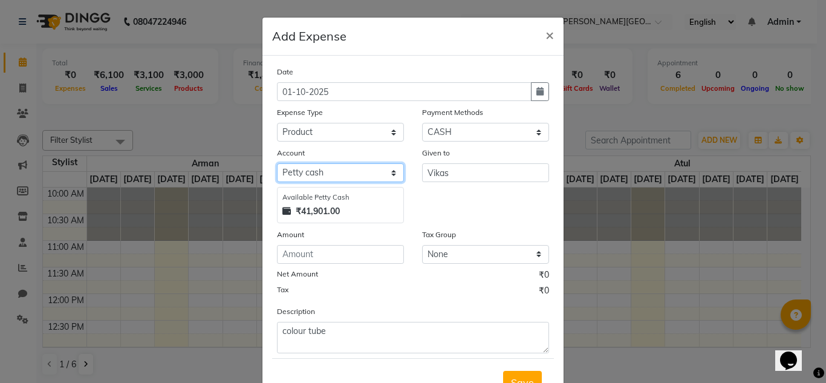
click at [340, 175] on select "Select [PERSON_NAME] cash Default account" at bounding box center [340, 172] width 127 height 19
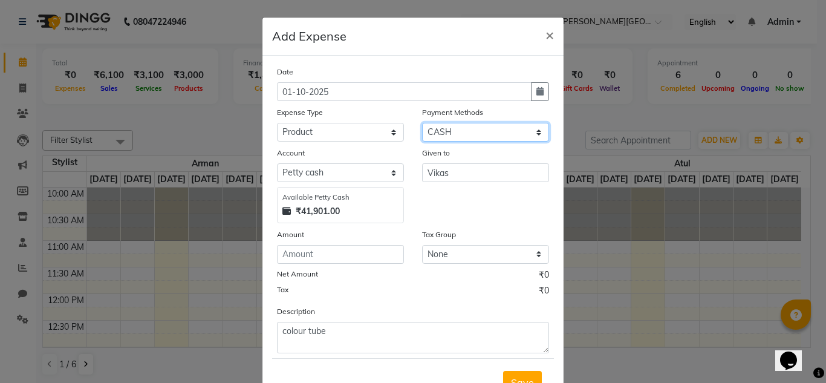
click at [506, 124] on select "Select Credit Card UPI CASH Prepaid GPay Wallet" at bounding box center [485, 132] width 127 height 19
click at [397, 53] on div "Add Expense ×" at bounding box center [413, 37] width 301 height 38
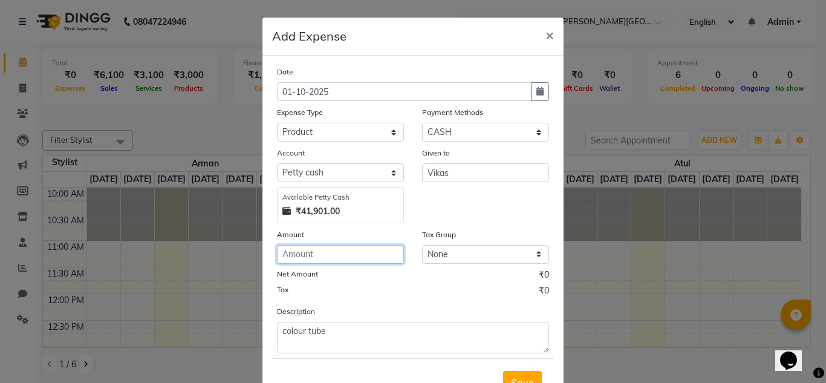
click at [300, 254] on input "number" at bounding box center [340, 254] width 127 height 19
type input "370"
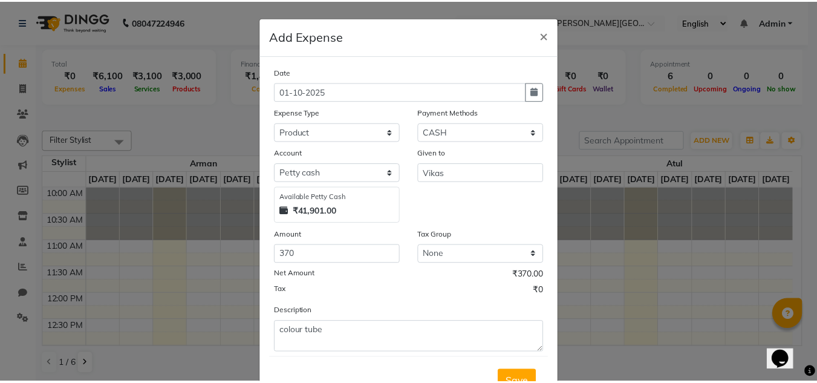
scroll to position [50, 0]
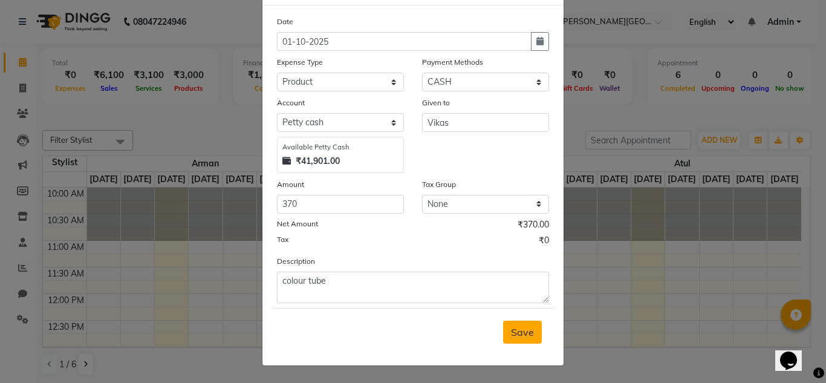
click at [512, 335] on span "Save" at bounding box center [522, 332] width 23 height 12
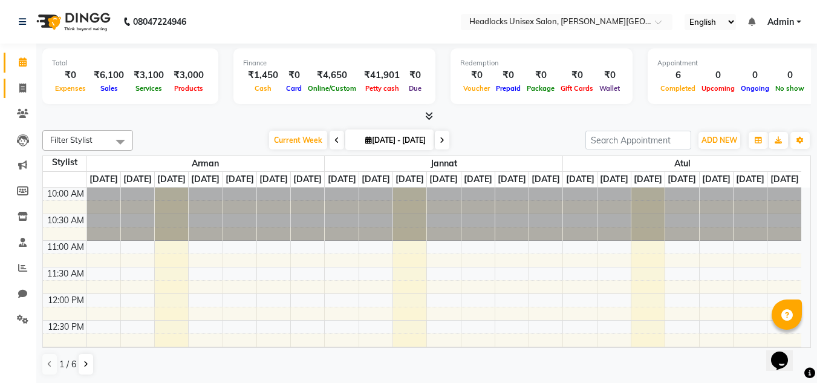
click at [24, 80] on link "Invoice" at bounding box center [18, 89] width 29 height 20
select select "service"
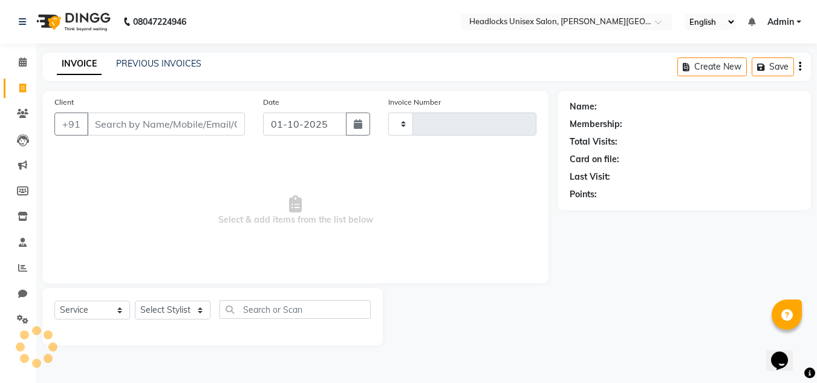
type input "3836"
select select "6850"
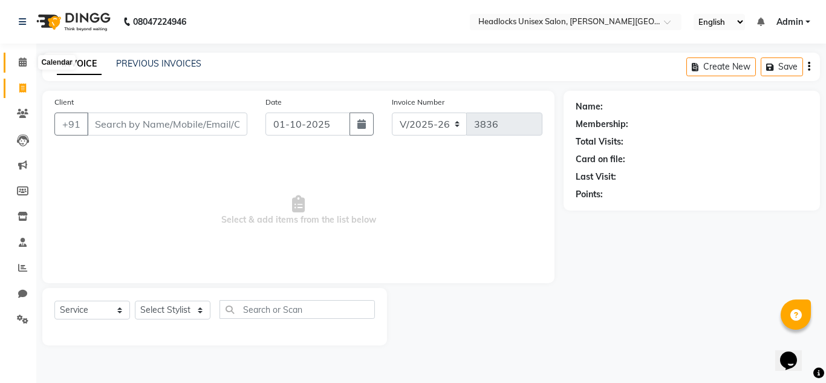
click at [28, 62] on span at bounding box center [22, 63] width 21 height 14
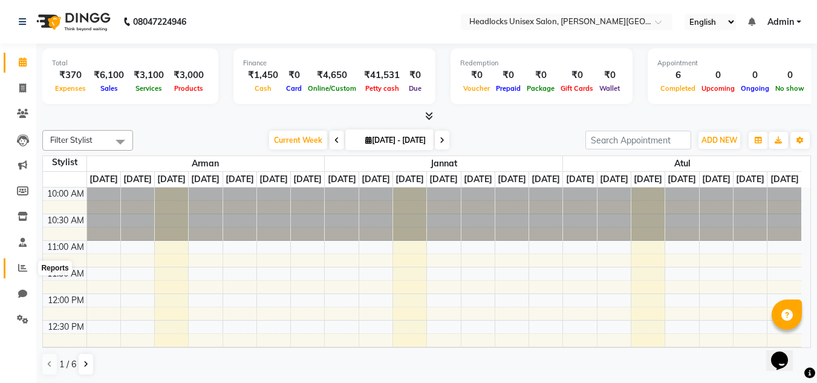
click at [23, 267] on icon at bounding box center [22, 267] width 9 height 9
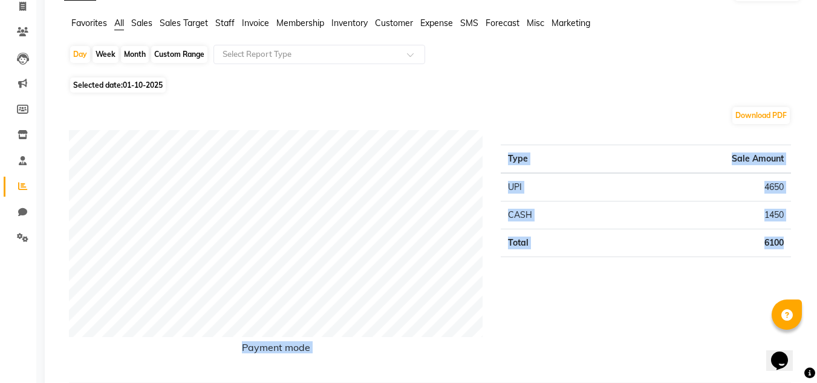
scroll to position [121, 0]
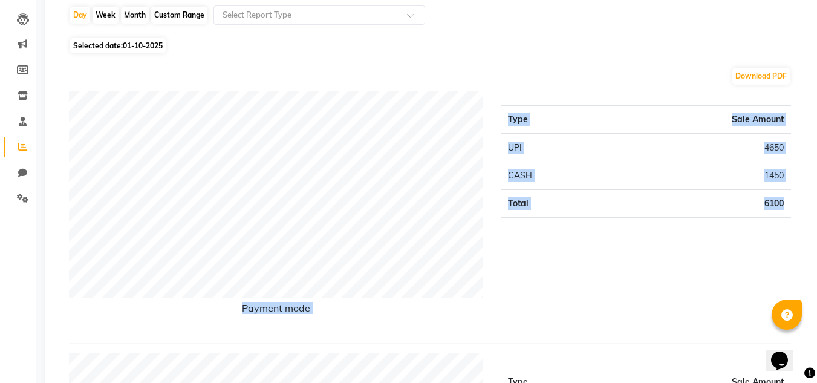
drag, startPoint x: 813, startPoint y: 155, endPoint x: 797, endPoint y: 221, distance: 67.9
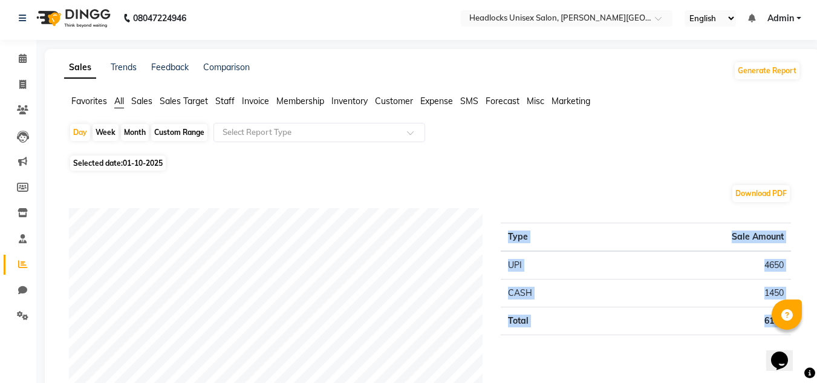
scroll to position [0, 0]
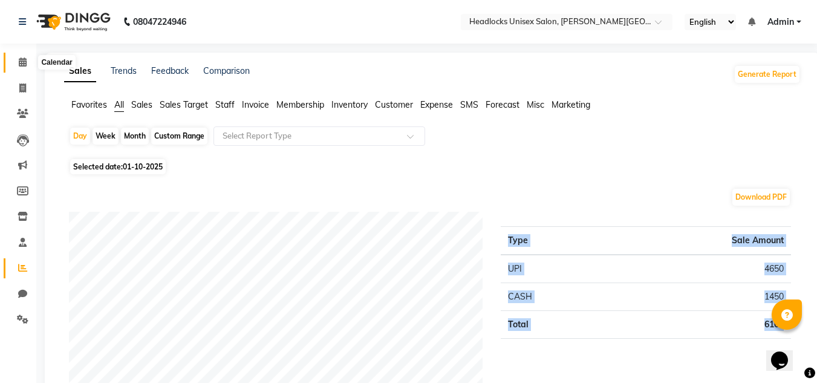
click at [21, 62] on icon at bounding box center [23, 61] width 8 height 9
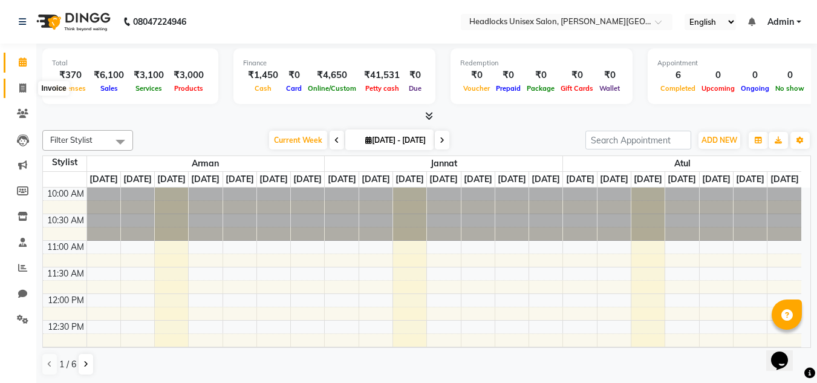
click at [20, 85] on icon at bounding box center [22, 87] width 7 height 9
select select "6850"
select select "service"
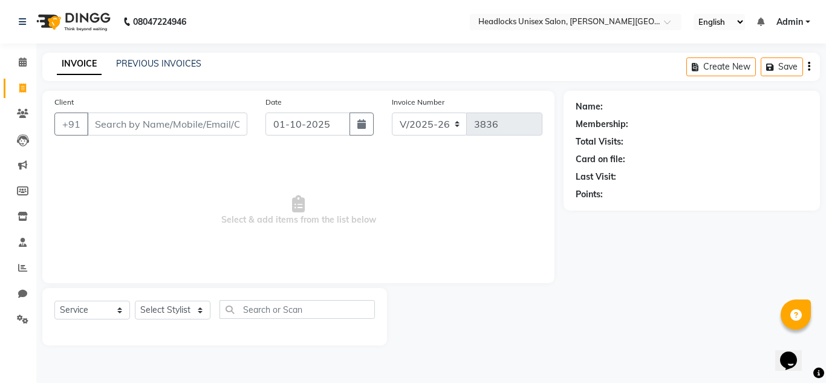
click at [106, 123] on input "Client" at bounding box center [167, 124] width 160 height 23
click at [113, 121] on input "Client" at bounding box center [167, 124] width 160 height 23
type input "9313180076"
click at [206, 126] on span "Add Client" at bounding box center [216, 124] width 48 height 12
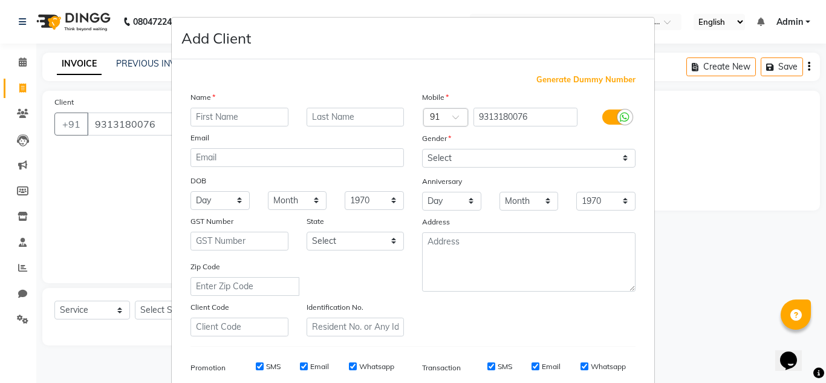
click at [209, 115] on input "text" at bounding box center [240, 117] width 98 height 19
type input "[PERSON_NAME]"
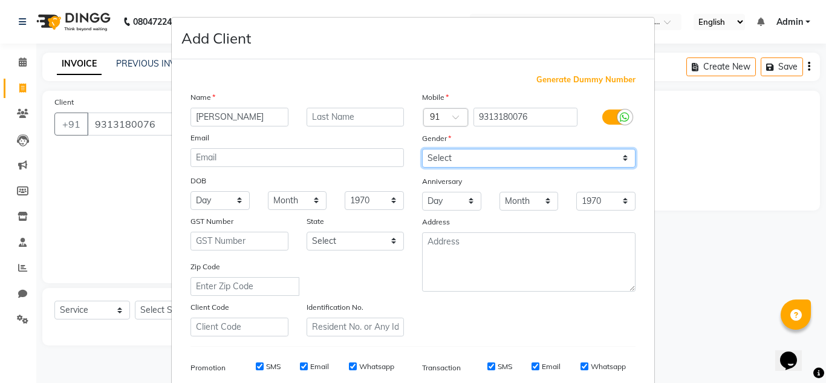
click at [609, 159] on select "Select [DEMOGRAPHIC_DATA] [DEMOGRAPHIC_DATA] Other Prefer Not To Say" at bounding box center [529, 158] width 214 height 19
select select "[DEMOGRAPHIC_DATA]"
click at [422, 149] on select "Select [DEMOGRAPHIC_DATA] [DEMOGRAPHIC_DATA] Other Prefer Not To Say" at bounding box center [529, 158] width 214 height 19
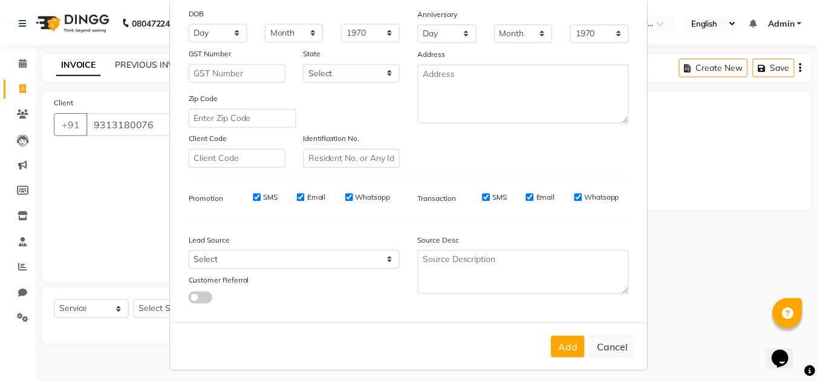
scroll to position [175, 0]
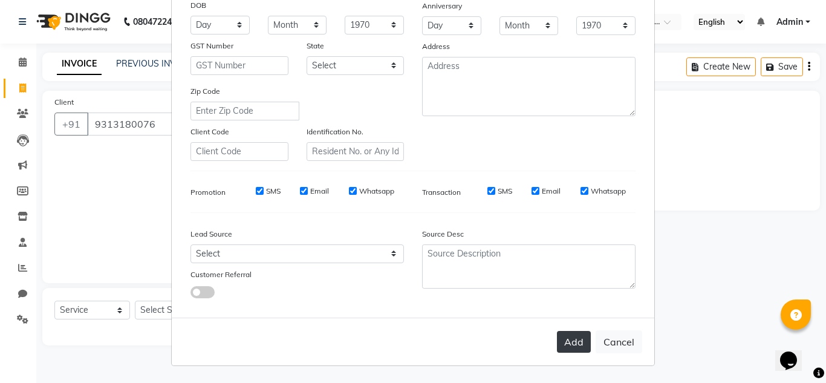
click at [576, 342] on button "Add" at bounding box center [574, 342] width 34 height 22
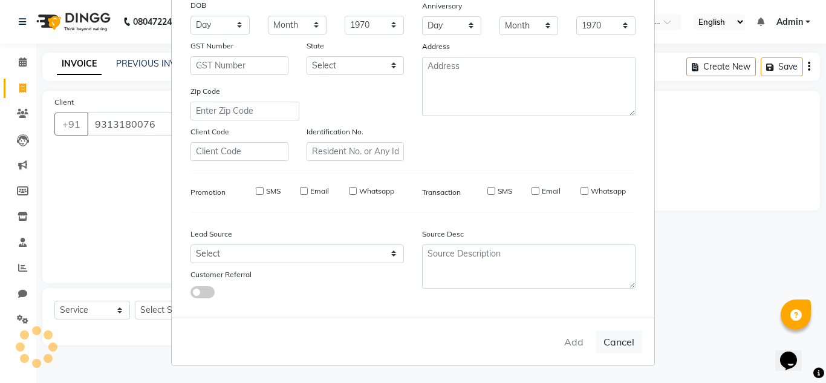
select select
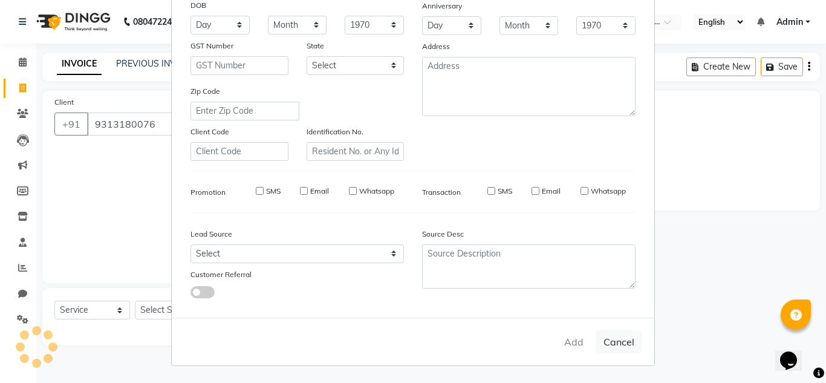
select select
checkbox input "false"
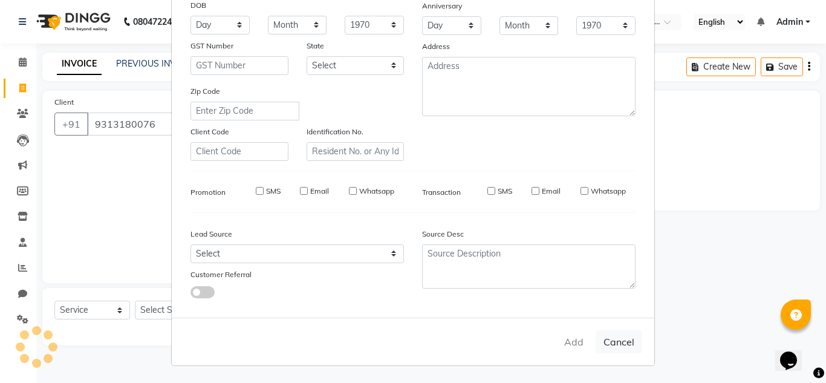
checkbox input "false"
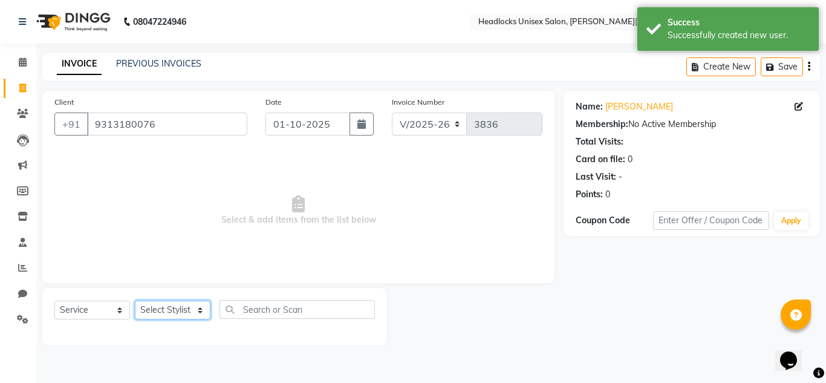
click at [191, 308] on select "Select Stylist [PERSON_NAME] Jannat Kaif [DATE] [PERSON_NAME] [PERSON_NAME] [PE…" at bounding box center [173, 310] width 76 height 19
select select "66496"
click at [135, 301] on select "Select Stylist [PERSON_NAME] Jannat Kaif [DATE] [PERSON_NAME] [PERSON_NAME] [PE…" at bounding box center [173, 310] width 76 height 19
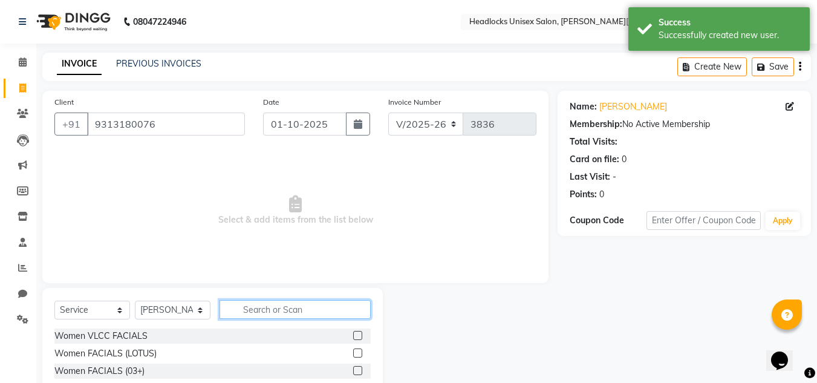
click at [309, 307] on input "text" at bounding box center [295, 309] width 151 height 19
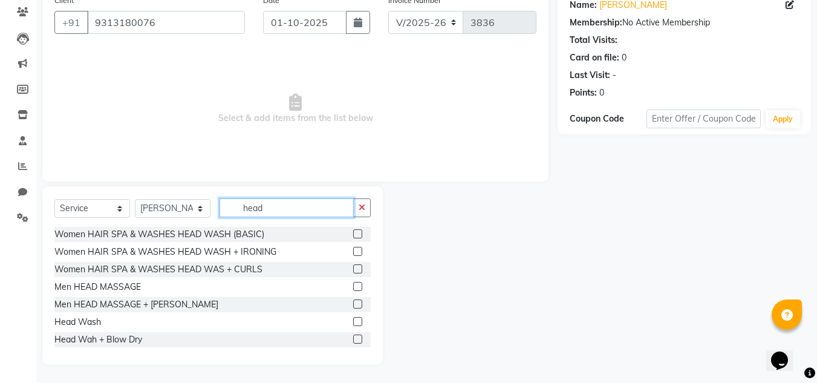
type input "head"
click at [353, 320] on label at bounding box center [357, 321] width 9 height 9
click at [353, 320] on input "checkbox" at bounding box center [357, 322] width 8 height 8
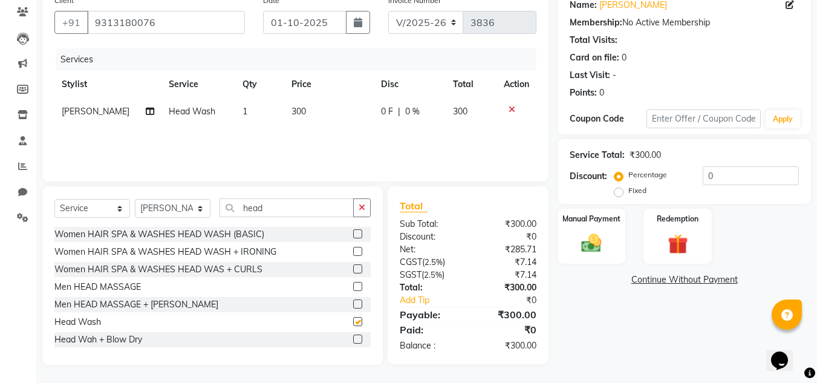
checkbox input "false"
click at [590, 249] on img at bounding box center [592, 243] width 34 height 24
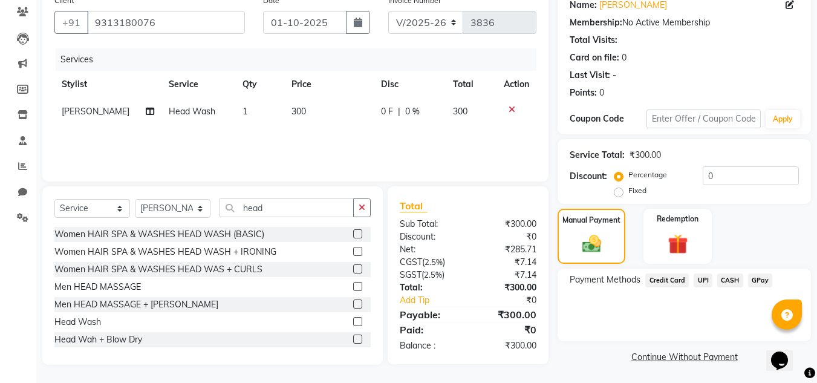
click at [515, 107] on div at bounding box center [516, 109] width 25 height 8
click at [511, 108] on icon at bounding box center [512, 109] width 7 height 8
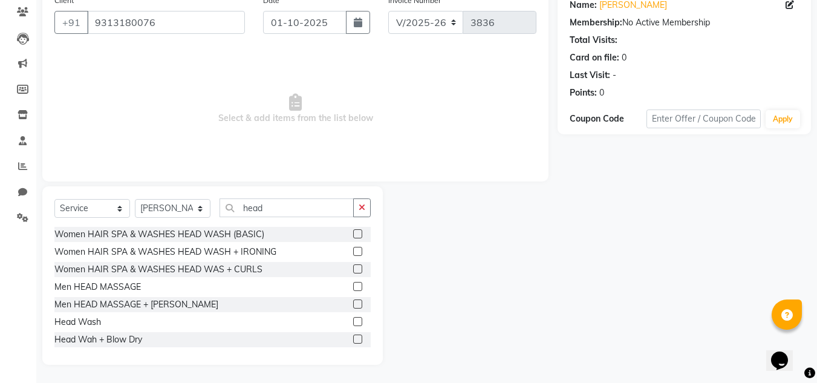
click at [353, 251] on label at bounding box center [357, 251] width 9 height 9
click at [353, 251] on input "checkbox" at bounding box center [357, 252] width 8 height 8
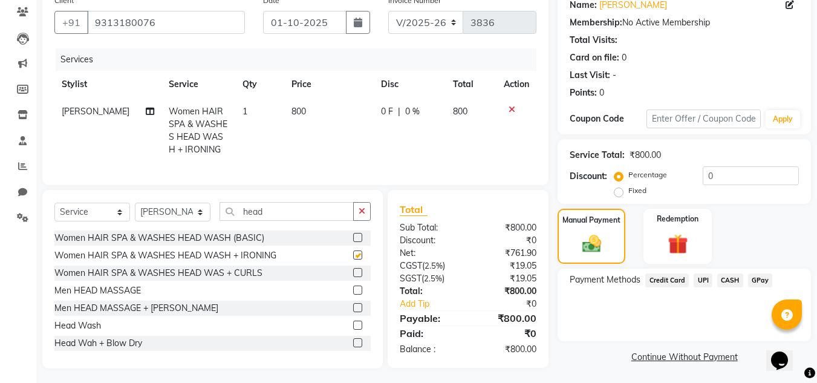
checkbox input "false"
click at [509, 106] on icon at bounding box center [512, 109] width 7 height 8
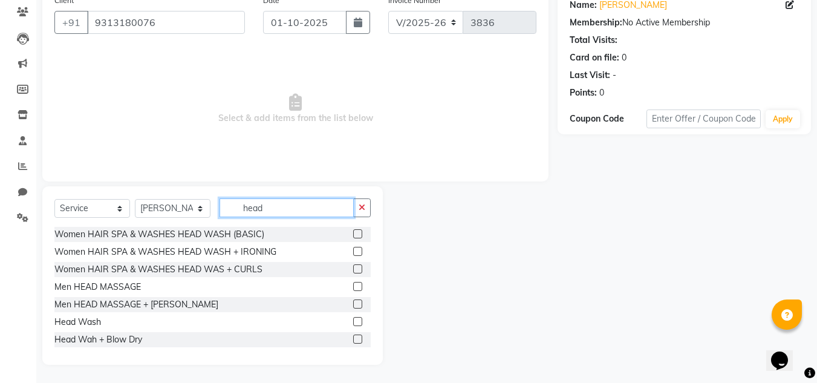
click at [276, 205] on input "head" at bounding box center [287, 207] width 134 height 19
type input "h"
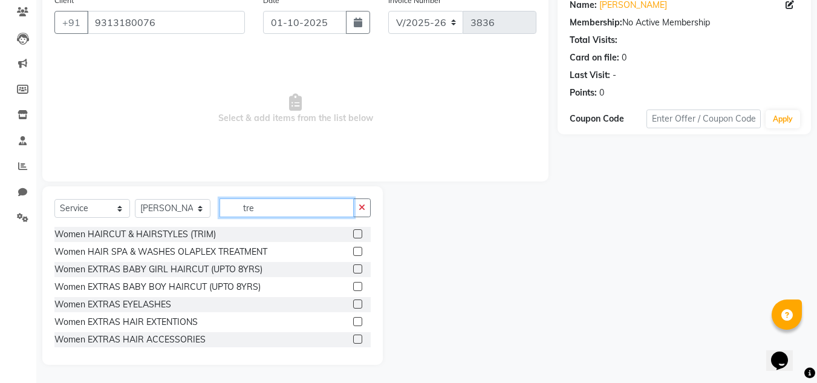
scroll to position [51, 0]
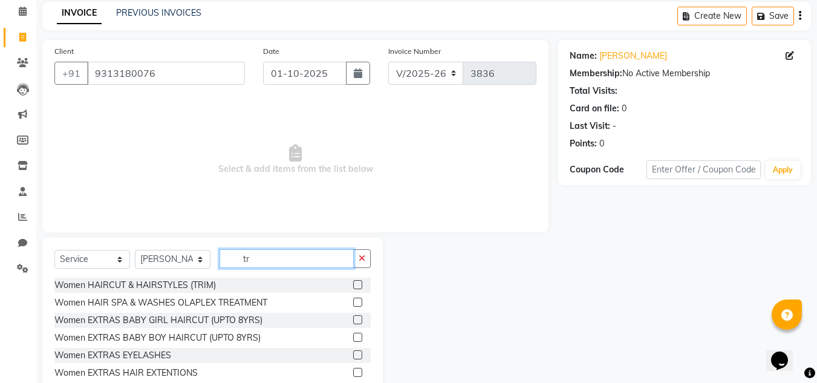
type input "t"
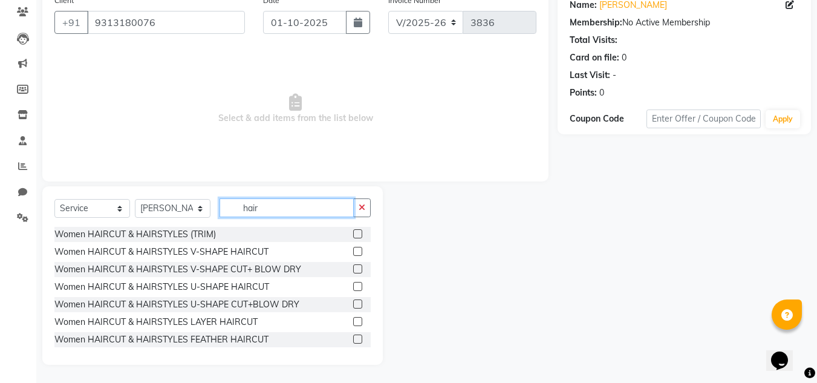
type input "hair"
click at [353, 229] on div at bounding box center [362, 234] width 18 height 15
click at [353, 232] on label at bounding box center [357, 233] width 9 height 9
click at [353, 232] on input "checkbox" at bounding box center [357, 234] width 8 height 8
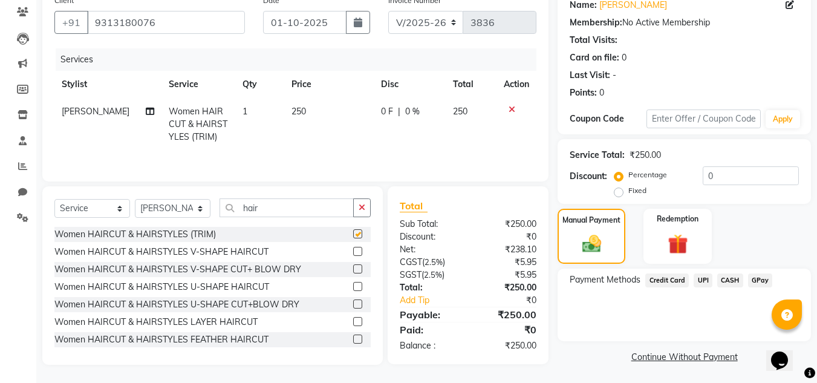
checkbox input "false"
click at [292, 109] on span "250" at bounding box center [299, 111] width 15 height 11
select select "66496"
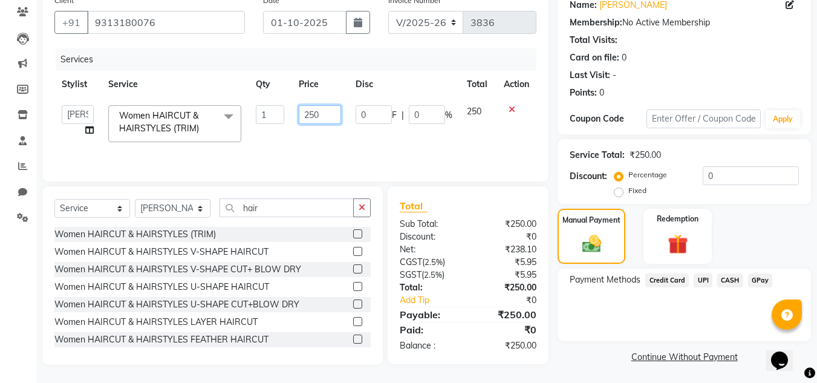
click at [308, 114] on input "250" at bounding box center [320, 114] width 42 height 19
click at [308, 112] on input "50" at bounding box center [320, 114] width 42 height 19
click at [308, 114] on input "50" at bounding box center [320, 114] width 42 height 19
type input "0"
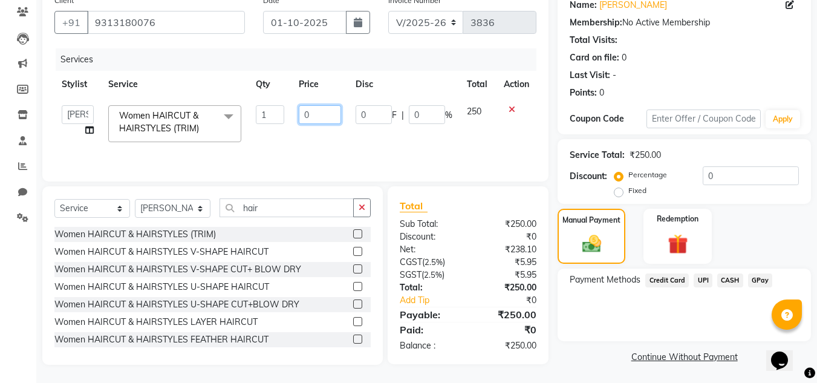
click at [315, 116] on input "0" at bounding box center [320, 114] width 42 height 19
type input "300"
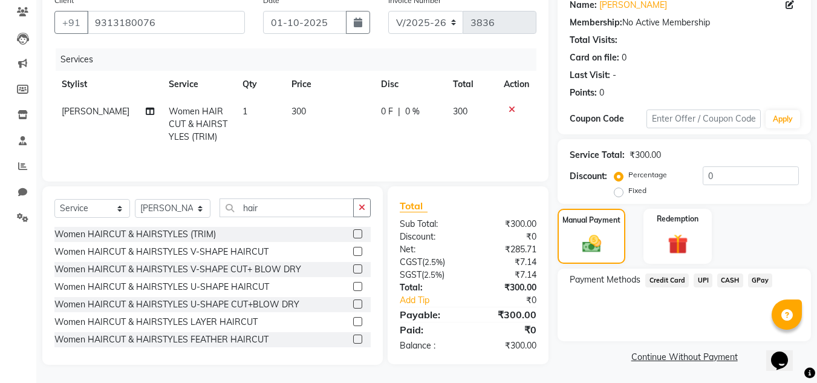
click at [729, 280] on span "CASH" at bounding box center [730, 280] width 26 height 14
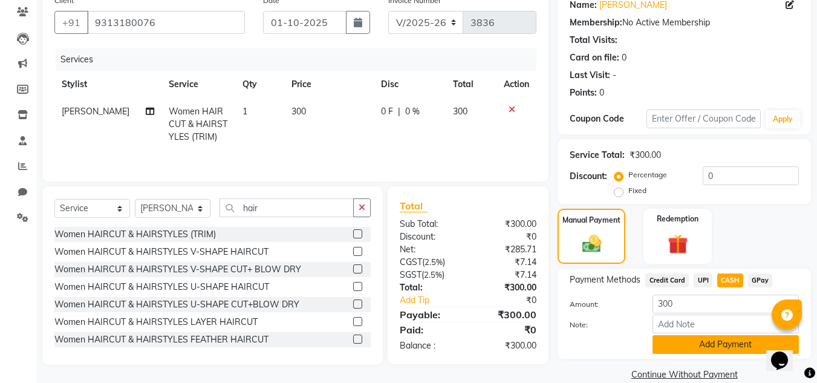
click at [717, 351] on button "Add Payment" at bounding box center [726, 344] width 146 height 19
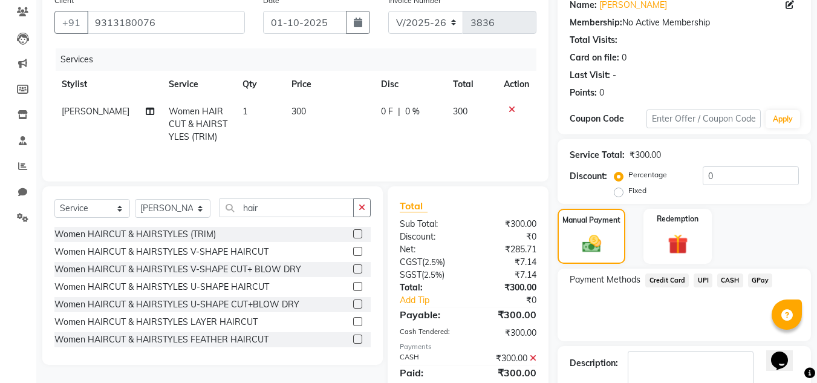
scroll to position [171, 0]
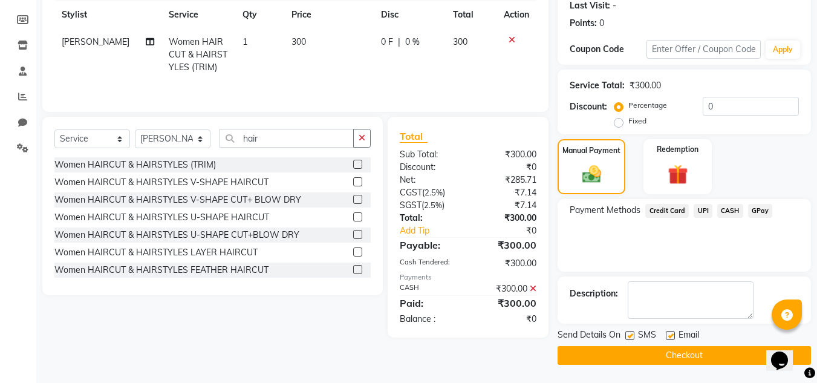
click at [712, 353] on button "Checkout" at bounding box center [684, 355] width 253 height 19
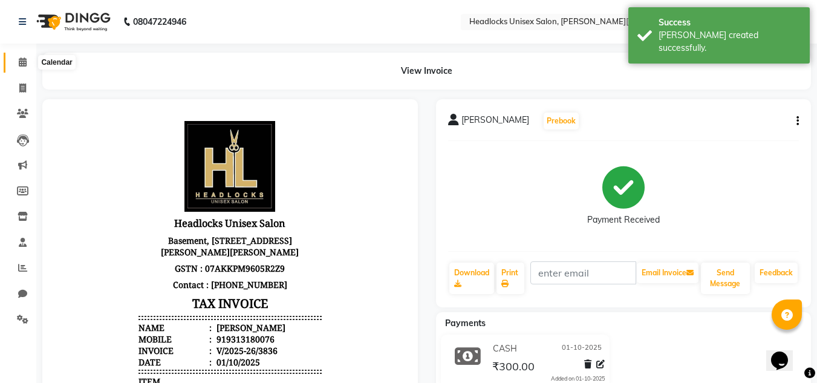
click at [19, 59] on icon at bounding box center [23, 61] width 8 height 9
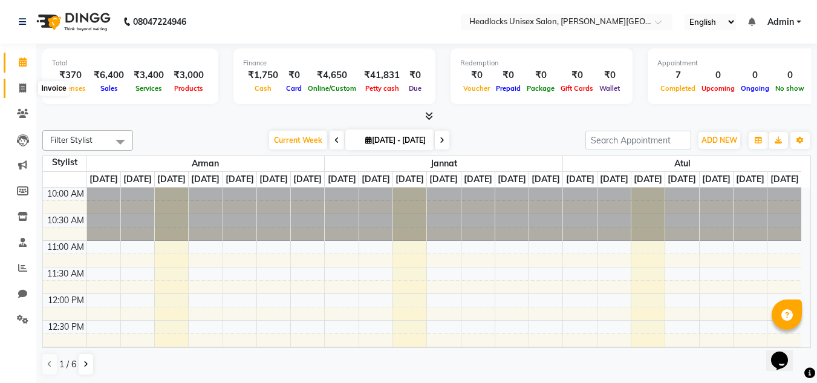
click at [21, 83] on icon at bounding box center [22, 87] width 7 height 9
select select "service"
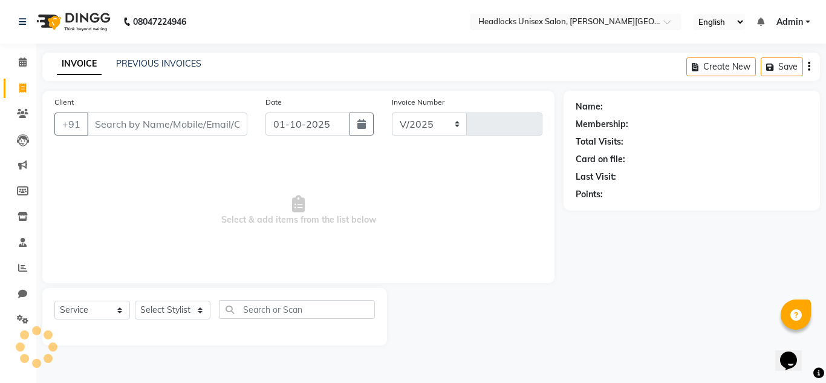
select select "6850"
type input "3837"
click at [100, 121] on input "Client" at bounding box center [167, 124] width 160 height 23
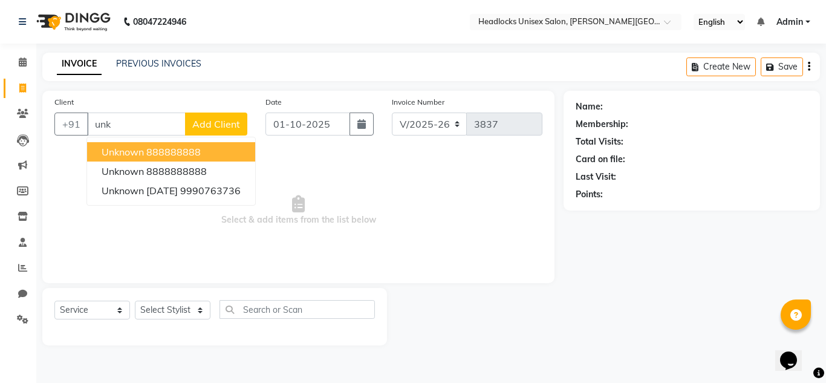
click at [129, 148] on span "unknown" at bounding box center [123, 152] width 42 height 12
type input "888888888"
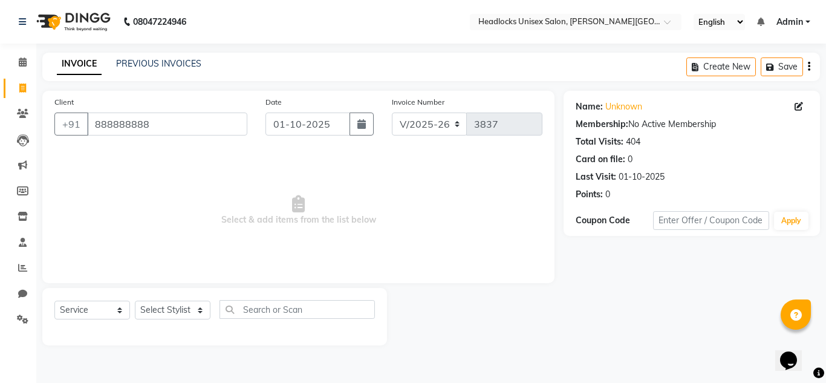
click at [184, 298] on div "Select Service Product Membership Package Voucher Prepaid Gift Card Select Styl…" at bounding box center [214, 316] width 345 height 57
click at [183, 307] on select "Select Stylist [PERSON_NAME] Jannat Kaif [DATE] [PERSON_NAME] [PERSON_NAME] [PE…" at bounding box center [173, 310] width 76 height 19
select select "53613"
click at [135, 301] on select "Select Stylist [PERSON_NAME] Jannat Kaif [DATE] [PERSON_NAME] [PERSON_NAME] [PE…" at bounding box center [173, 310] width 76 height 19
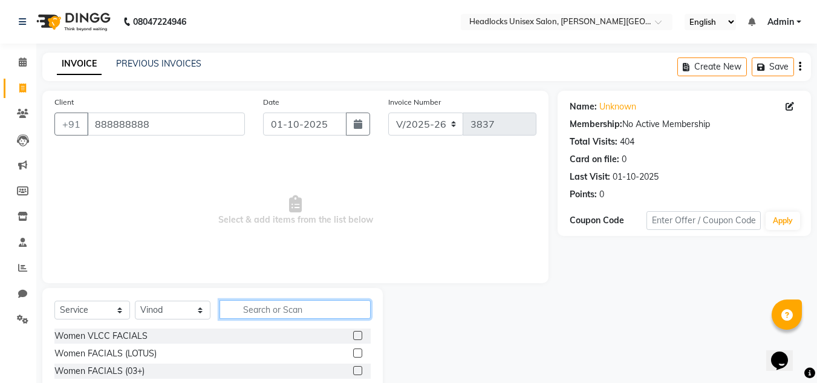
click at [250, 312] on input "text" at bounding box center [295, 309] width 151 height 19
type input "t"
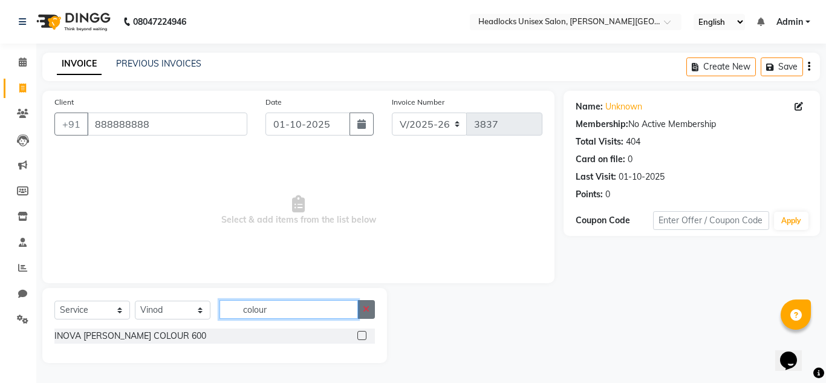
type input "colour"
click at [368, 316] on button "button" at bounding box center [366, 309] width 18 height 19
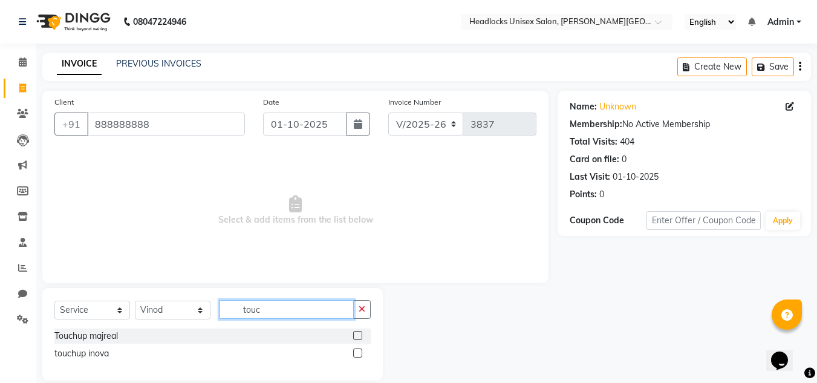
type input "touc"
click at [356, 354] on label at bounding box center [357, 352] width 9 height 9
click at [356, 354] on input "checkbox" at bounding box center [357, 354] width 8 height 8
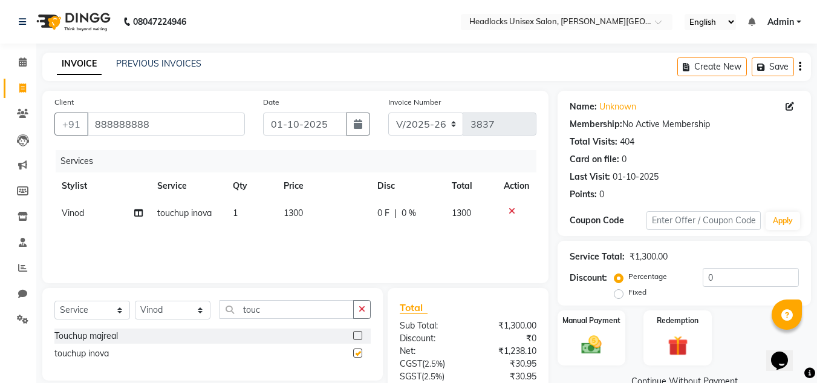
checkbox input "false"
click at [304, 211] on td "1300" at bounding box center [323, 213] width 94 height 27
select select "53613"
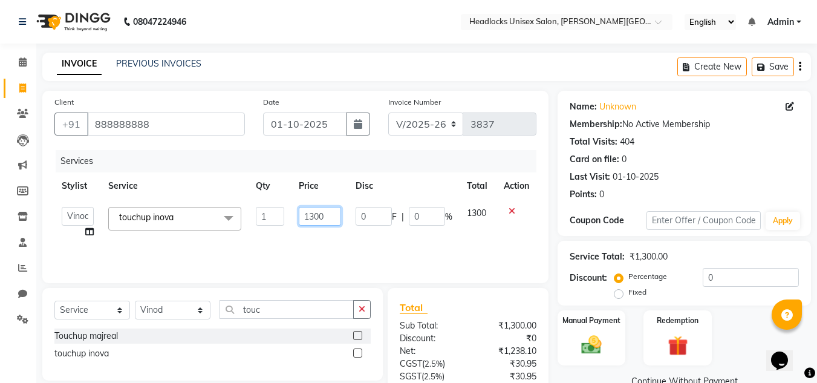
click at [325, 215] on input "1300" at bounding box center [320, 216] width 42 height 19
click at [327, 213] on input "1300" at bounding box center [320, 216] width 42 height 19
type input "1"
type input "500"
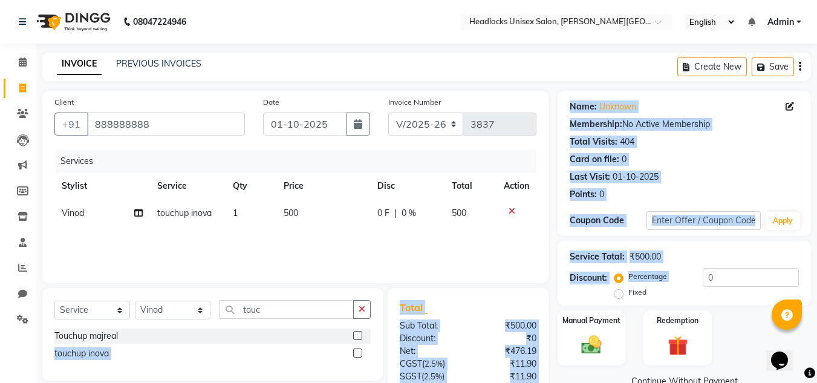
drag, startPoint x: 352, startPoint y: 335, endPoint x: 630, endPoint y: 291, distance: 281.6
click at [630, 291] on div "Client [PHONE_NUMBER] Date [DATE] Invoice Number V/2025 V/[PHONE_NUMBER] Servic…" at bounding box center [426, 278] width 787 height 375
click at [598, 346] on img at bounding box center [592, 345] width 34 height 24
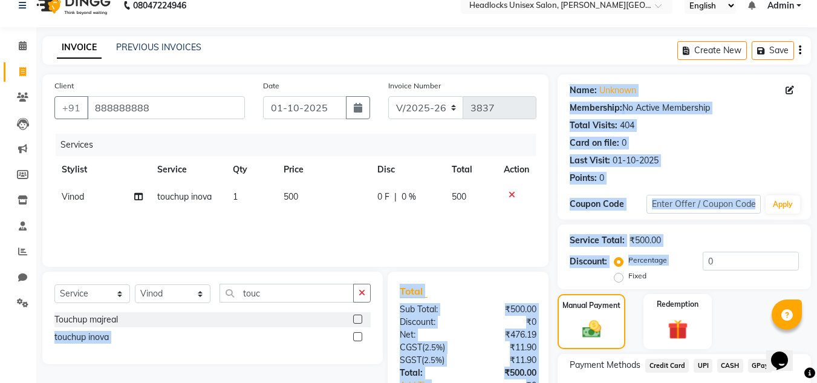
scroll to position [103, 0]
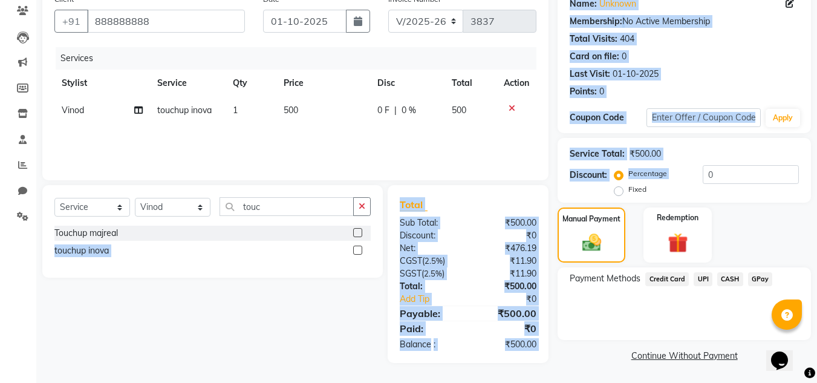
click at [324, 336] on div "Select Service Product Membership Package Voucher Prepaid Gift Card Select Styl…" at bounding box center [208, 274] width 350 height 178
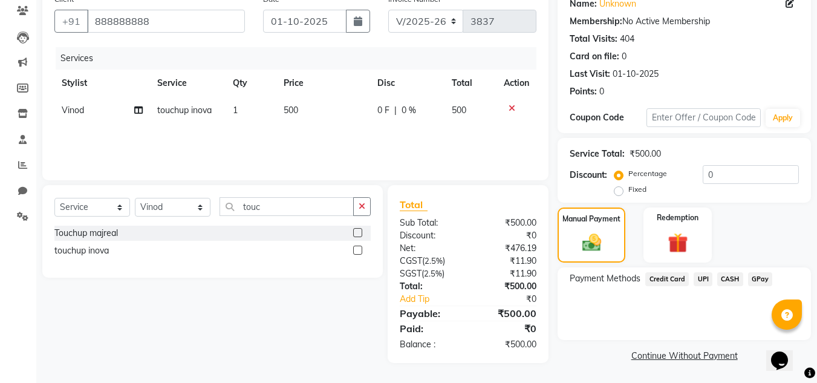
click at [700, 275] on span "UPI" at bounding box center [703, 279] width 19 height 14
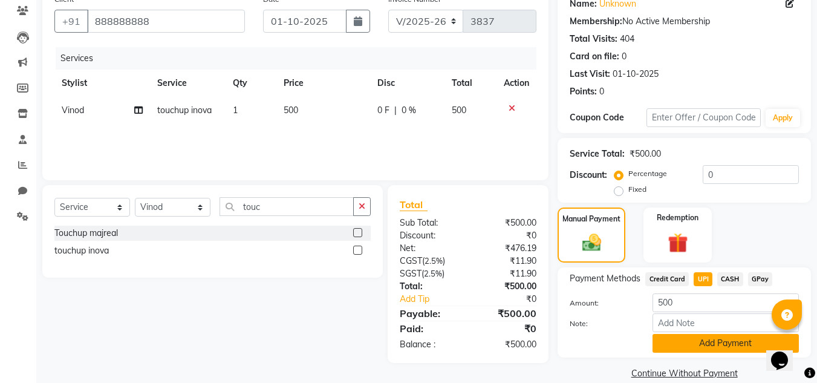
click at [704, 344] on button "Add Payment" at bounding box center [726, 343] width 146 height 19
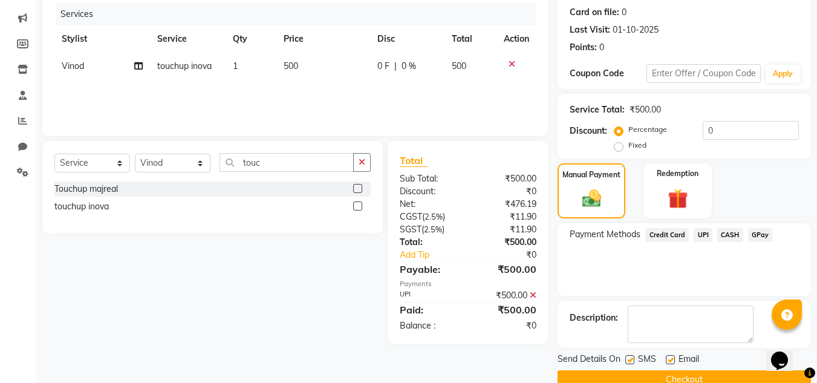
scroll to position [171, 0]
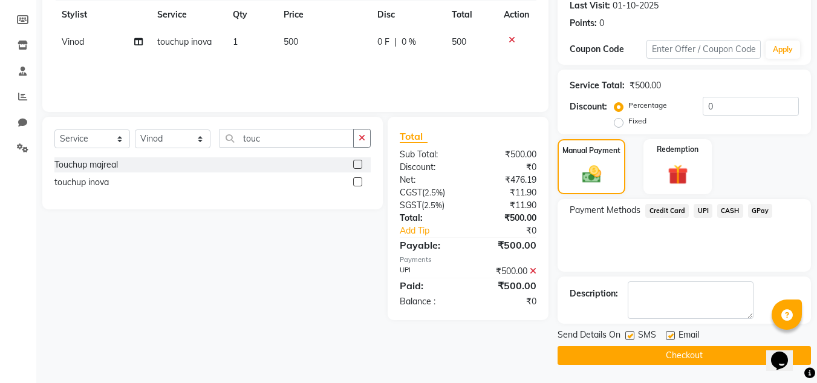
click at [667, 356] on button "Checkout" at bounding box center [684, 355] width 253 height 19
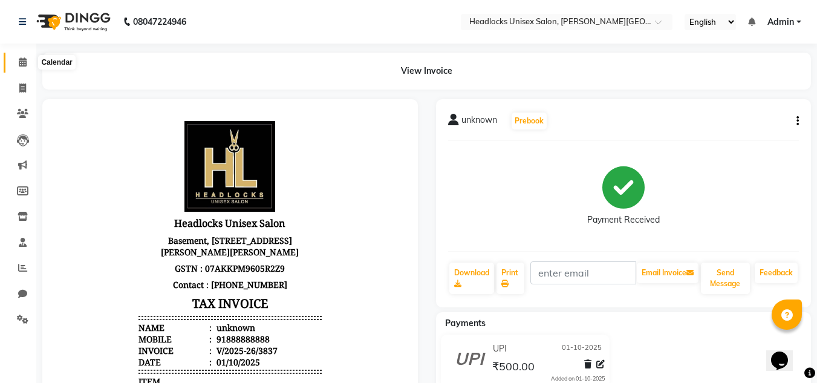
click at [21, 62] on icon at bounding box center [23, 61] width 8 height 9
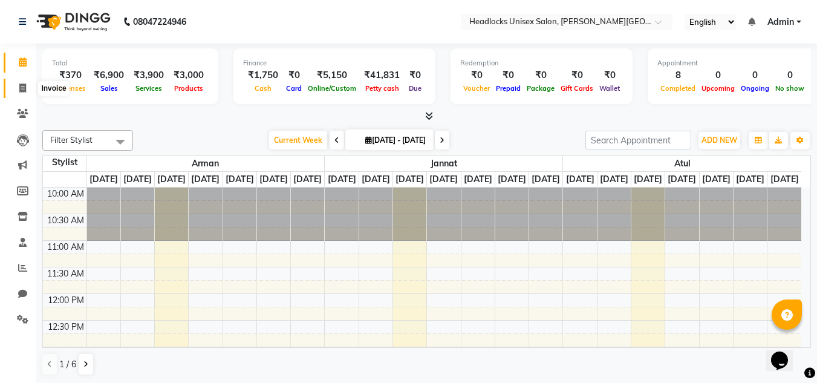
click at [22, 85] on icon at bounding box center [22, 87] width 7 height 9
select select "service"
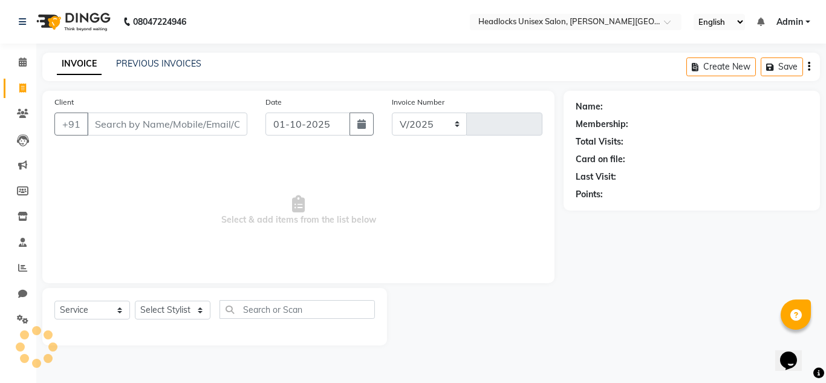
select select "6850"
type input "3838"
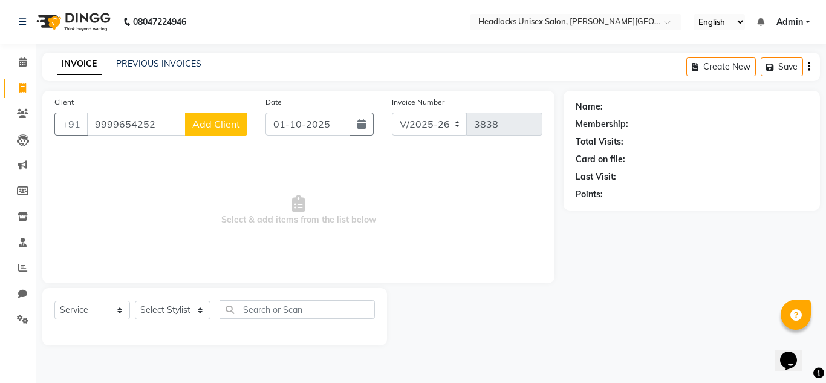
type input "9999654252"
click at [201, 120] on span "Add Client" at bounding box center [216, 124] width 48 height 12
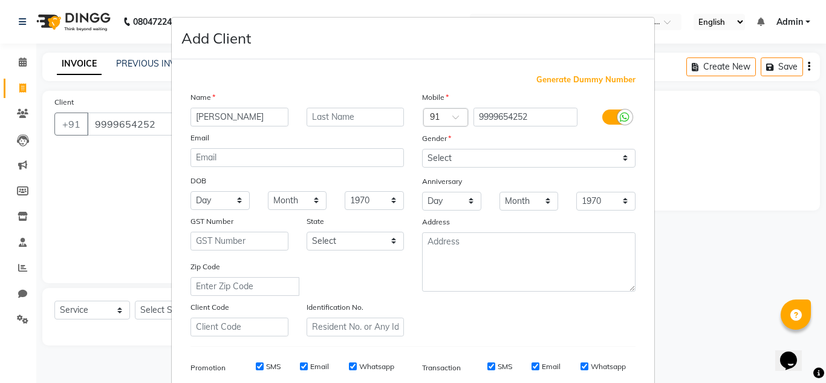
type input "[PERSON_NAME]"
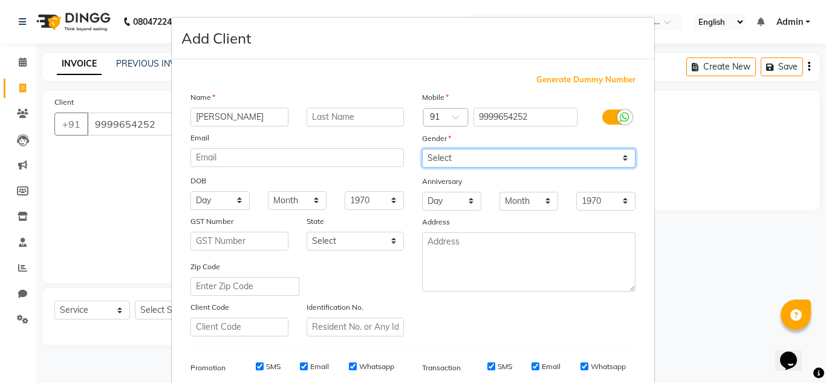
click at [619, 161] on select "Select [DEMOGRAPHIC_DATA] [DEMOGRAPHIC_DATA] Other Prefer Not To Say" at bounding box center [529, 158] width 214 height 19
select select "[DEMOGRAPHIC_DATA]"
click at [422, 149] on select "Select [DEMOGRAPHIC_DATA] [DEMOGRAPHIC_DATA] Other Prefer Not To Say" at bounding box center [529, 158] width 214 height 19
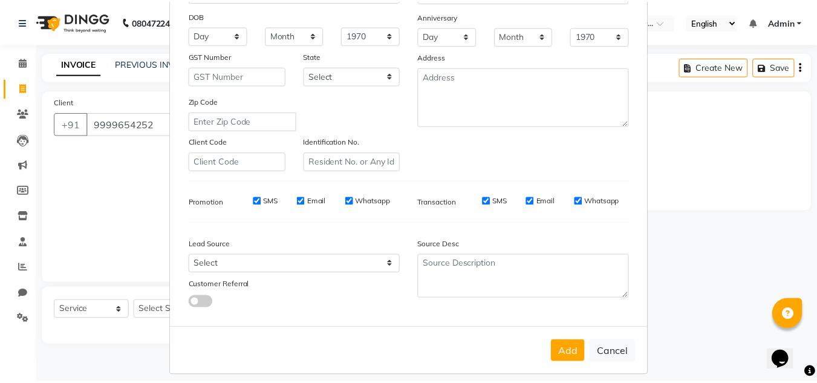
scroll to position [175, 0]
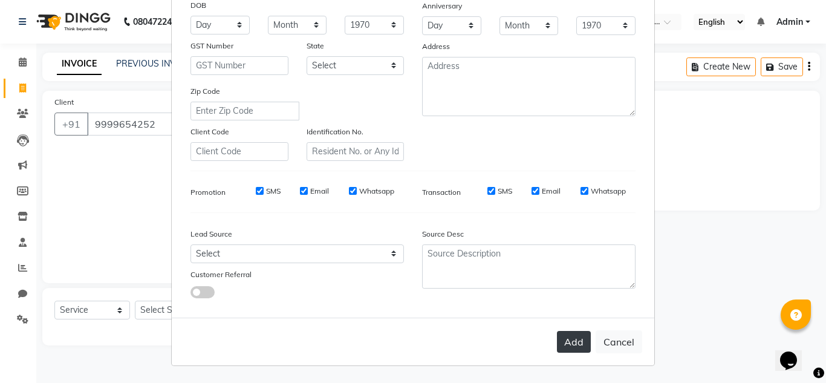
click at [572, 340] on button "Add" at bounding box center [574, 342] width 34 height 22
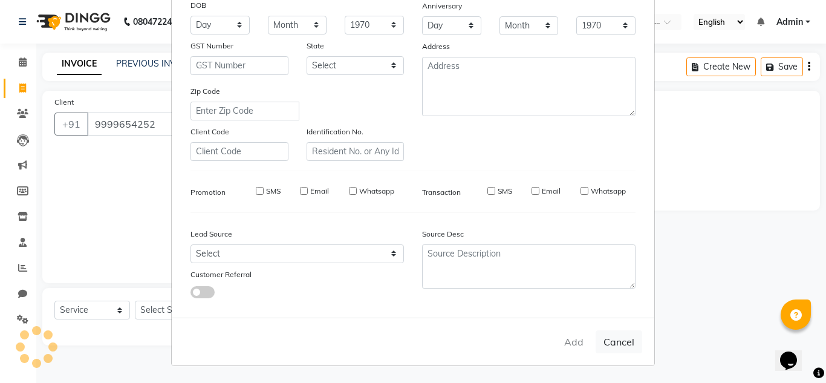
select select
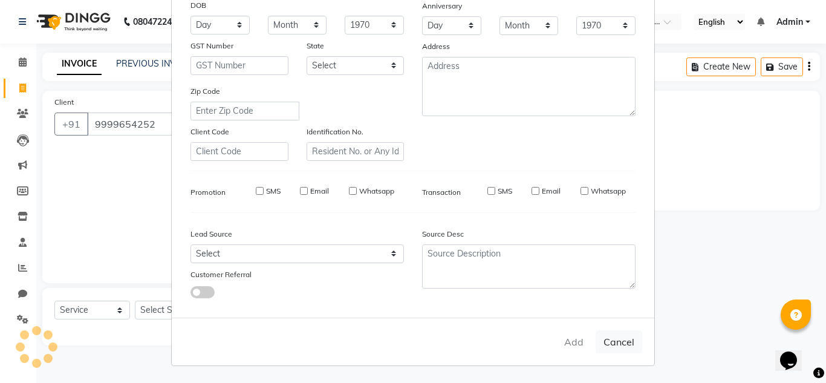
select select
checkbox input "false"
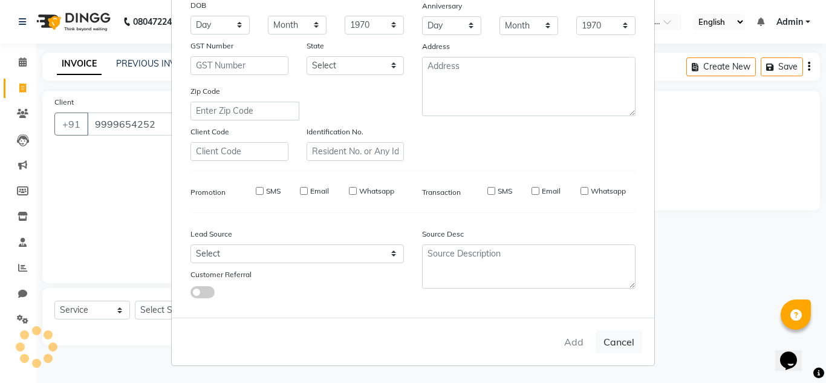
checkbox input "false"
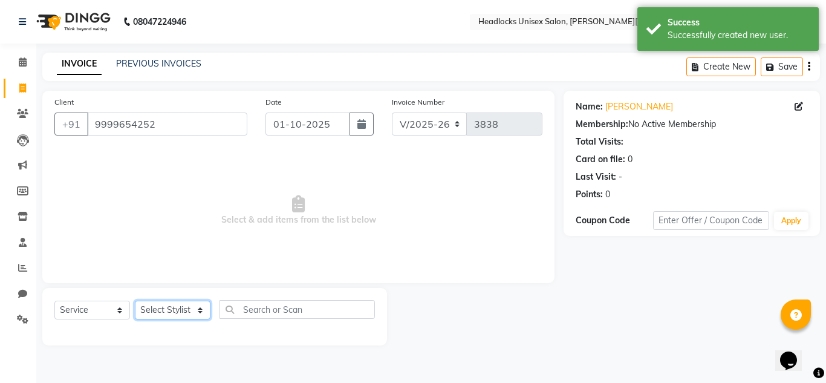
click at [192, 311] on select "Select Stylist [PERSON_NAME] Jannat Kaif [DATE] [PERSON_NAME] [PERSON_NAME] [PE…" at bounding box center [173, 310] width 76 height 19
select select "53615"
click at [135, 301] on select "Select Stylist [PERSON_NAME] Jannat Kaif [DATE] [PERSON_NAME] [PERSON_NAME] [PE…" at bounding box center [173, 310] width 76 height 19
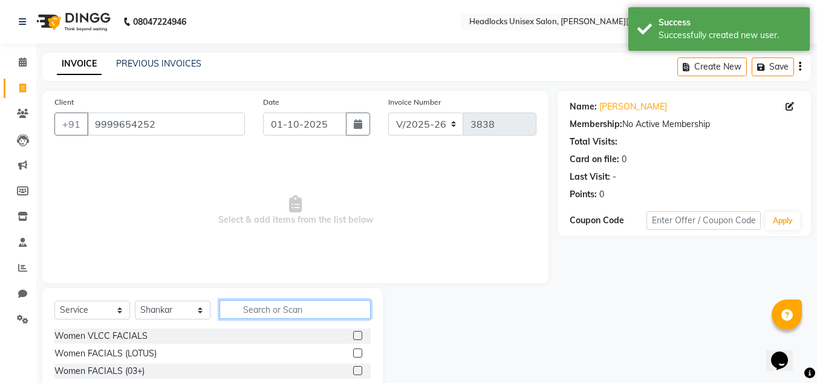
click at [261, 308] on input "text" at bounding box center [295, 309] width 151 height 19
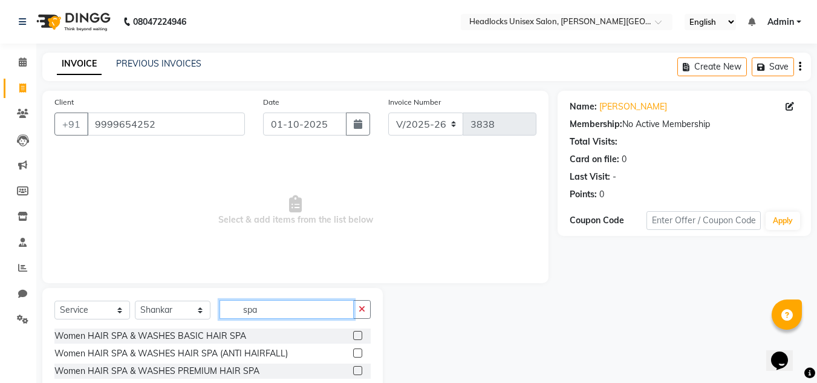
scroll to position [102, 0]
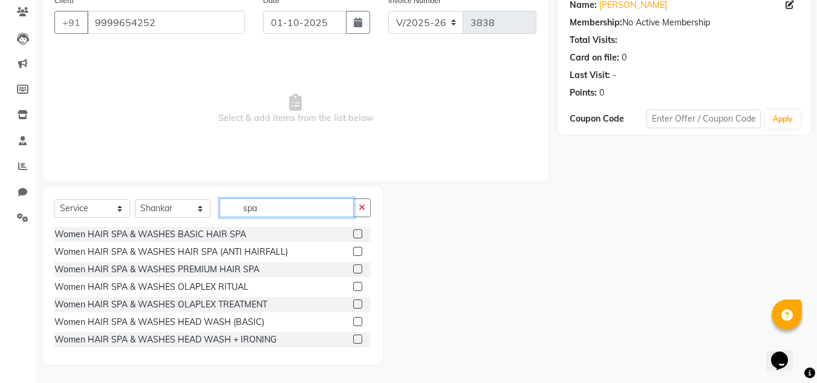
type input "spa"
click at [353, 235] on label at bounding box center [357, 233] width 9 height 9
click at [353, 235] on input "checkbox" at bounding box center [357, 234] width 8 height 8
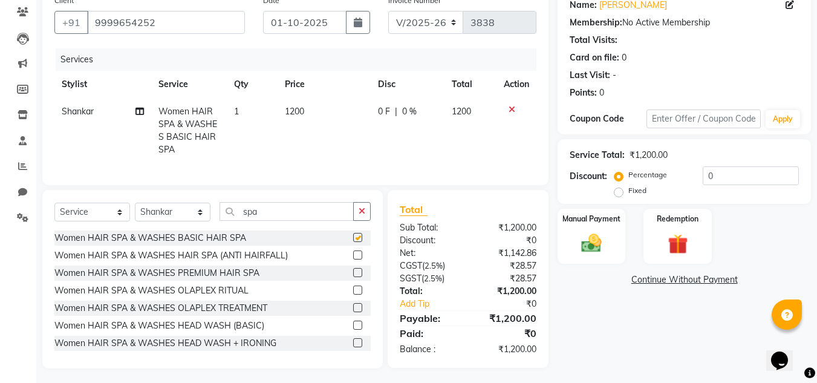
checkbox input "false"
click at [201, 221] on select "Select Stylist [PERSON_NAME] Jannat Kaif [DATE] [PERSON_NAME] [PERSON_NAME] [PE…" at bounding box center [173, 212] width 76 height 19
click at [135, 212] on select "Select Stylist [PERSON_NAME] Jannat Kaif [DATE] [PERSON_NAME] [PERSON_NAME] [PE…" at bounding box center [173, 212] width 76 height 19
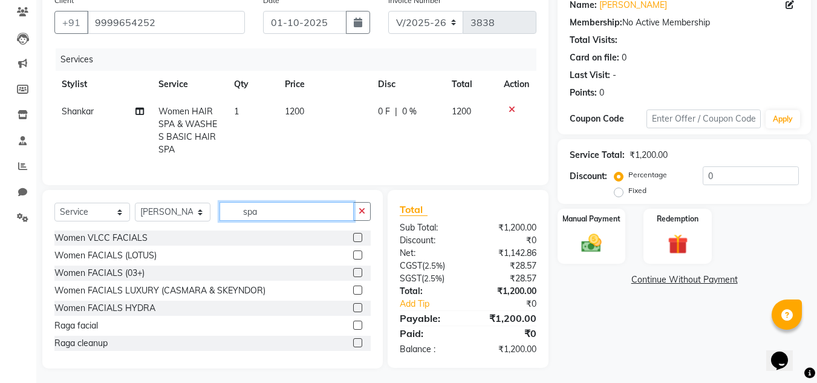
click at [276, 218] on input "spa" at bounding box center [287, 211] width 134 height 19
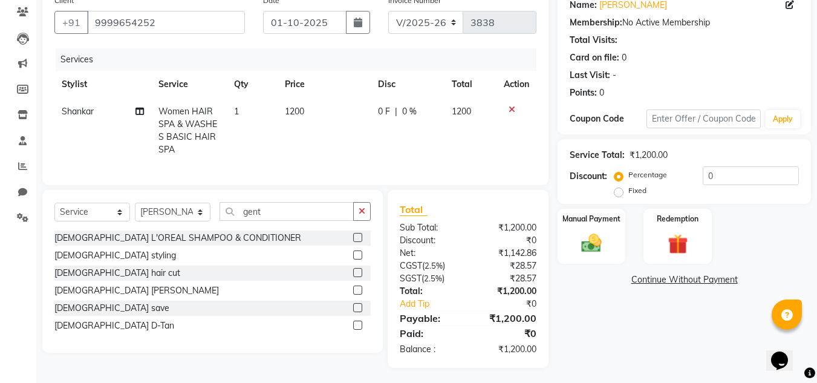
click at [358, 277] on label at bounding box center [357, 272] width 9 height 9
click at [358, 277] on input "checkbox" at bounding box center [357, 273] width 8 height 8
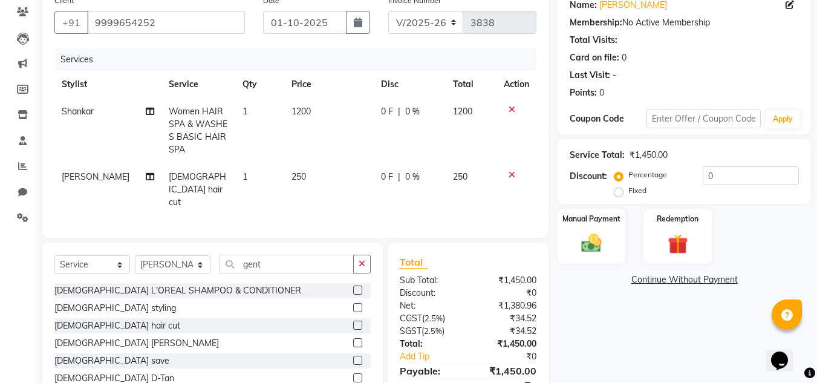
click at [354, 338] on label at bounding box center [357, 342] width 9 height 9
click at [354, 339] on input "checkbox" at bounding box center [357, 343] width 8 height 8
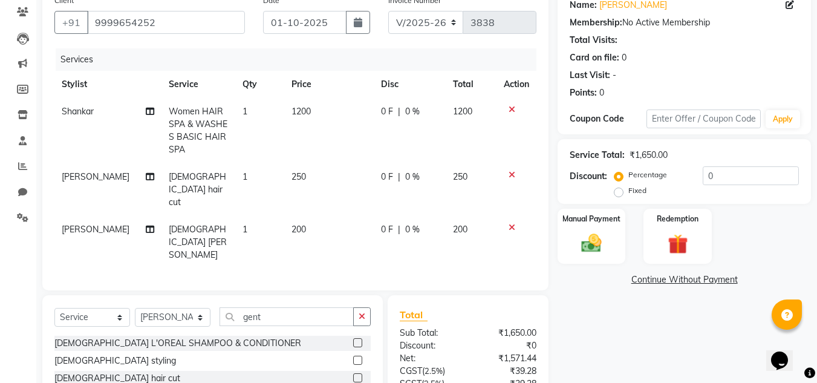
scroll to position [165, 0]
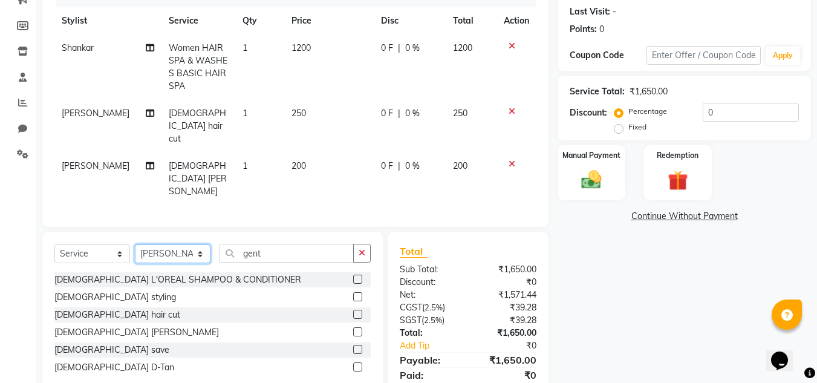
click at [199, 244] on select "Select Stylist [PERSON_NAME] Jannat Kaif [DATE] [PERSON_NAME] [PERSON_NAME] [PE…" at bounding box center [173, 253] width 76 height 19
click at [135, 244] on select "Select Stylist [PERSON_NAME] Jannat Kaif [DATE] [PERSON_NAME] [PERSON_NAME] [PE…" at bounding box center [173, 253] width 76 height 19
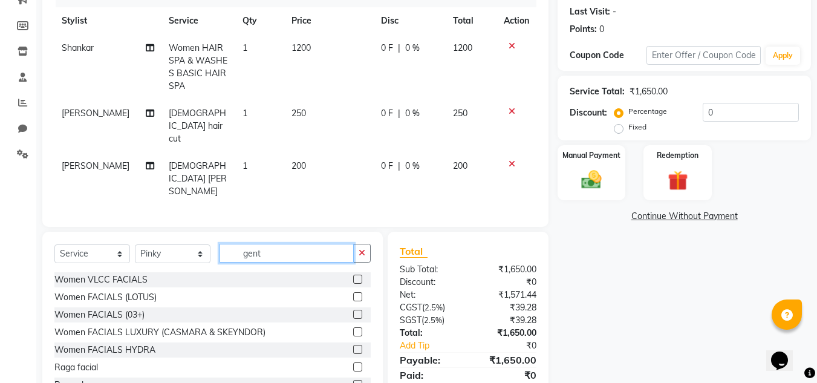
click at [275, 244] on input "gent" at bounding box center [287, 253] width 134 height 19
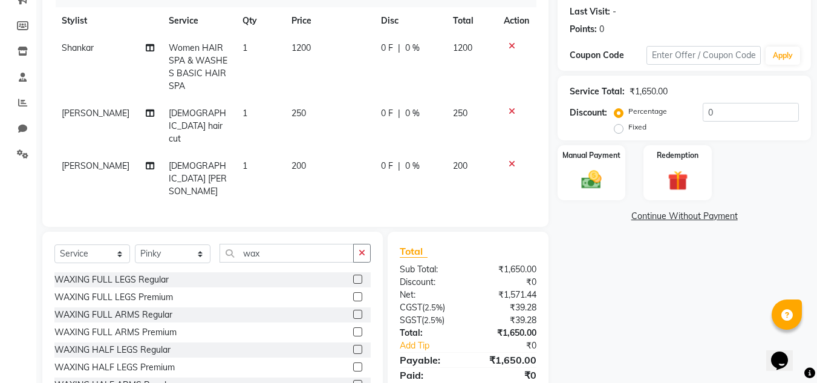
click at [353, 275] on label at bounding box center [357, 279] width 9 height 9
click at [353, 276] on input "checkbox" at bounding box center [357, 280] width 8 height 8
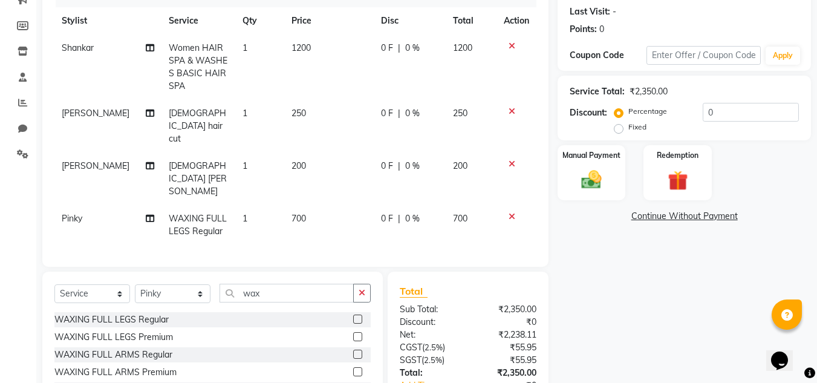
click at [292, 213] on span "700" at bounding box center [299, 218] width 15 height 11
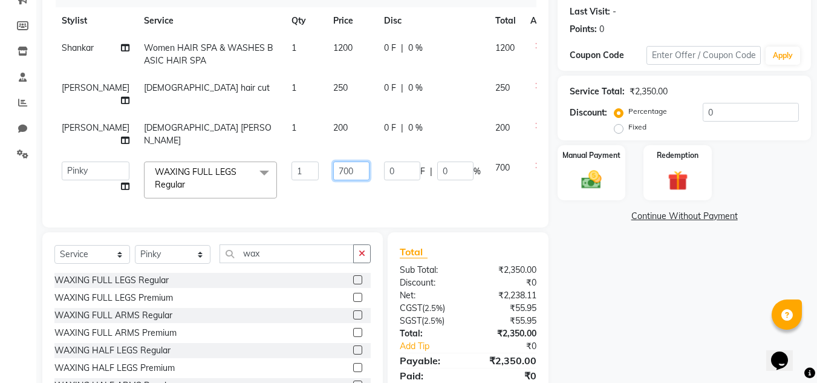
click at [333, 162] on input "700" at bounding box center [351, 171] width 36 height 19
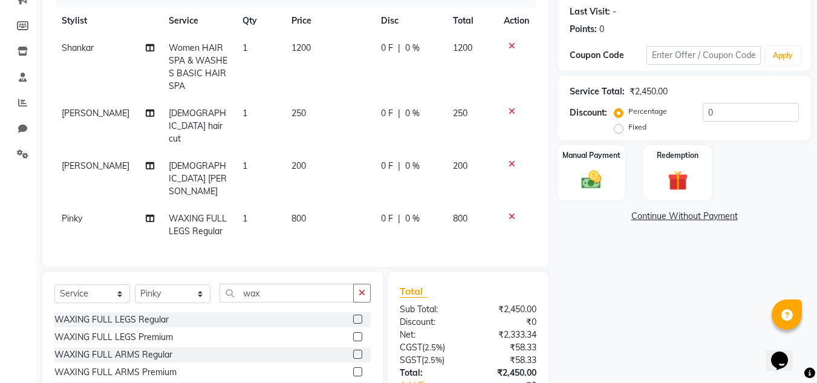
click at [601, 261] on div "Name: [PERSON_NAME] Membership: No Active Membership Total Visits: Card on file…" at bounding box center [689, 188] width 263 height 524
click at [294, 45] on span "1200" at bounding box center [301, 47] width 19 height 11
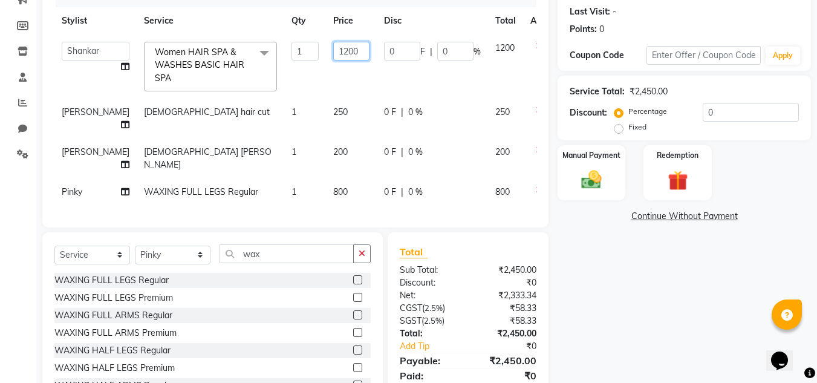
click at [333, 53] on input "1200" at bounding box center [351, 51] width 36 height 19
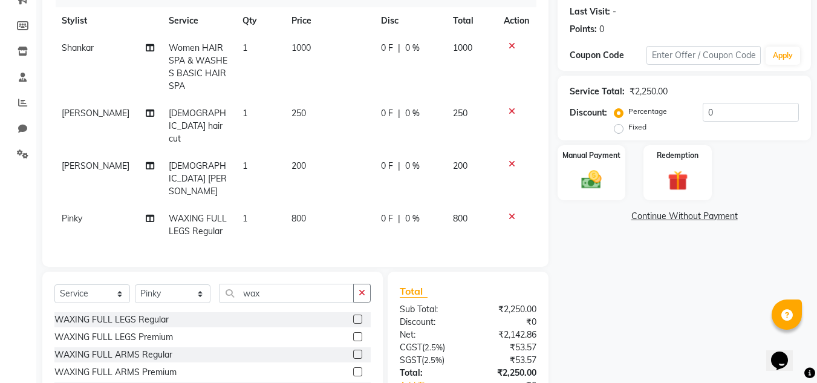
click at [708, 302] on div "Name: [PERSON_NAME] Membership: No Active Membership Total Visits: Card on file…" at bounding box center [689, 188] width 263 height 524
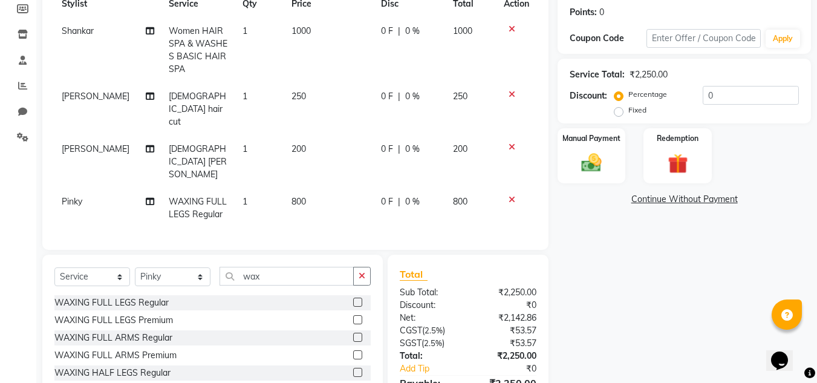
scroll to position [207, 0]
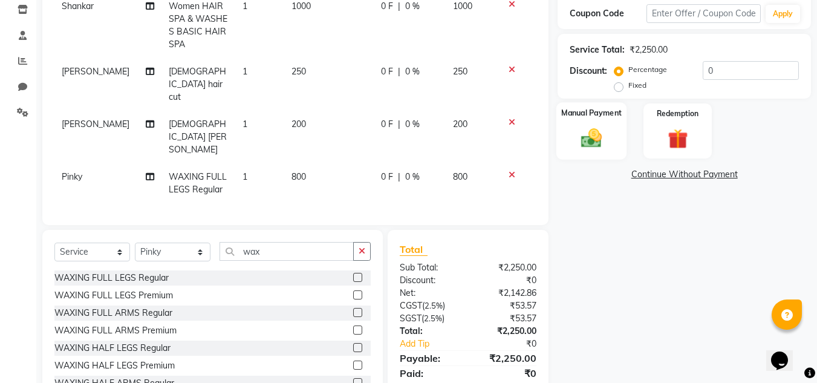
click at [590, 135] on img at bounding box center [592, 138] width 34 height 24
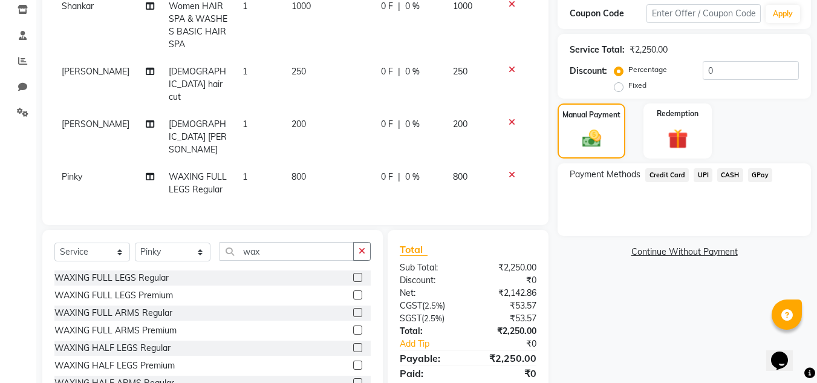
click at [702, 177] on span "UPI" at bounding box center [703, 175] width 19 height 14
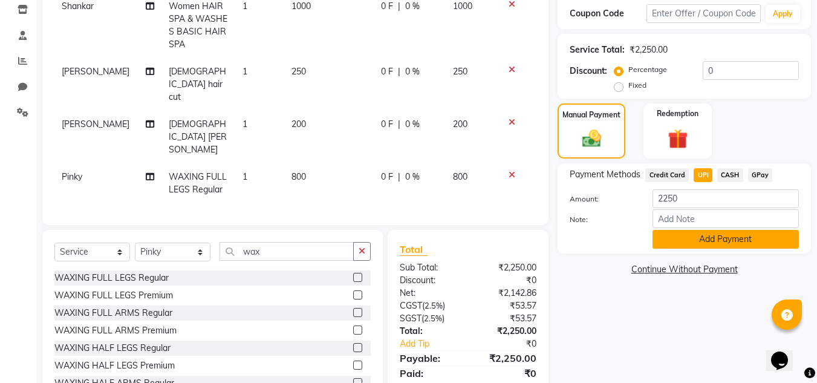
click at [698, 240] on button "Add Payment" at bounding box center [726, 239] width 146 height 19
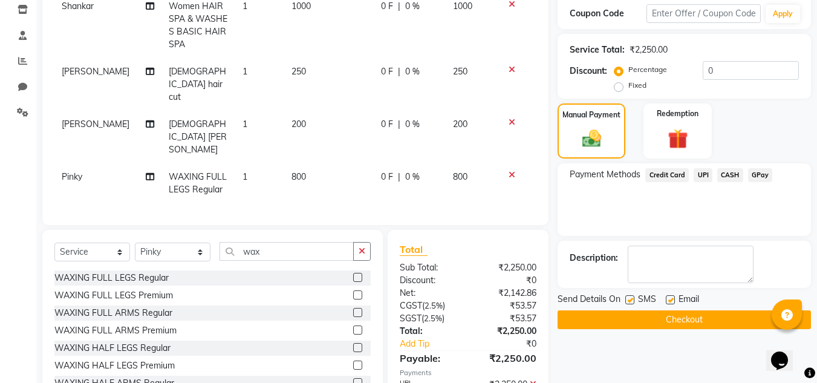
click at [666, 315] on button "Checkout" at bounding box center [684, 319] width 253 height 19
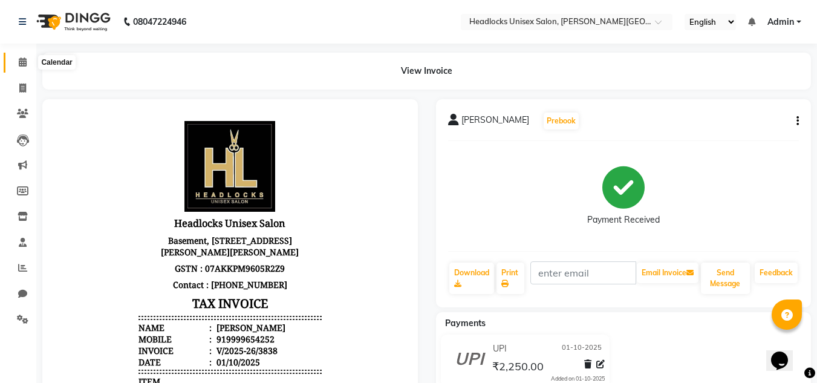
click at [21, 62] on icon at bounding box center [23, 61] width 8 height 9
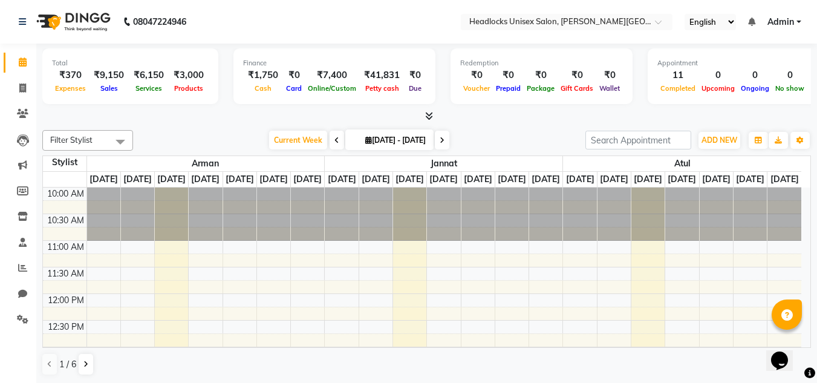
click at [21, 62] on icon at bounding box center [23, 61] width 8 height 9
click at [27, 89] on span at bounding box center [22, 89] width 21 height 14
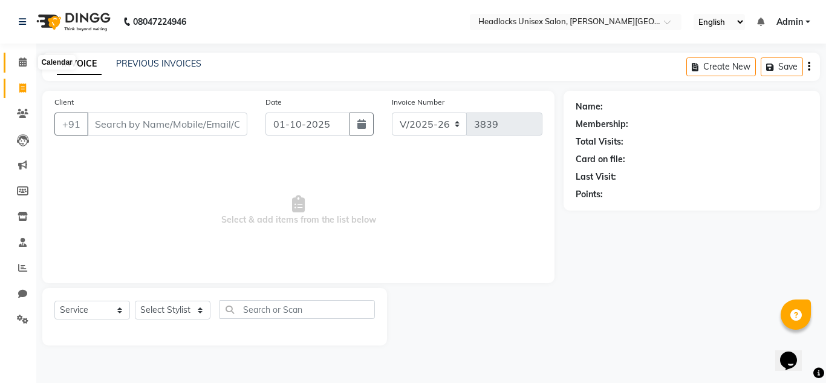
click at [23, 63] on icon at bounding box center [23, 61] width 8 height 9
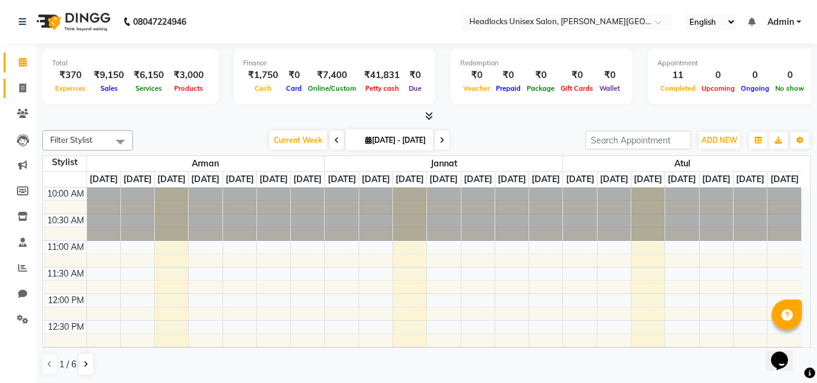
click at [23, 79] on link "Invoice" at bounding box center [18, 89] width 29 height 20
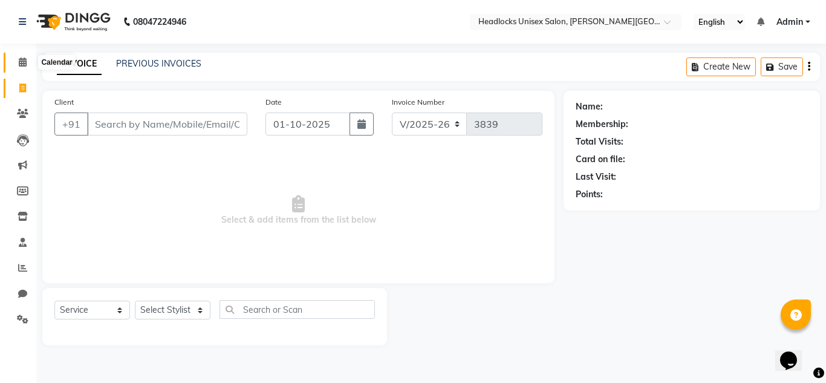
click at [19, 62] on icon at bounding box center [23, 61] width 8 height 9
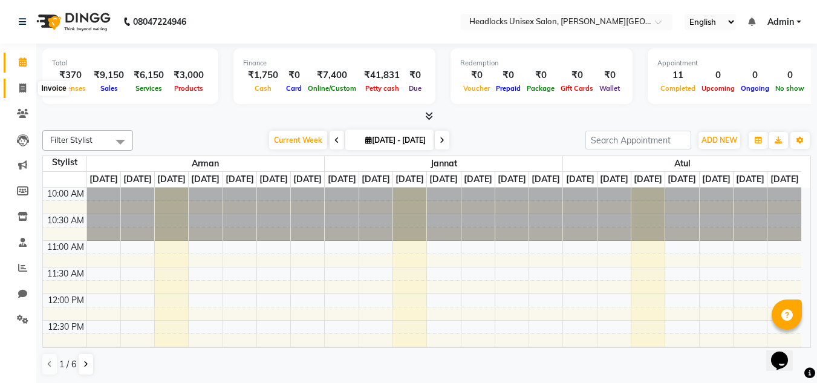
click at [24, 91] on icon at bounding box center [22, 87] width 7 height 9
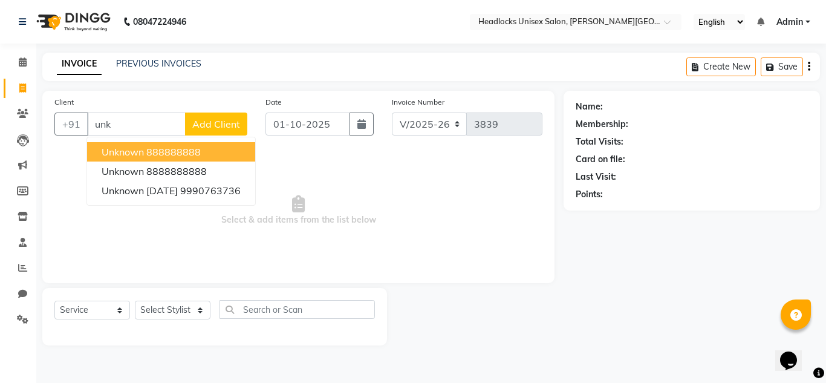
click at [169, 149] on ngb-highlight "888888888" at bounding box center [173, 152] width 54 height 12
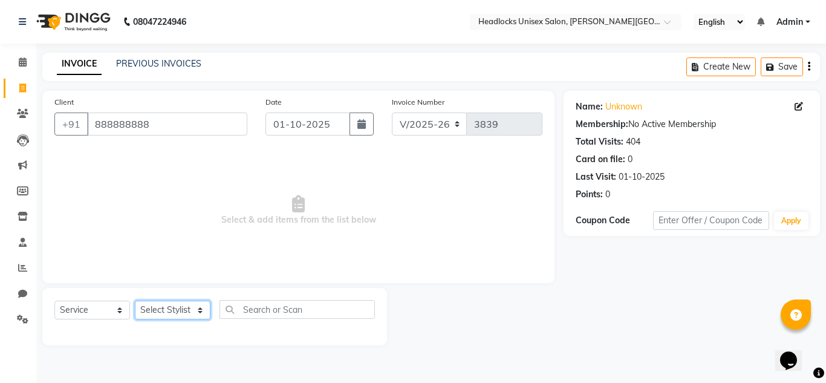
click at [156, 315] on select "Select Stylist [PERSON_NAME] Jannat Kaif [DATE] [PERSON_NAME] [PERSON_NAME] [PE…" at bounding box center [173, 310] width 76 height 19
click at [135, 301] on select "Select Stylist [PERSON_NAME] Jannat Kaif [DATE] [PERSON_NAME] [PERSON_NAME] [PE…" at bounding box center [173, 310] width 76 height 19
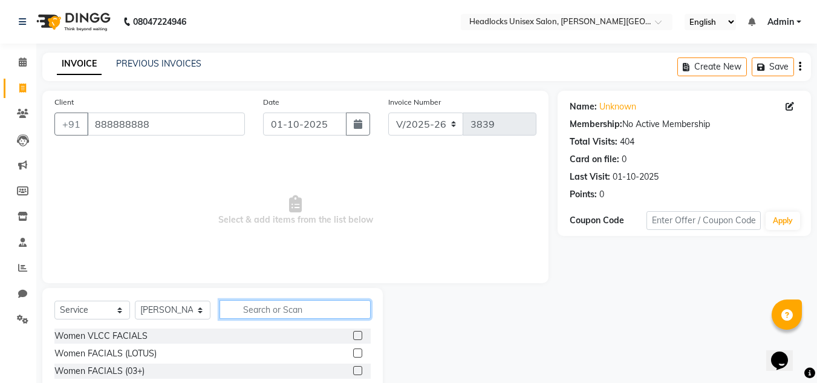
click at [278, 306] on input "text" at bounding box center [295, 309] width 151 height 19
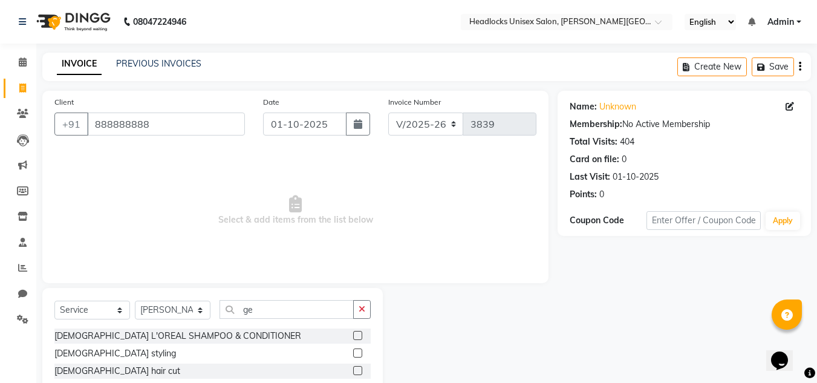
click at [353, 372] on label at bounding box center [357, 370] width 9 height 9
click at [353, 372] on input "checkbox" at bounding box center [357, 371] width 8 height 8
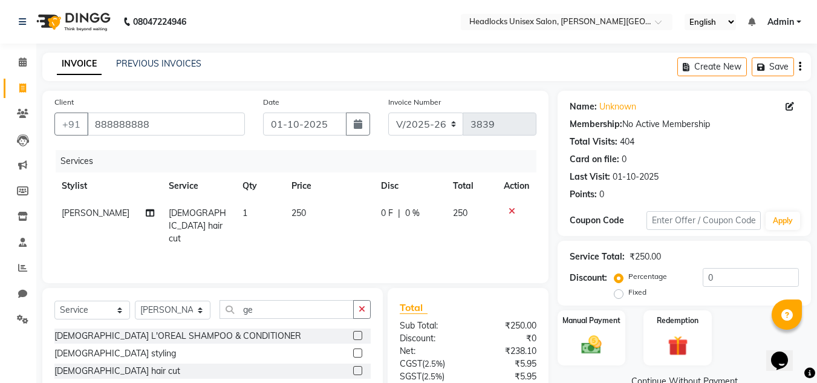
scroll to position [102, 0]
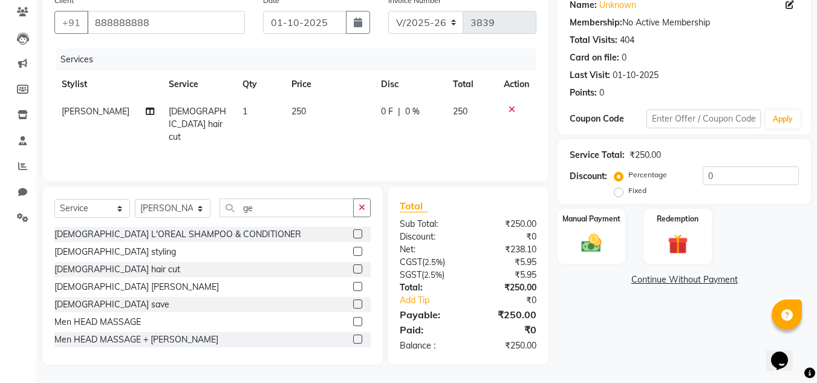
click at [353, 289] on label at bounding box center [357, 286] width 9 height 9
click at [353, 289] on input "checkbox" at bounding box center [357, 287] width 8 height 8
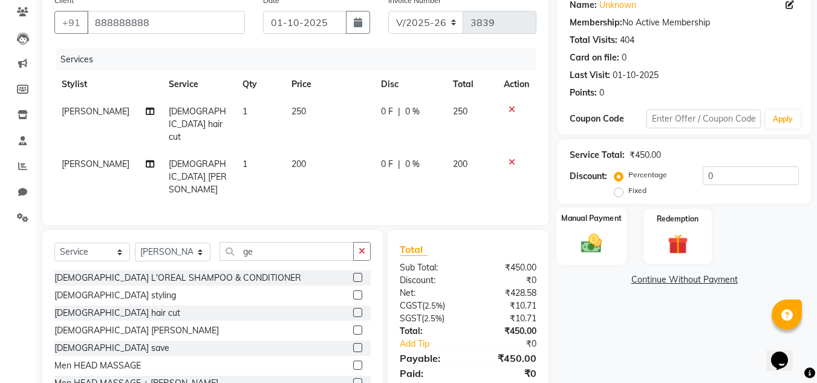
click at [585, 249] on img at bounding box center [592, 243] width 34 height 24
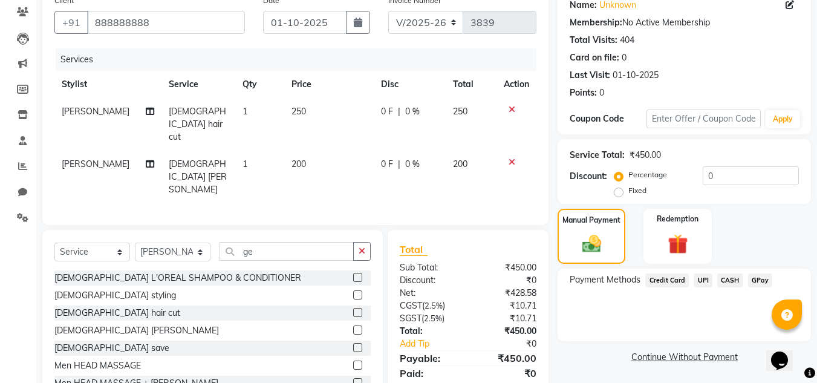
click at [733, 279] on span "CASH" at bounding box center [730, 280] width 26 height 14
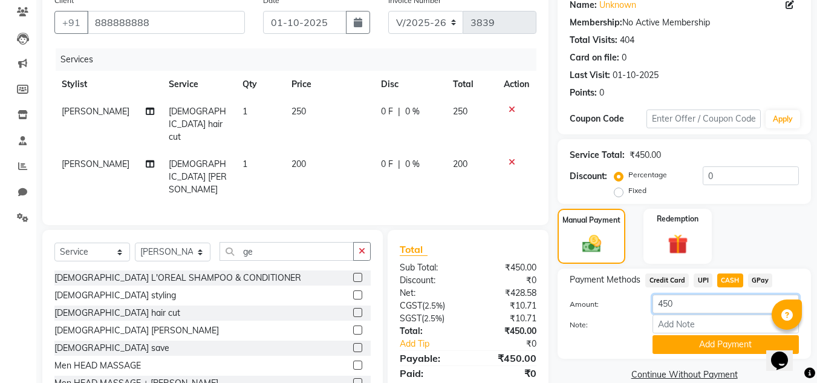
click at [668, 303] on input "450" at bounding box center [726, 304] width 146 height 19
click at [687, 347] on button "Add Payment" at bounding box center [726, 344] width 146 height 19
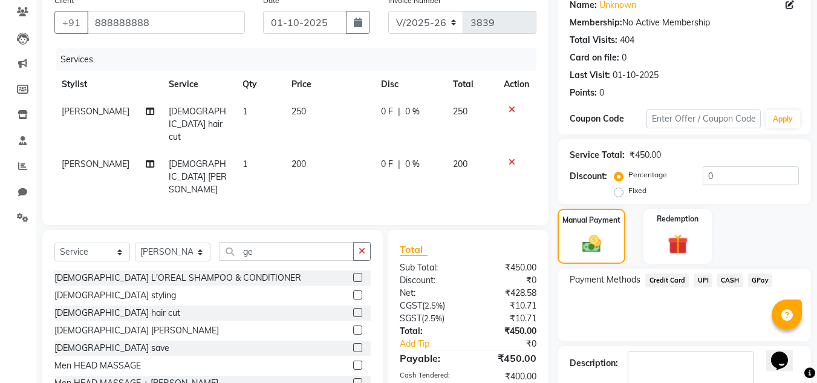
click at [700, 281] on span "UPI" at bounding box center [703, 280] width 19 height 14
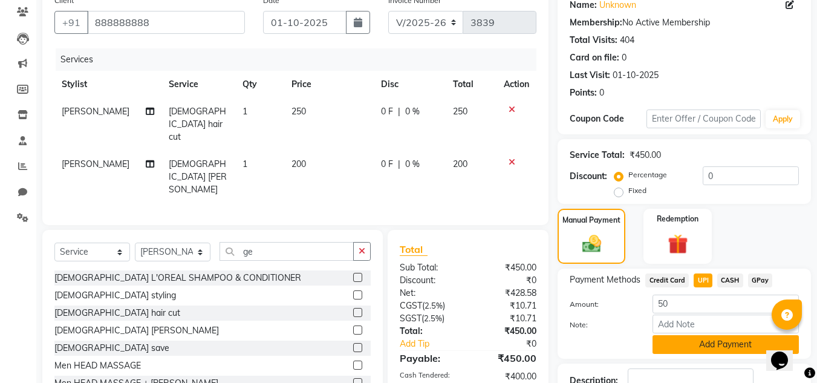
click at [682, 344] on button "Add Payment" at bounding box center [726, 344] width 146 height 19
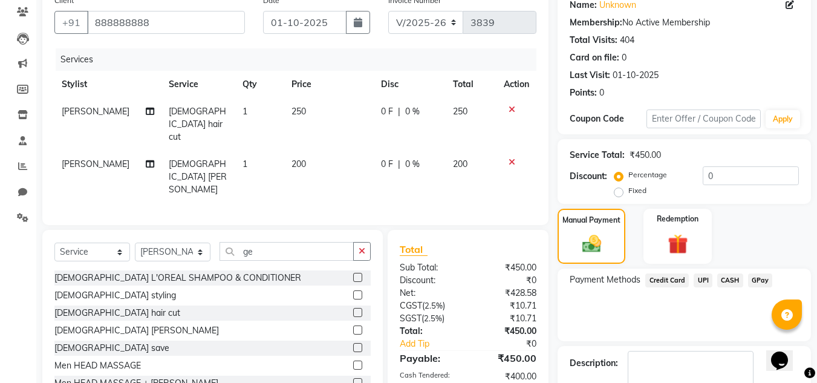
scroll to position [171, 0]
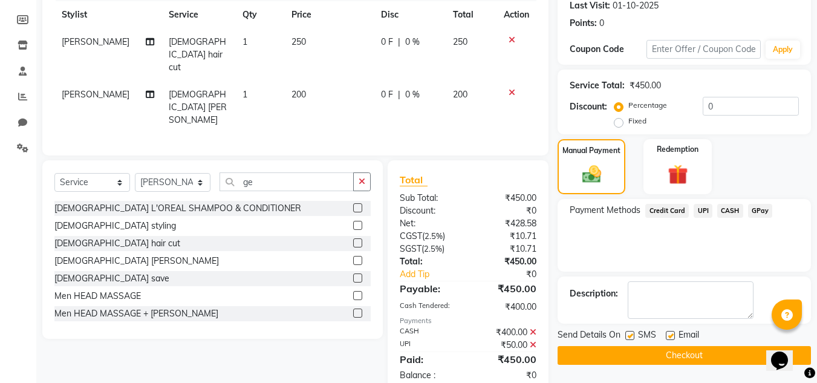
click at [734, 344] on div "Send Details On SMS Email Checkout" at bounding box center [684, 346] width 253 height 36
click at [728, 346] on button "Checkout" at bounding box center [684, 355] width 253 height 19
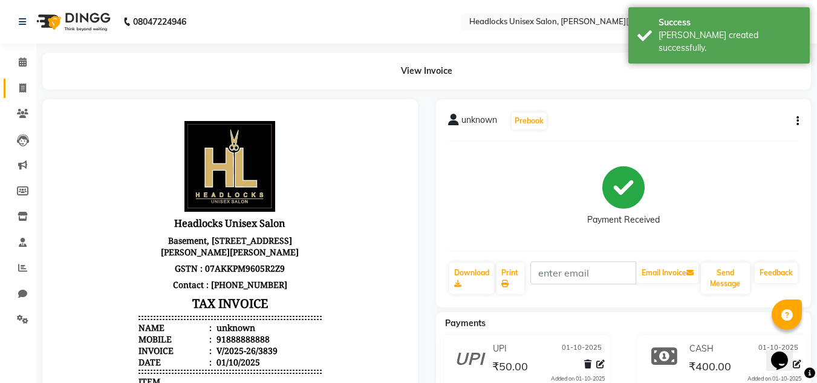
click at [22, 80] on link "Invoice" at bounding box center [18, 89] width 29 height 20
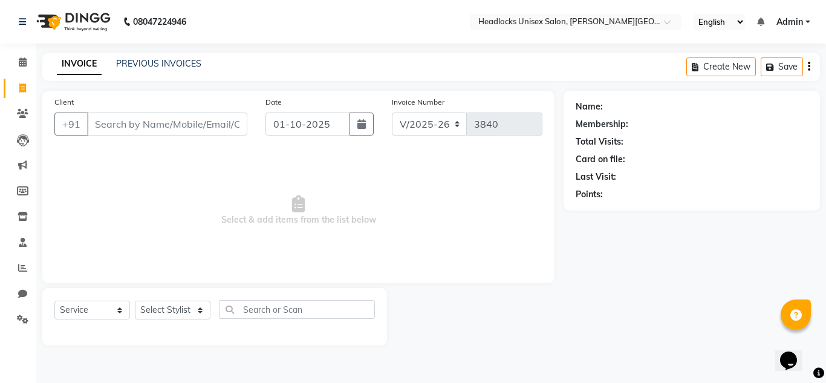
click at [52, 82] on main "INVOICE PREVIOUS INVOICES Create New Save Client +91 Date [DATE] Invoice Number…" at bounding box center [431, 208] width 790 height 311
click at [107, 125] on input "Client" at bounding box center [167, 124] width 160 height 23
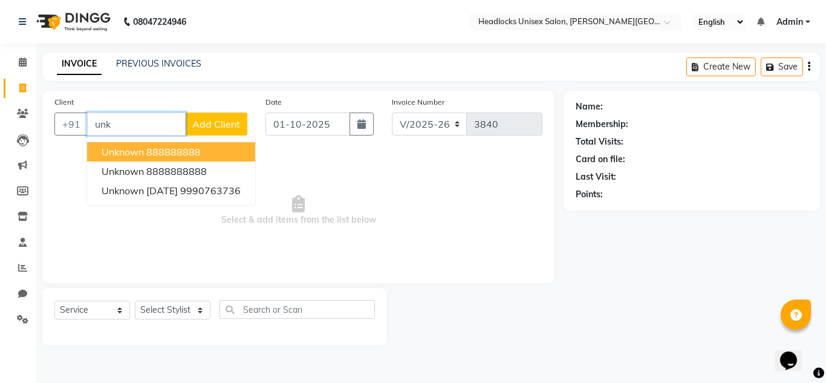
click at [126, 146] on span "unknown" at bounding box center [123, 152] width 42 height 12
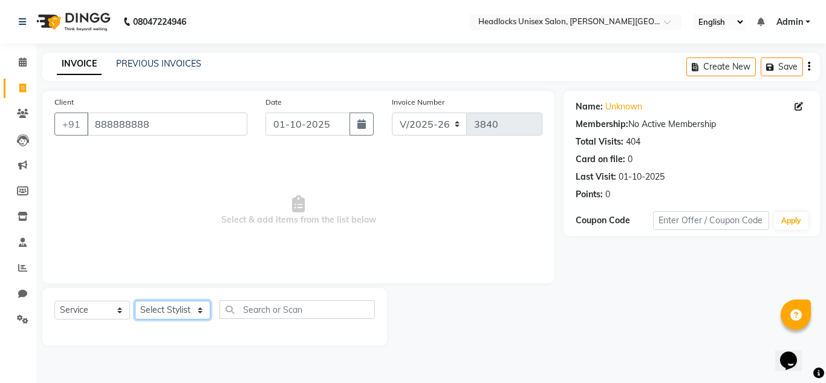
click at [179, 312] on select "Select Stylist [PERSON_NAME] Jannat Kaif [DATE] [PERSON_NAME] [PERSON_NAME] [PE…" at bounding box center [173, 310] width 76 height 19
click at [135, 301] on select "Select Stylist [PERSON_NAME] Jannat Kaif [DATE] [PERSON_NAME] [PERSON_NAME] [PE…" at bounding box center [173, 310] width 76 height 19
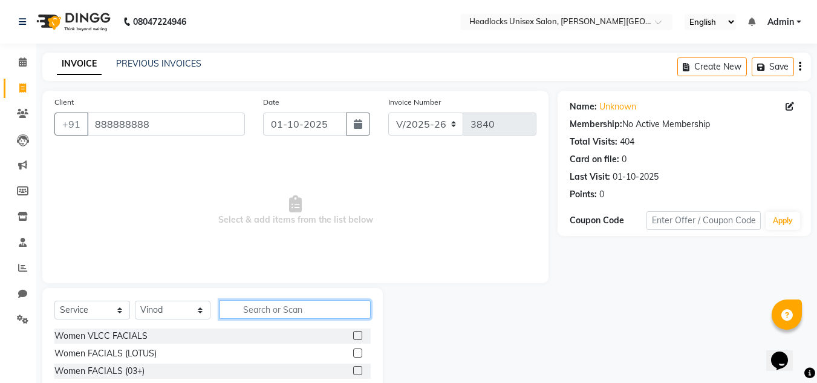
click at [327, 306] on input "text" at bounding box center [295, 309] width 151 height 19
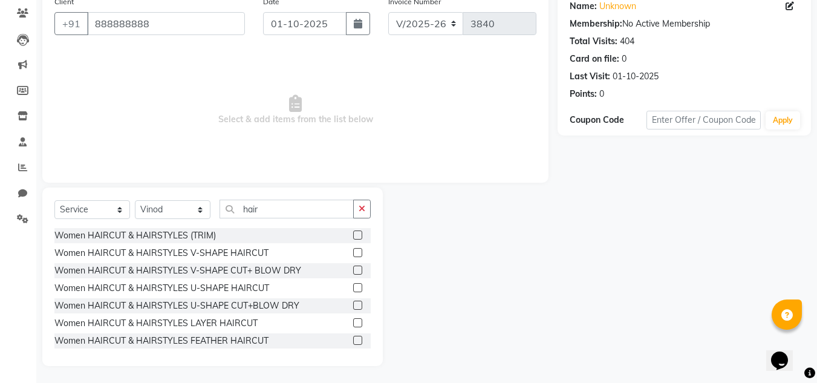
click at [353, 323] on label at bounding box center [357, 322] width 9 height 9
click at [353, 323] on input "checkbox" at bounding box center [357, 323] width 8 height 8
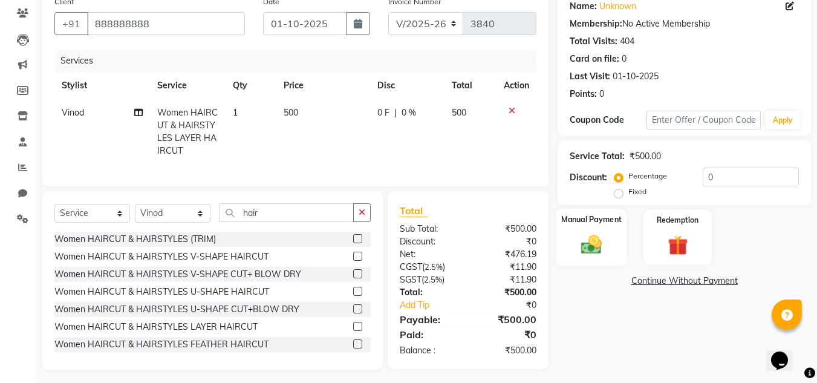
click at [592, 248] on img at bounding box center [592, 244] width 34 height 24
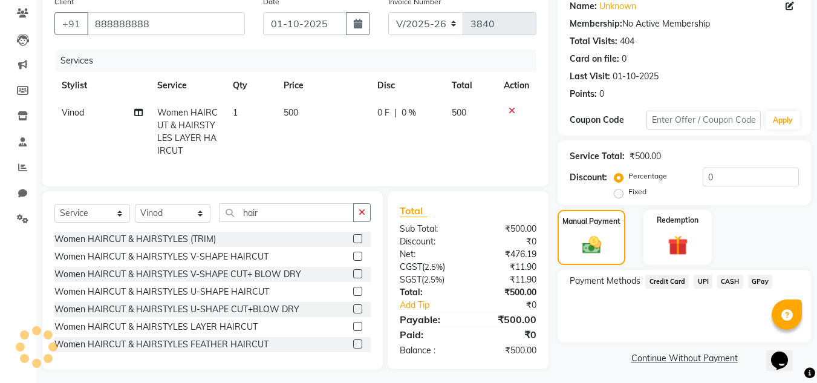
click at [732, 279] on span "CASH" at bounding box center [730, 282] width 26 height 14
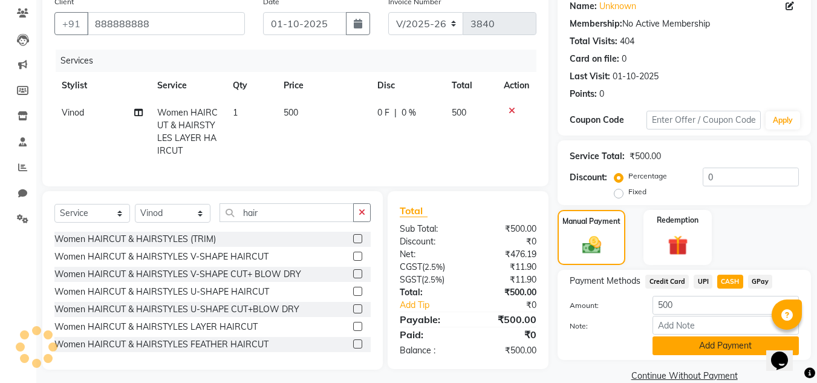
click at [697, 343] on button "Add Payment" at bounding box center [726, 345] width 146 height 19
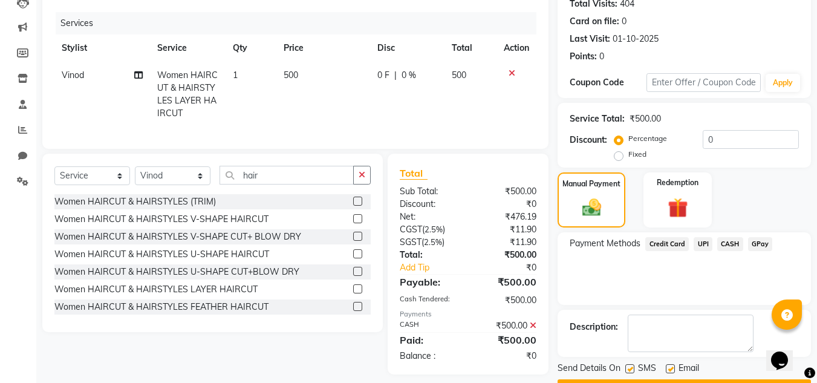
scroll to position [169, 0]
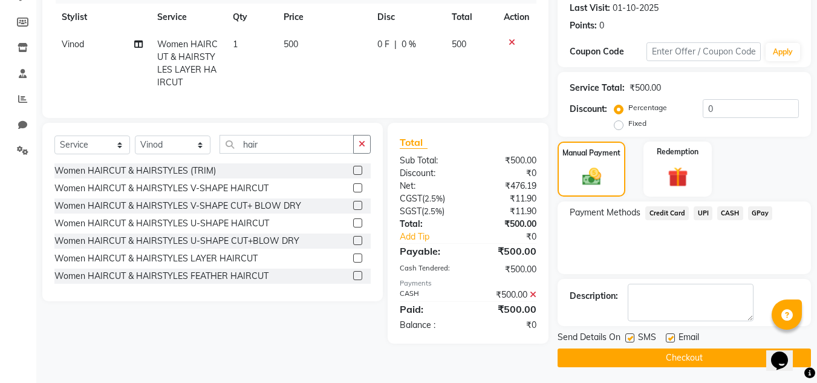
click at [714, 354] on button "Checkout" at bounding box center [684, 357] width 253 height 19
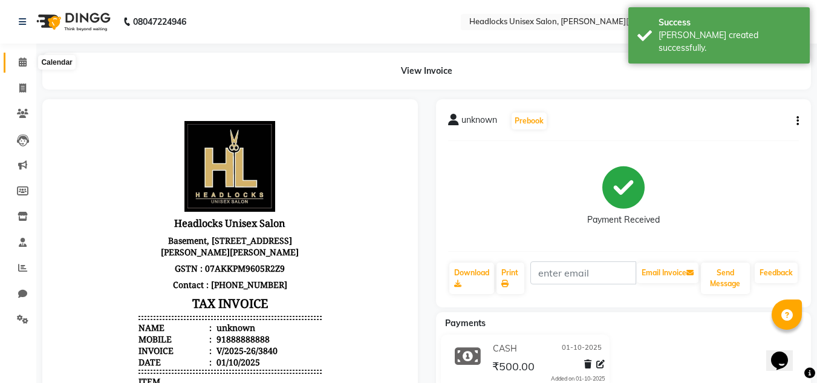
click at [24, 67] on span at bounding box center [22, 63] width 21 height 14
